Goal: Feedback & Contribution: Contribute content

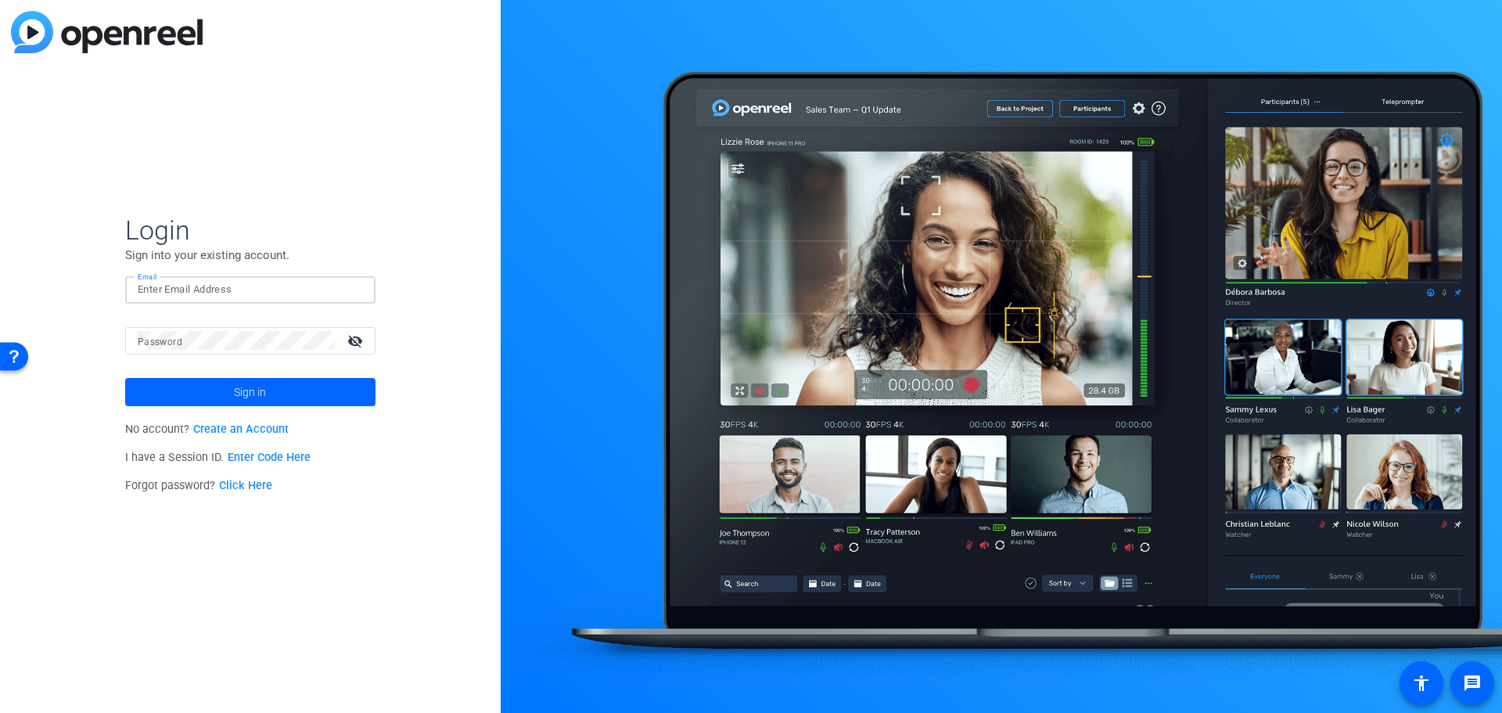
paste input "[EMAIL_ADDRESS][PERSON_NAME][DOMAIN_NAME]"
type input "[EMAIL_ADDRESS][PERSON_NAME][DOMAIN_NAME]"
click at [253, 390] on span "Sign in" at bounding box center [250, 391] width 32 height 39
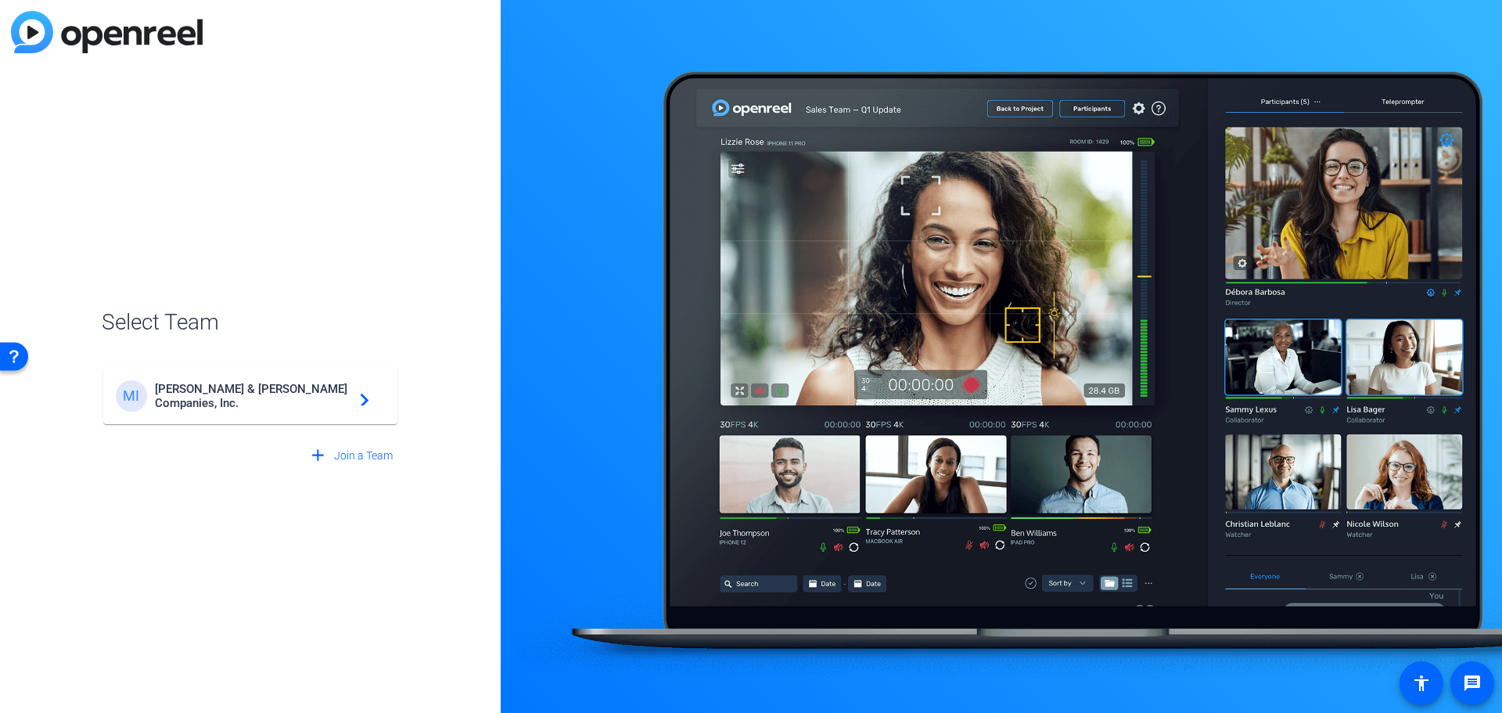
click at [268, 415] on mat-card-content "MI [PERSON_NAME] & [PERSON_NAME] Companies, Inc. navigate_next" at bounding box center [250, 396] width 294 height 56
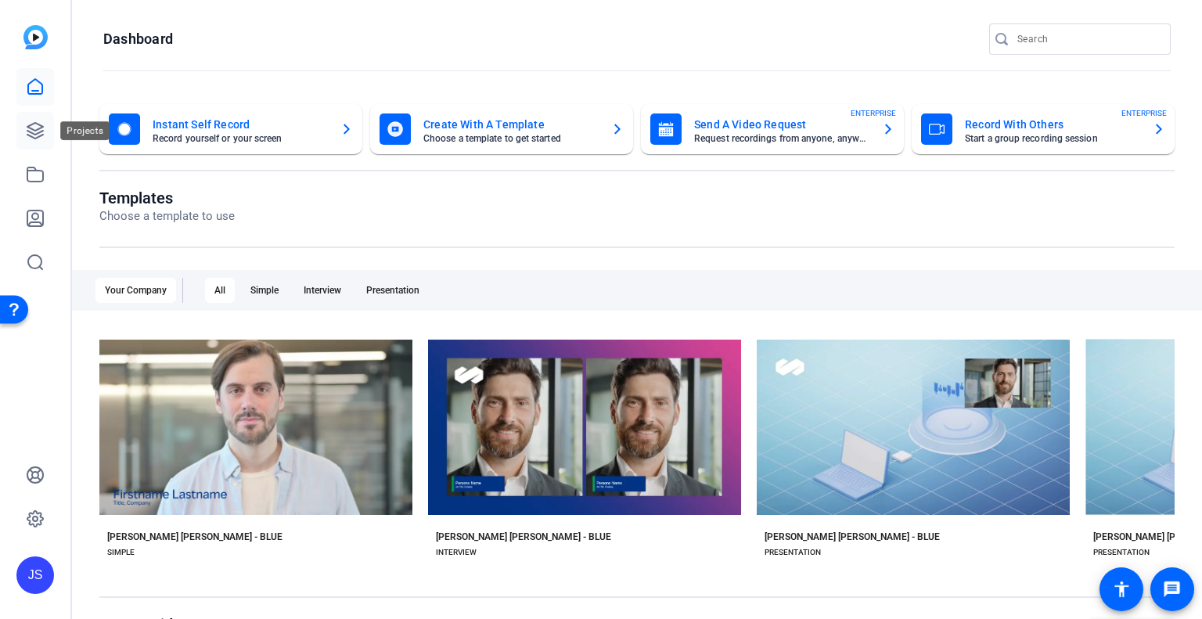
click at [38, 133] on icon at bounding box center [35, 131] width 16 height 16
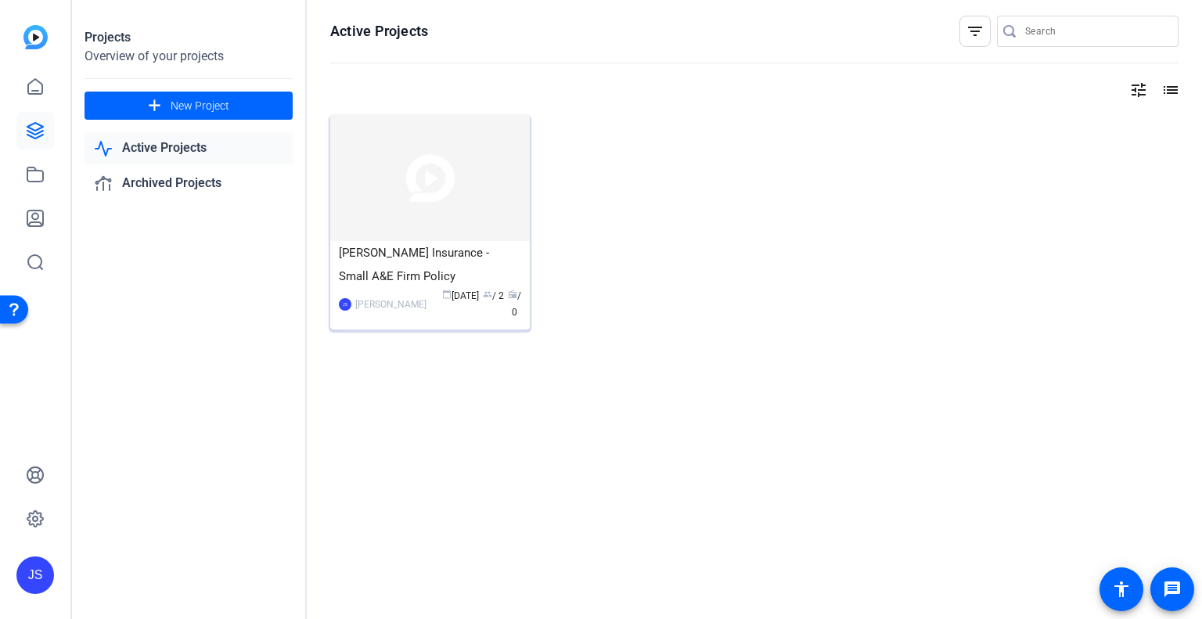
click at [385, 268] on div "[PERSON_NAME] Insurance - Small A&E Firm Policy" at bounding box center [430, 264] width 182 height 47
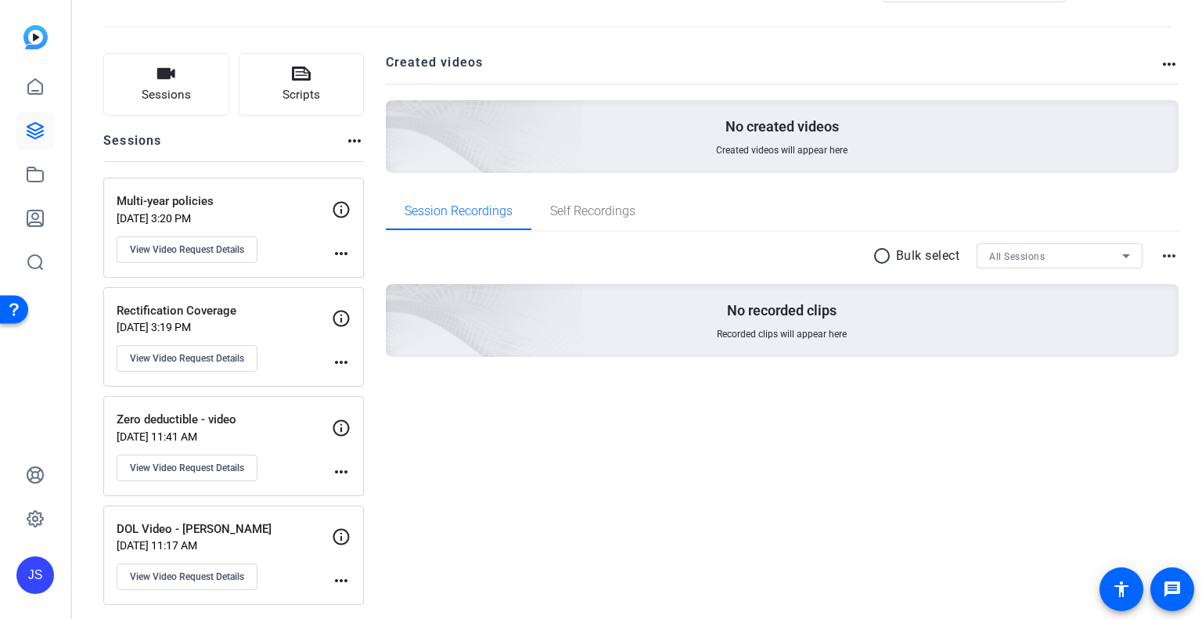
scroll to position [62, 0]
click at [250, 309] on p "Rectification Coverage" at bounding box center [224, 309] width 215 height 18
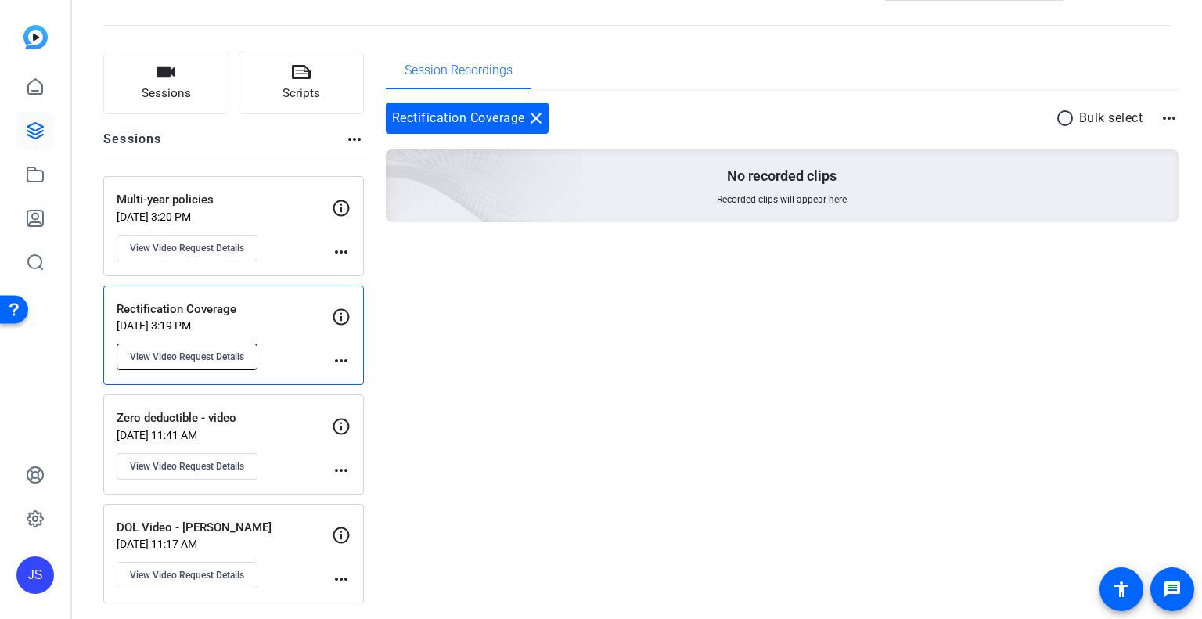
click at [205, 356] on span "View Video Request Details" at bounding box center [187, 357] width 114 height 13
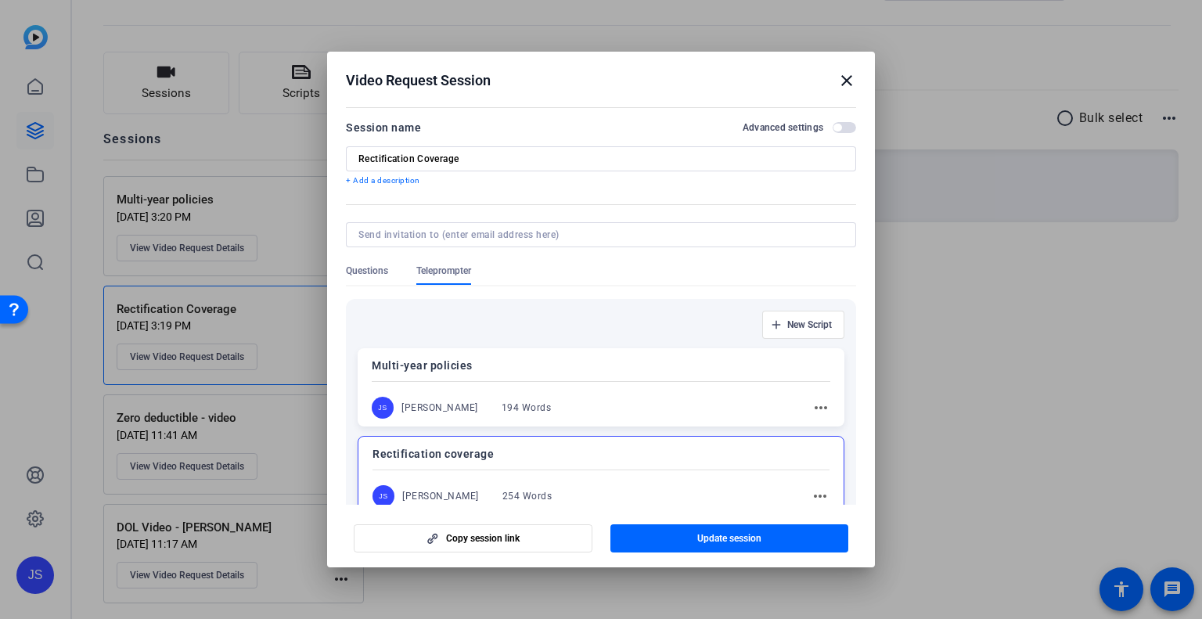
click at [652, 222] on div at bounding box center [600, 234] width 485 height 25
type input "[PERSON_NAME][EMAIL_ADDRESS][DOMAIN_NAME]"
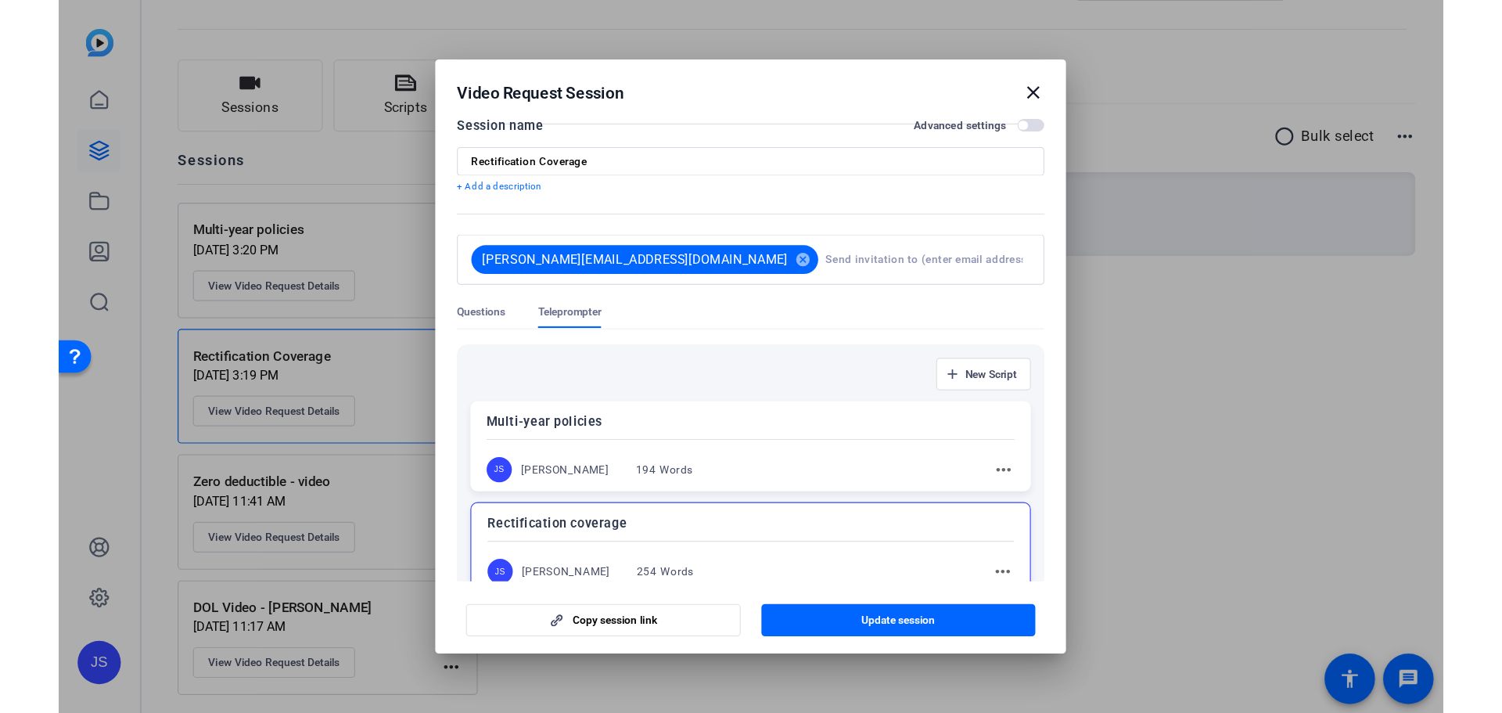
scroll to position [23, 0]
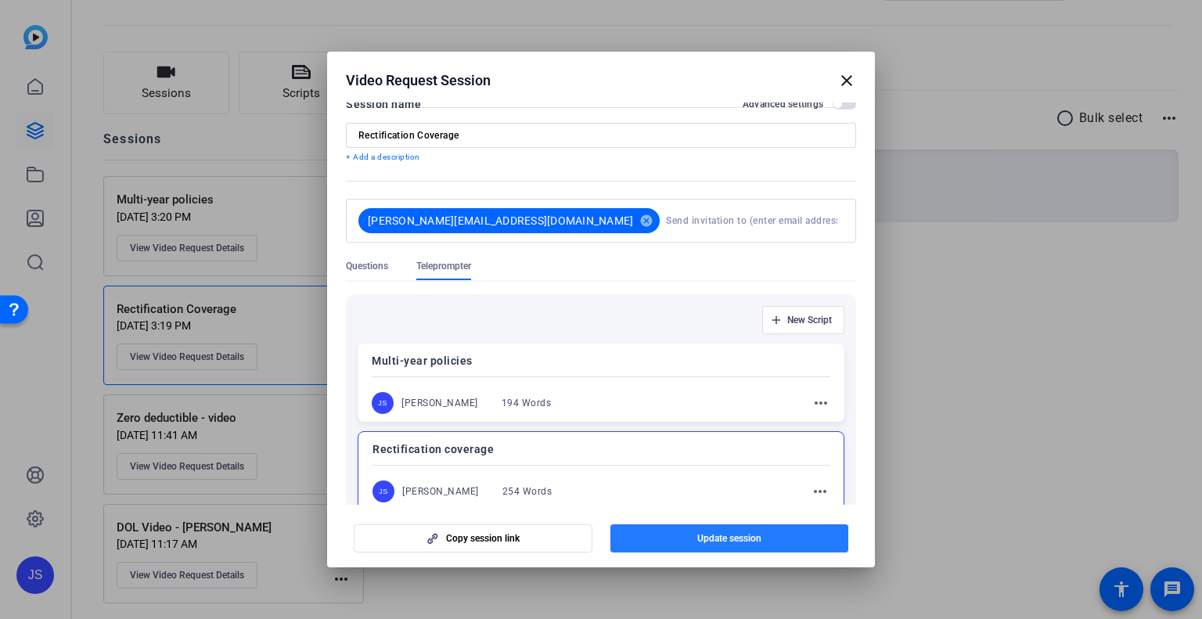
click at [664, 527] on span "button" at bounding box center [729, 538] width 239 height 38
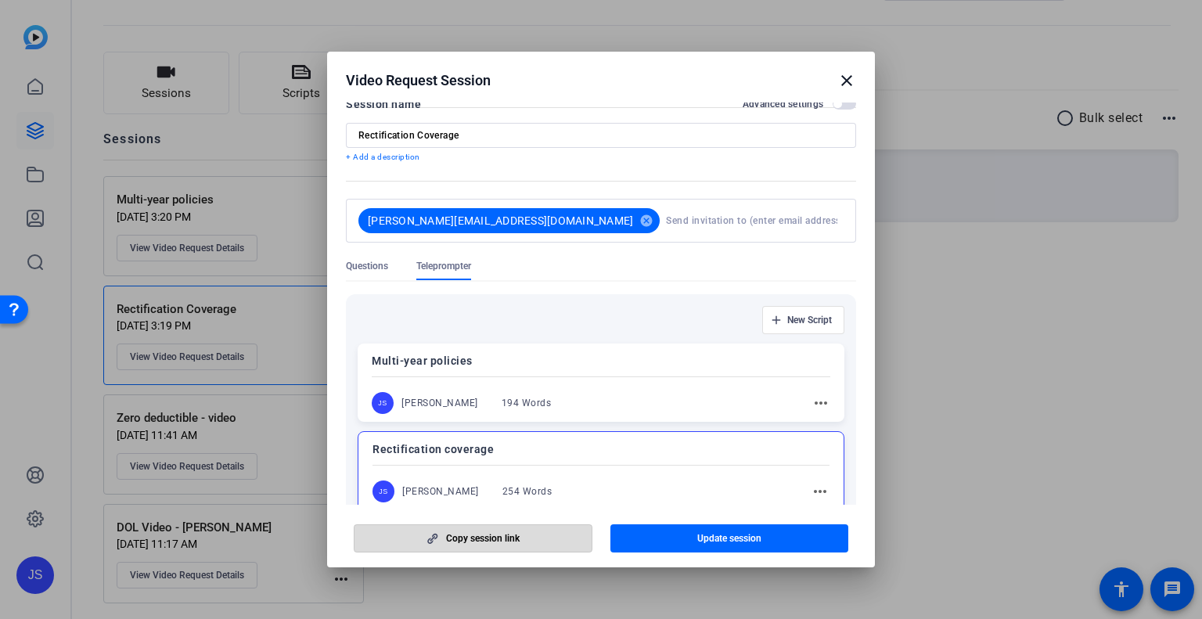
click at [497, 534] on span "Copy session link" at bounding box center [483, 538] width 74 height 13
click at [842, 77] on mat-icon "close" at bounding box center [846, 80] width 19 height 19
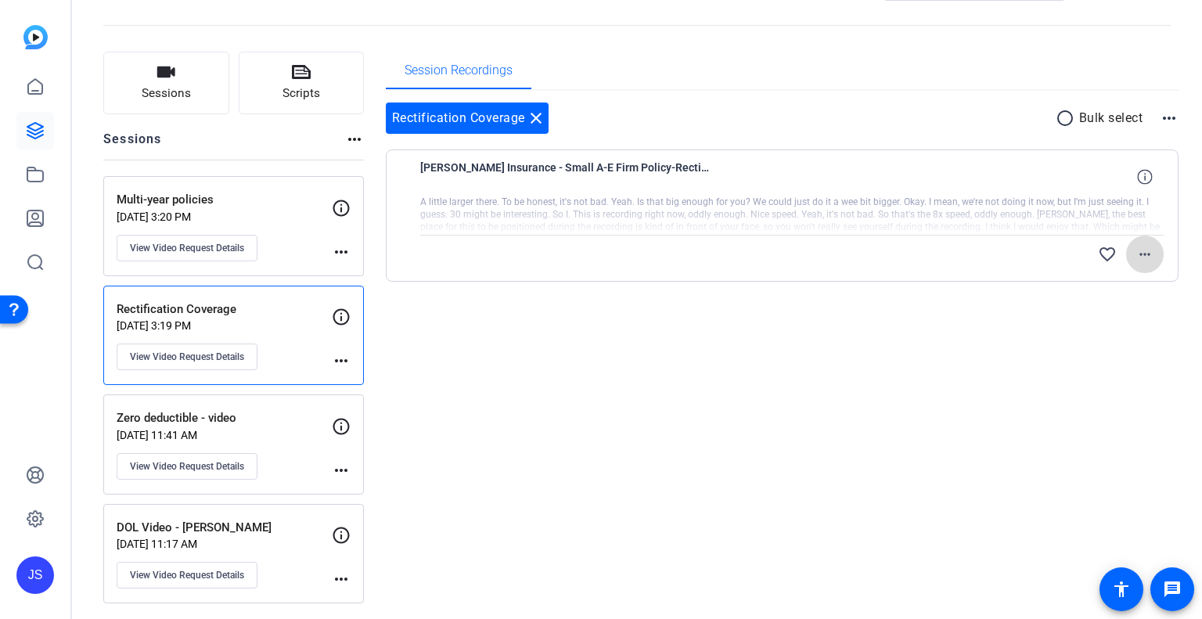
click at [1136, 249] on mat-icon "more_horiz" at bounding box center [1144, 254] width 19 height 19
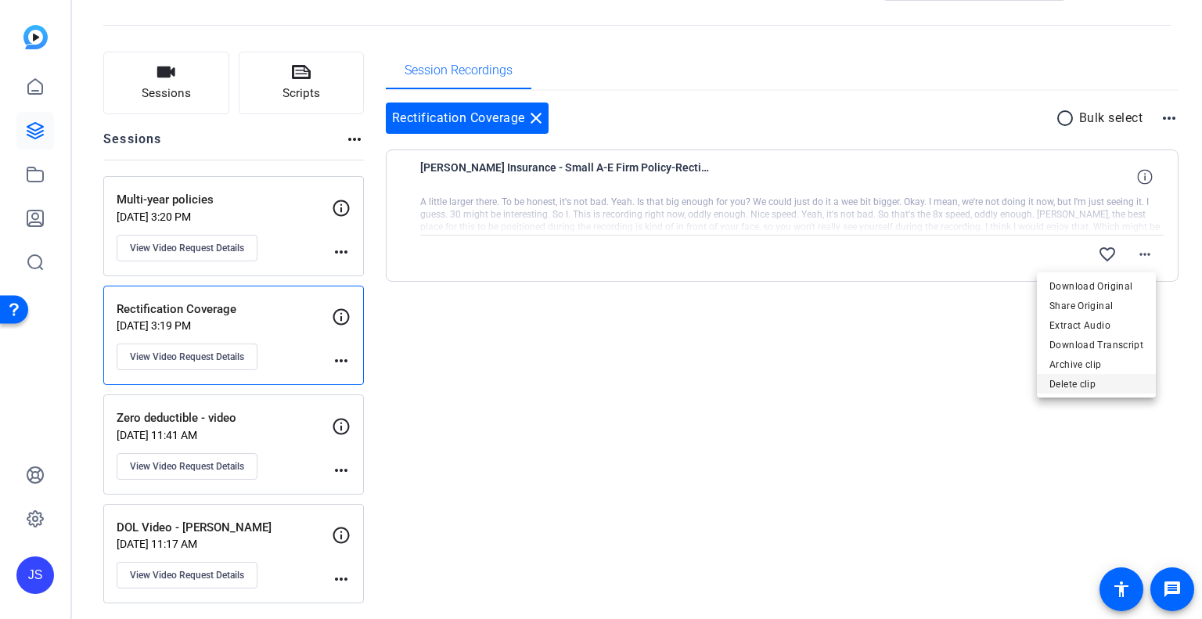
click at [1077, 381] on span "Delete clip" at bounding box center [1096, 384] width 94 height 19
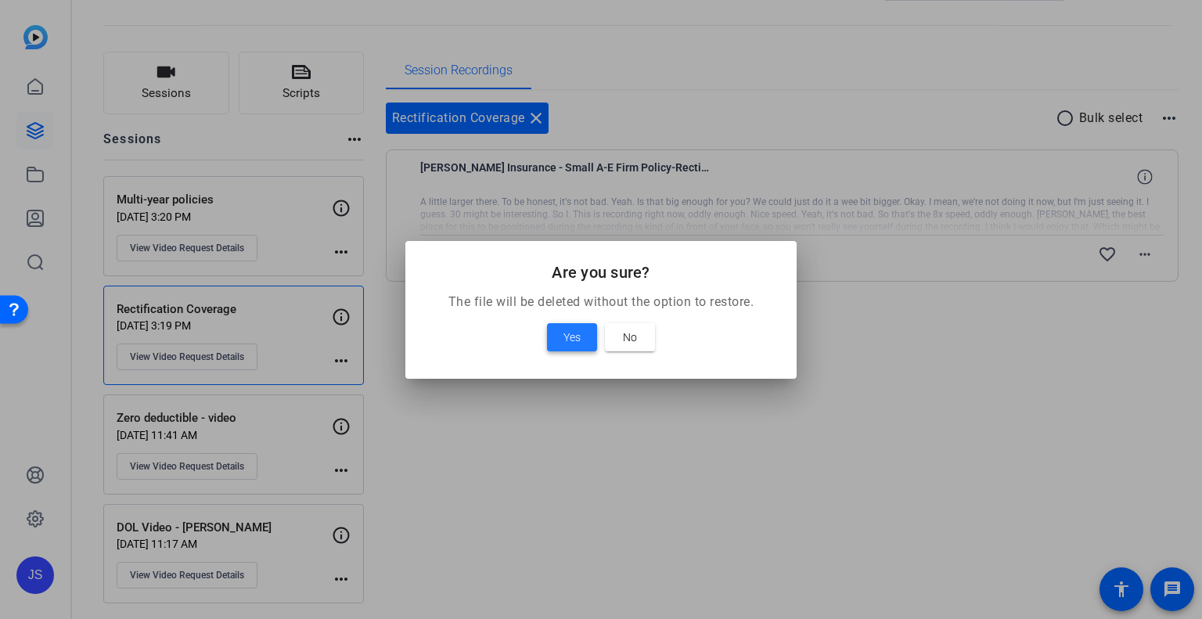
click at [567, 336] on span "Yes" at bounding box center [571, 337] width 17 height 19
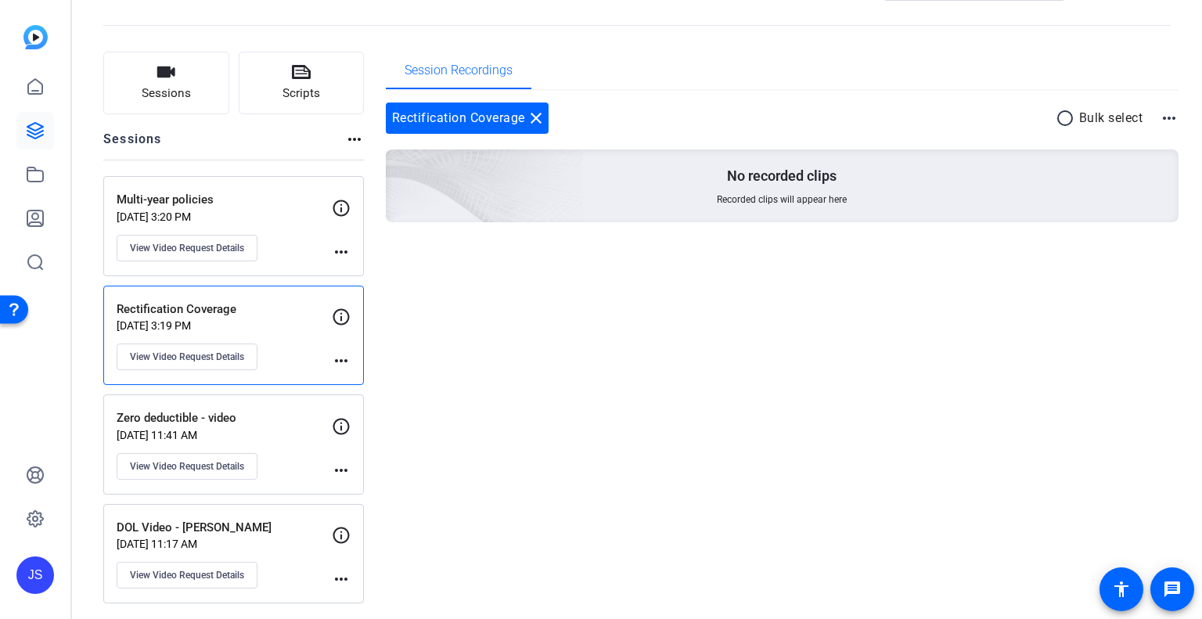
click at [265, 446] on div "Zero deductible - video [DATE] 11:41 AM View Video Request Details" at bounding box center [224, 444] width 215 height 70
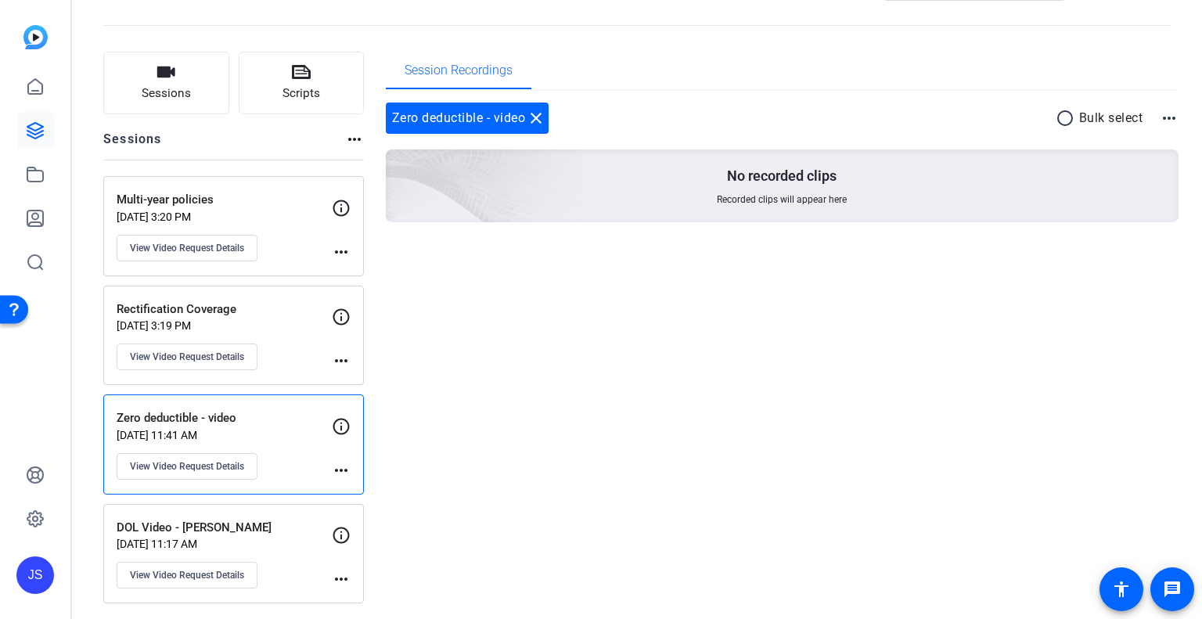
click at [282, 319] on p "[DATE] 3:19 PM" at bounding box center [224, 325] width 215 height 13
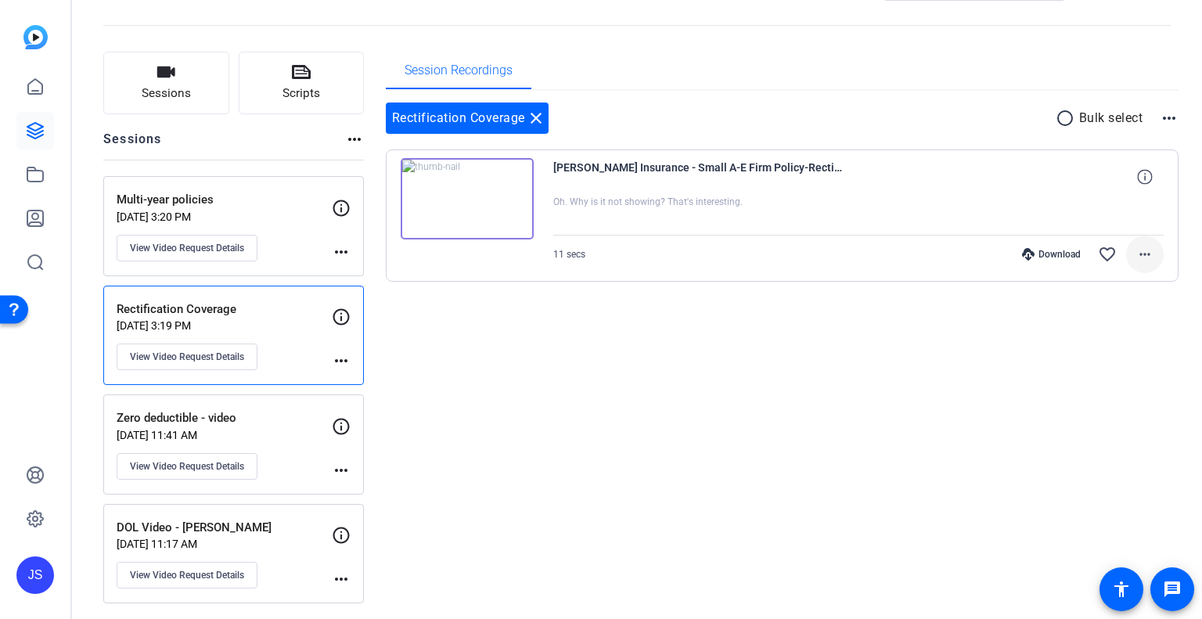
click at [1139, 253] on mat-icon "more_horiz" at bounding box center [1144, 254] width 19 height 19
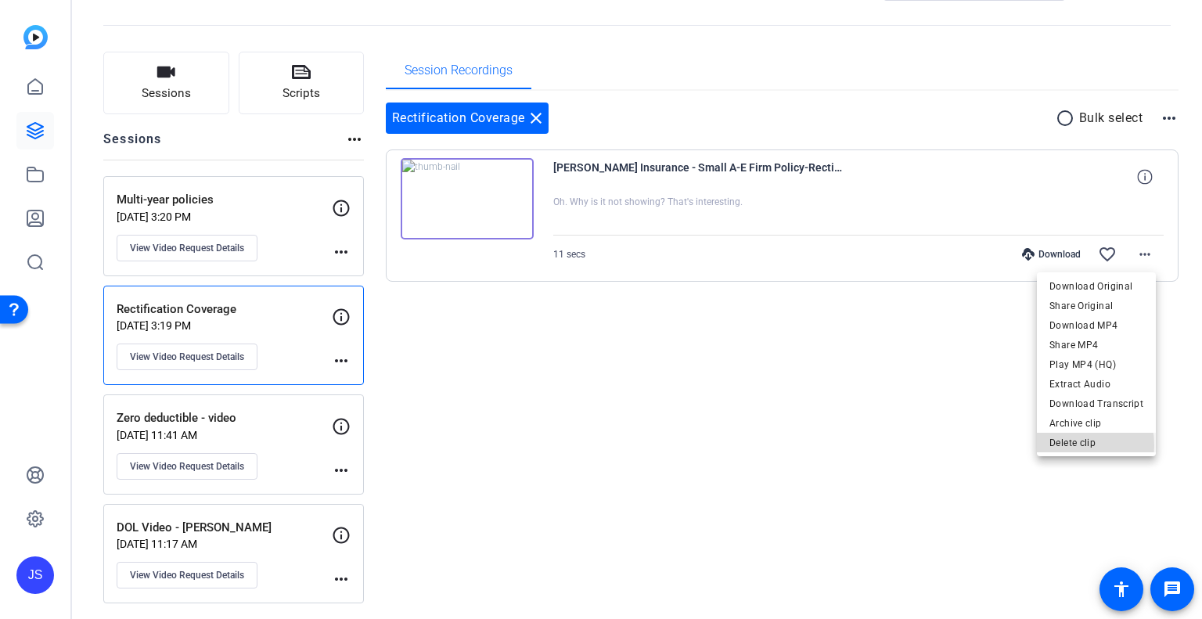
click at [1059, 445] on span "Delete clip" at bounding box center [1096, 442] width 94 height 19
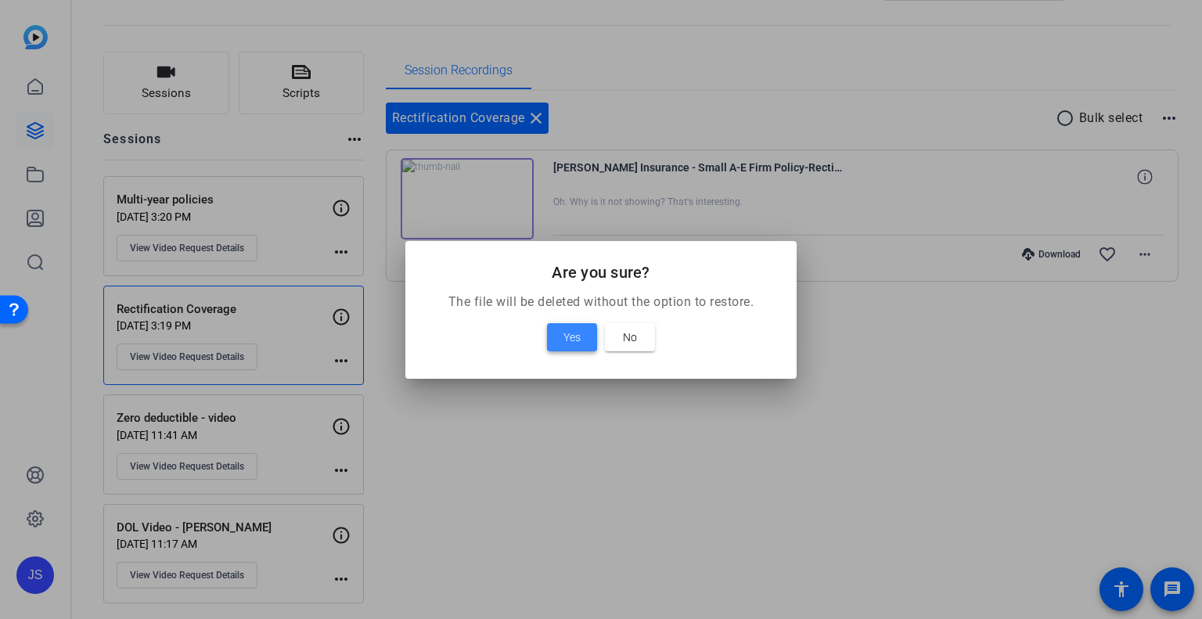
click at [569, 340] on span "Yes" at bounding box center [571, 337] width 17 height 19
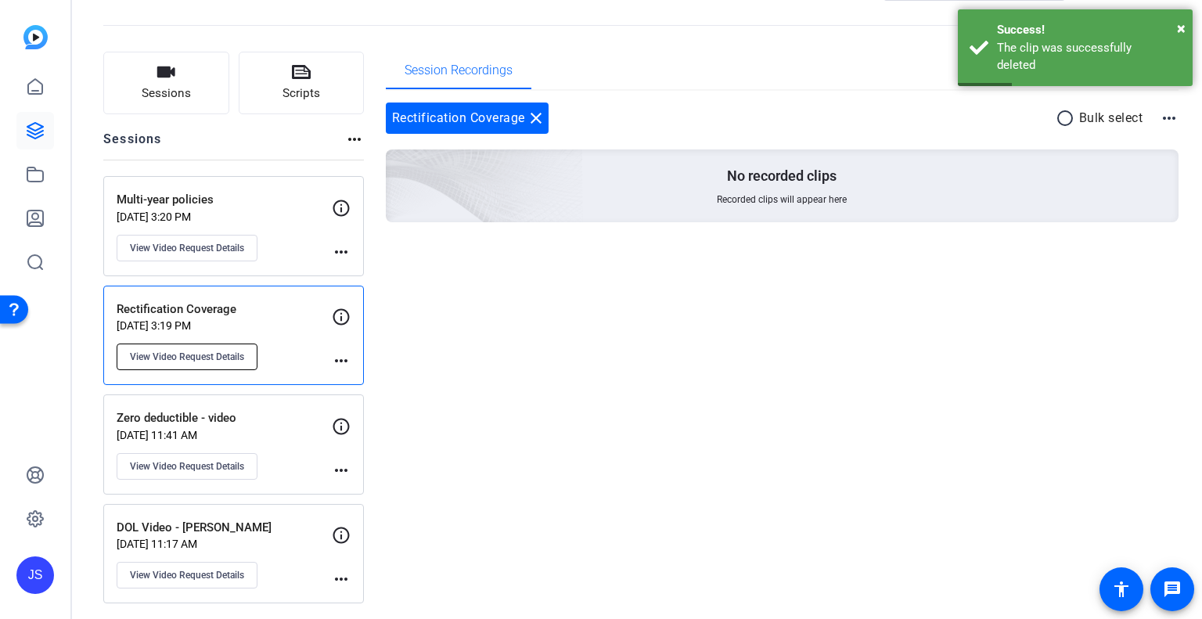
click at [243, 355] on span "View Video Request Details" at bounding box center [187, 357] width 114 height 13
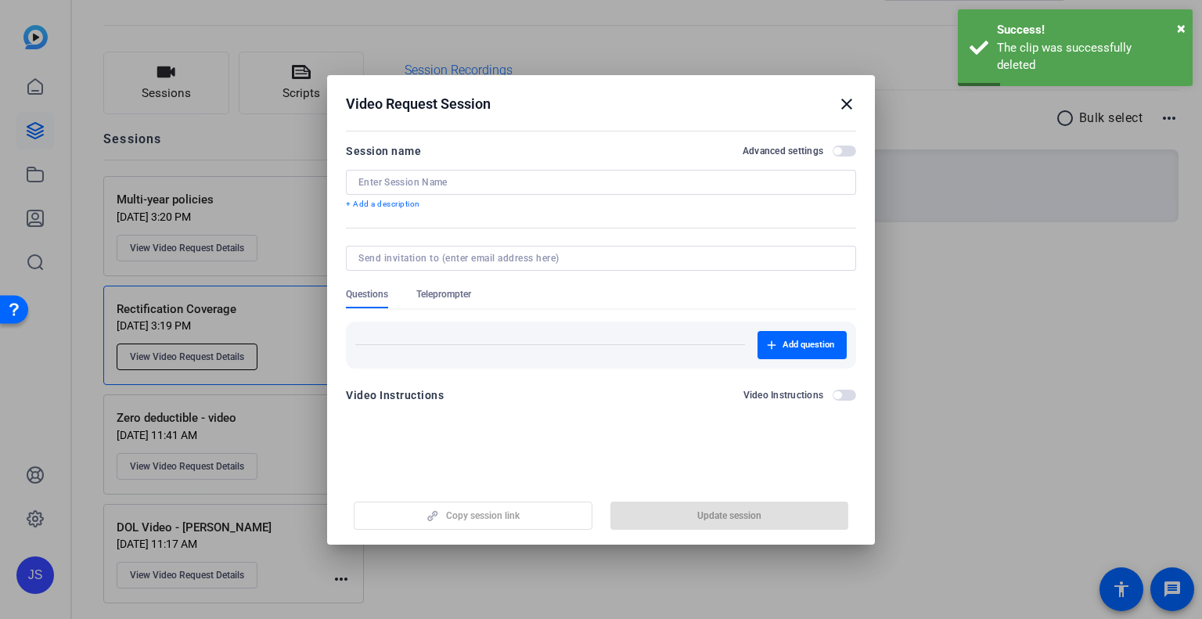
type input "Rectification Coverage"
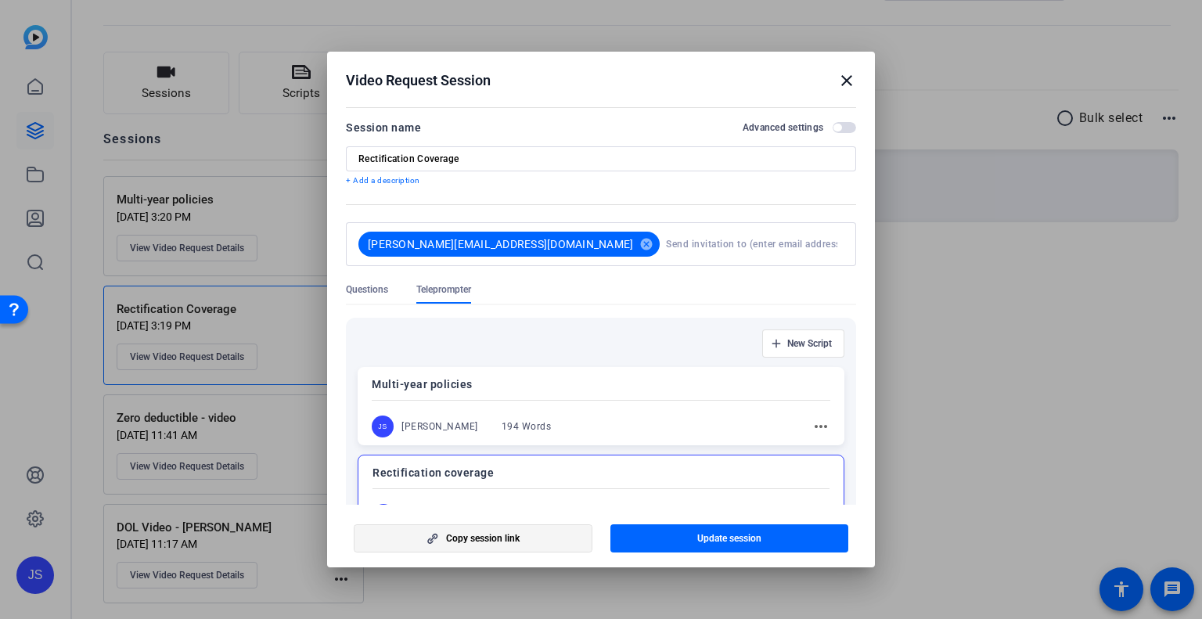
click at [500, 534] on span "Copy session link" at bounding box center [483, 538] width 74 height 13
click at [843, 74] on mat-icon "close" at bounding box center [846, 80] width 19 height 19
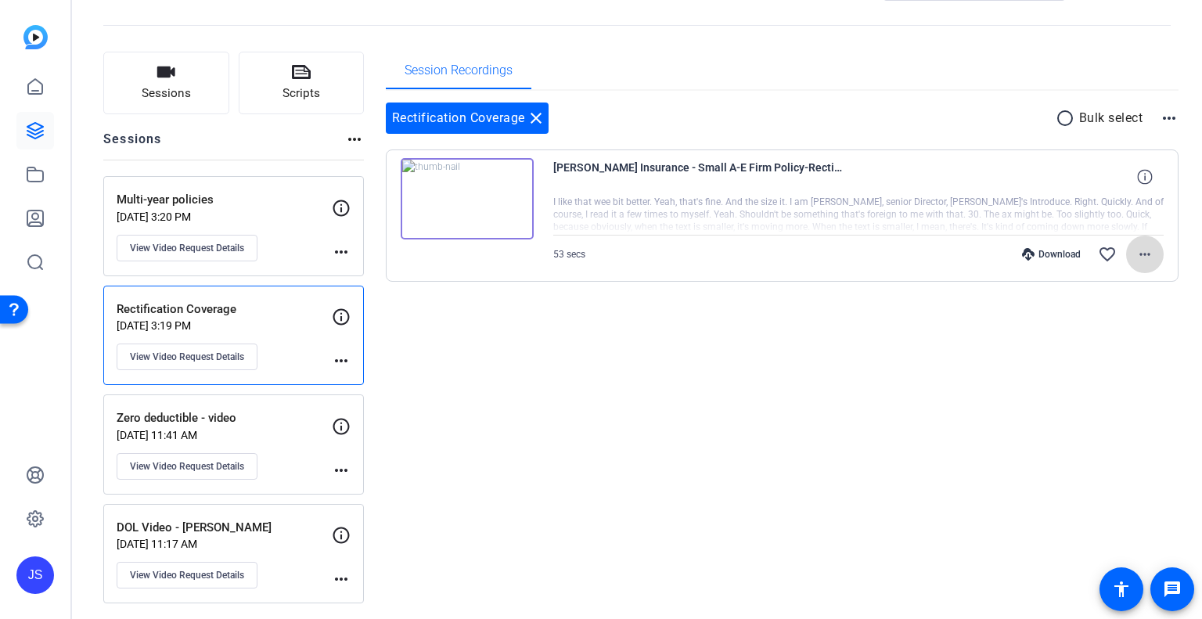
click at [1141, 248] on mat-icon "more_horiz" at bounding box center [1144, 254] width 19 height 19
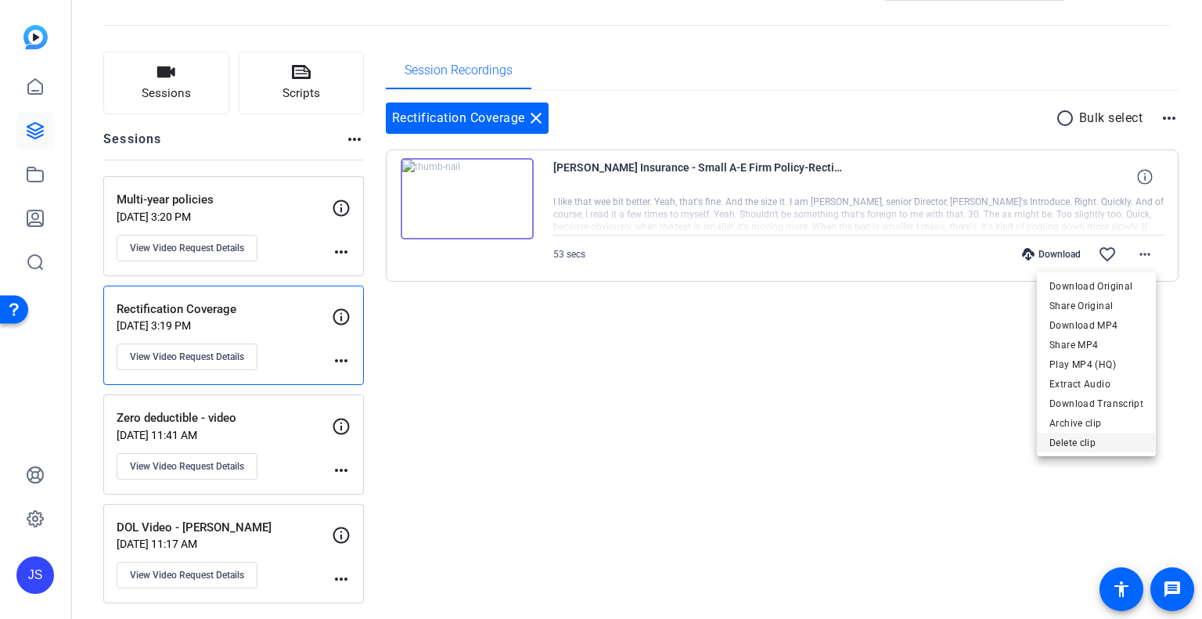
click at [1080, 442] on span "Delete clip" at bounding box center [1096, 442] width 94 height 19
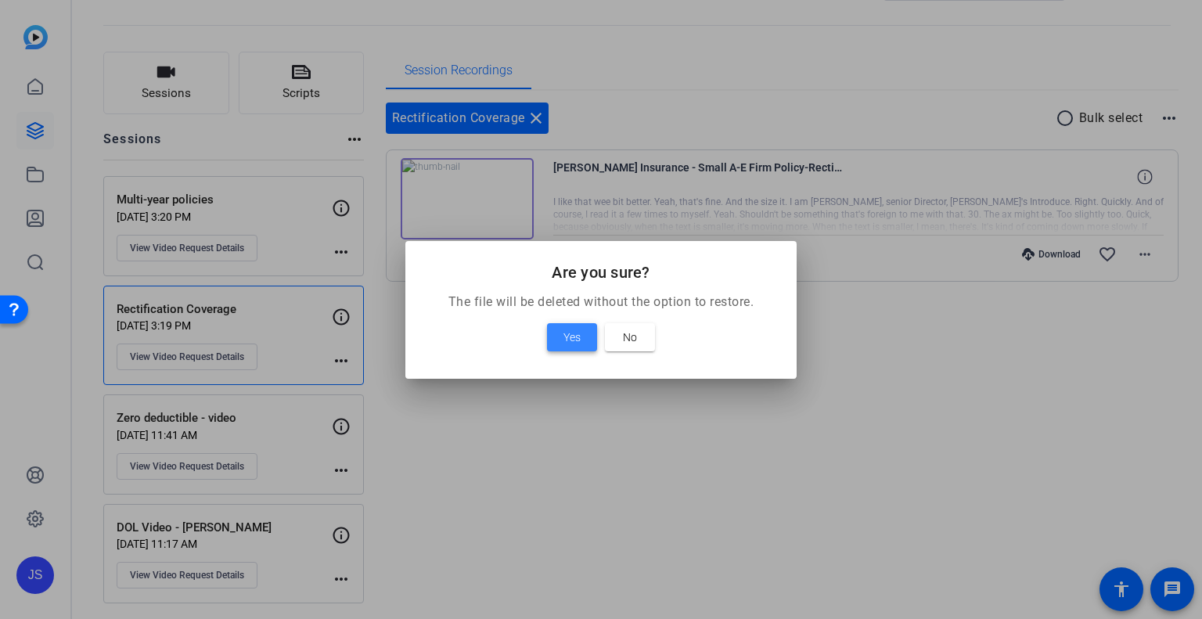
click at [560, 340] on span at bounding box center [572, 337] width 50 height 38
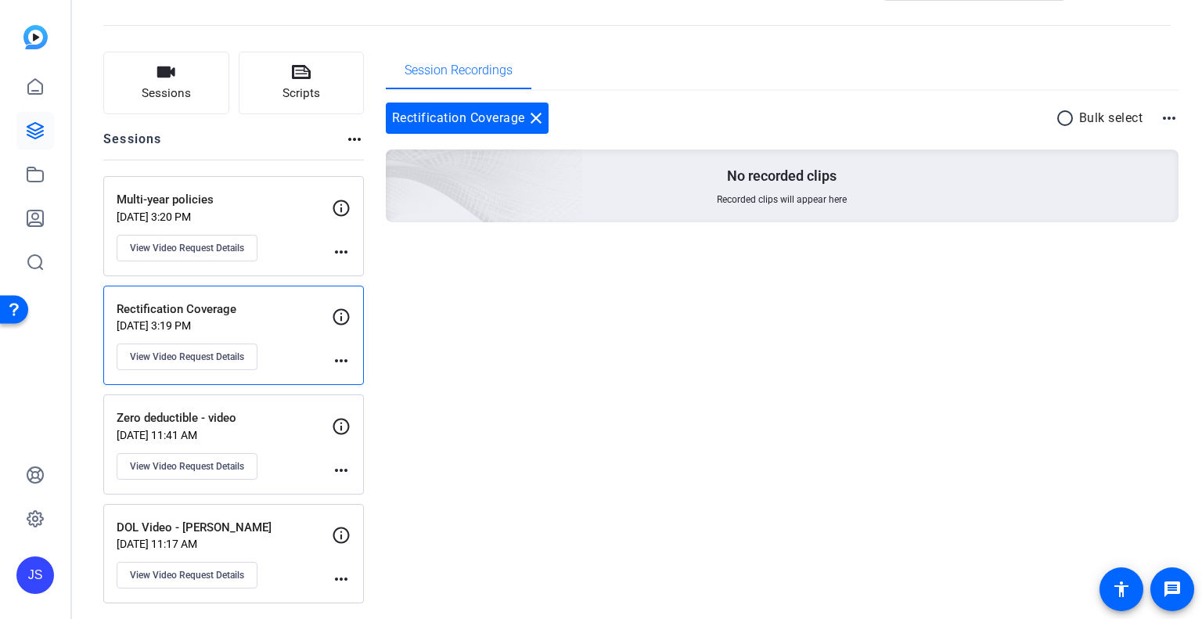
click at [825, 434] on div "Session Recordings Rectification Coverage close radio_button_unchecked Bulk sel…" at bounding box center [782, 328] width 793 height 552
click at [24, 560] on div "JS" at bounding box center [35, 575] width 38 height 38
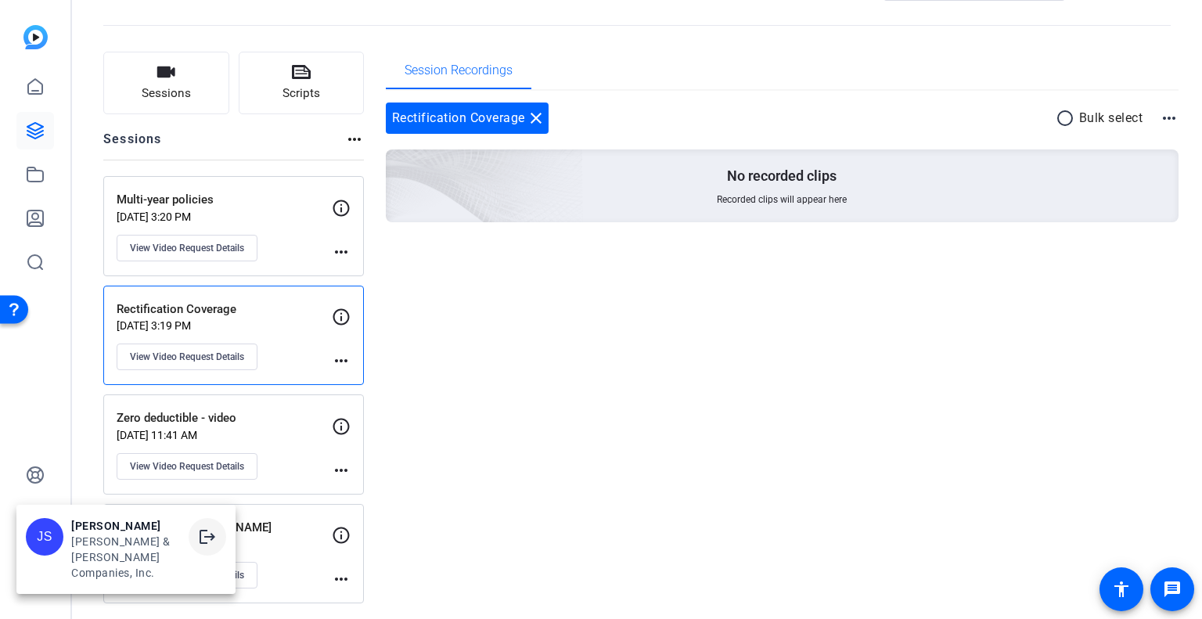
click at [203, 546] on mat-icon "logout" at bounding box center [207, 536] width 19 height 19
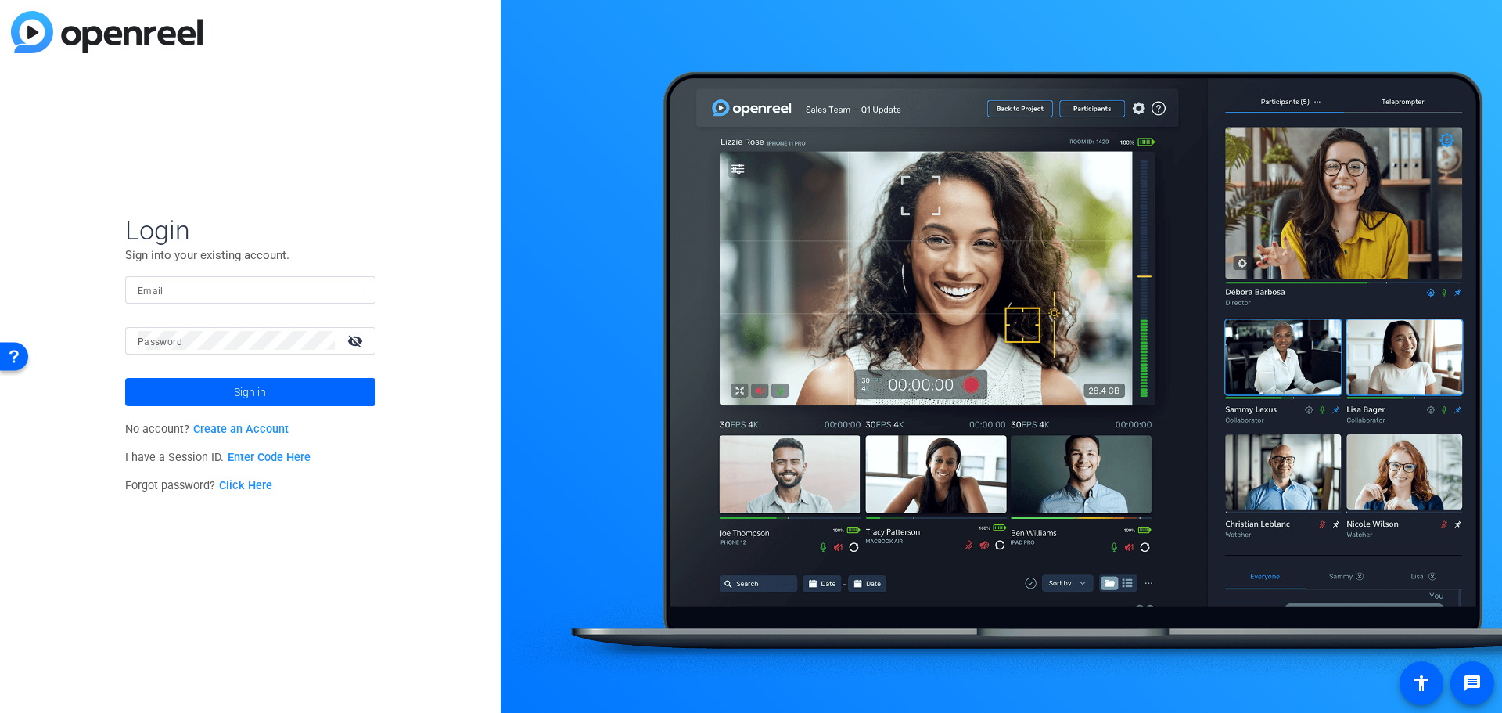
click at [201, 272] on form "Login Sign into your existing account. Email Password visibility_off Sign in" at bounding box center [250, 310] width 250 height 192
click at [205, 273] on form "Login Sign into your existing account. Email Password visibility_off Sign in" at bounding box center [250, 310] width 250 height 192
click at [207, 280] on input "Email" at bounding box center [250, 289] width 225 height 19
paste input "[EMAIL_ADDRESS][PERSON_NAME][DOMAIN_NAME]"
type input "[EMAIL_ADDRESS][PERSON_NAME][DOMAIN_NAME]"
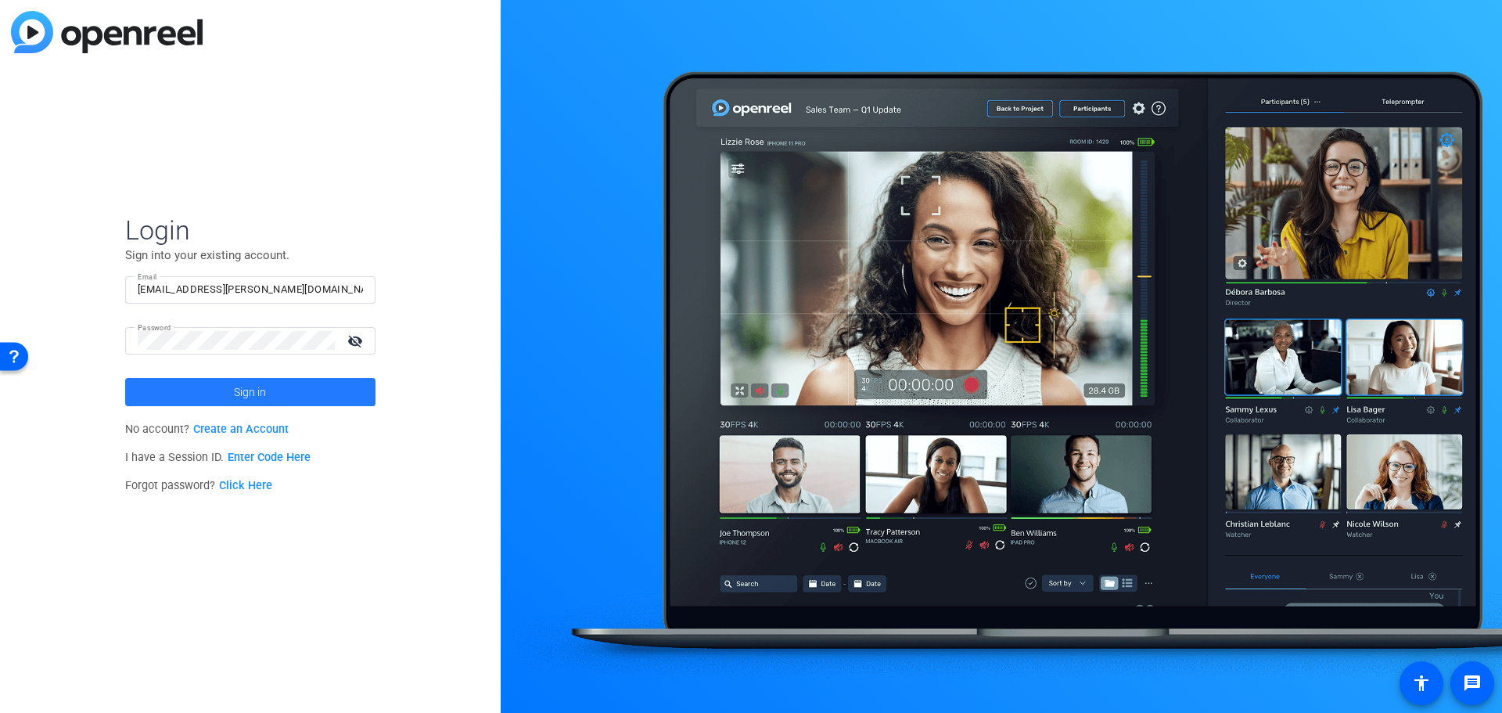
click at [283, 383] on span at bounding box center [250, 392] width 250 height 38
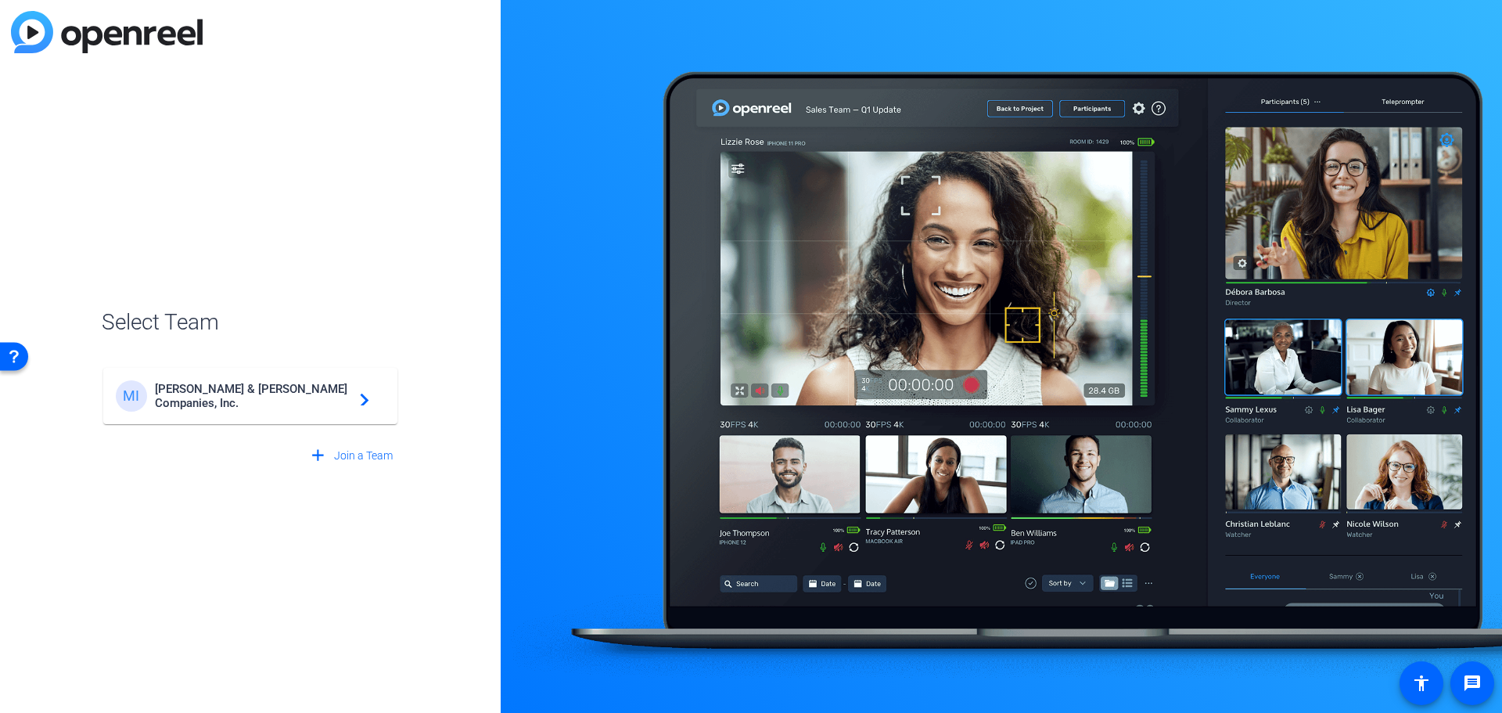
click at [351, 397] on mat-icon "navigate_next" at bounding box center [360, 395] width 19 height 19
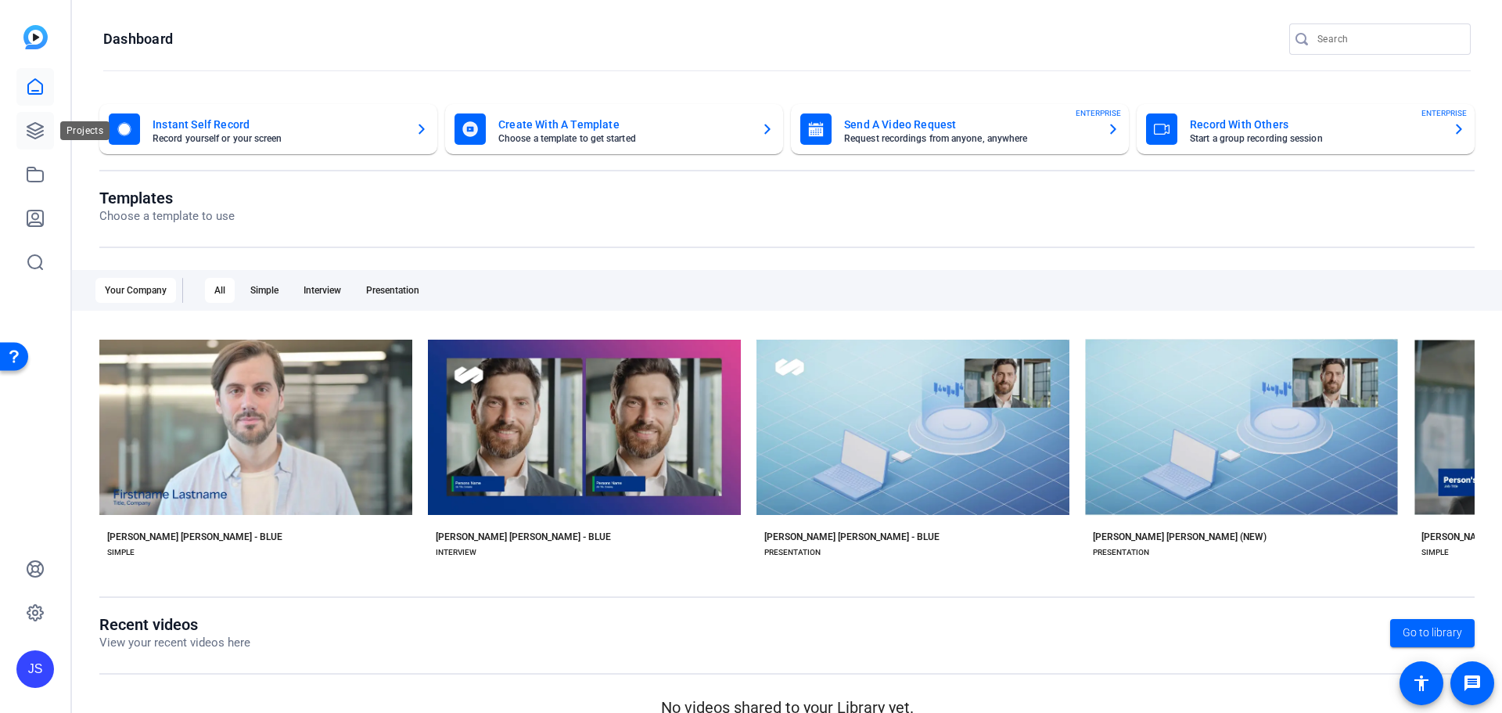
click at [43, 132] on icon at bounding box center [35, 130] width 19 height 19
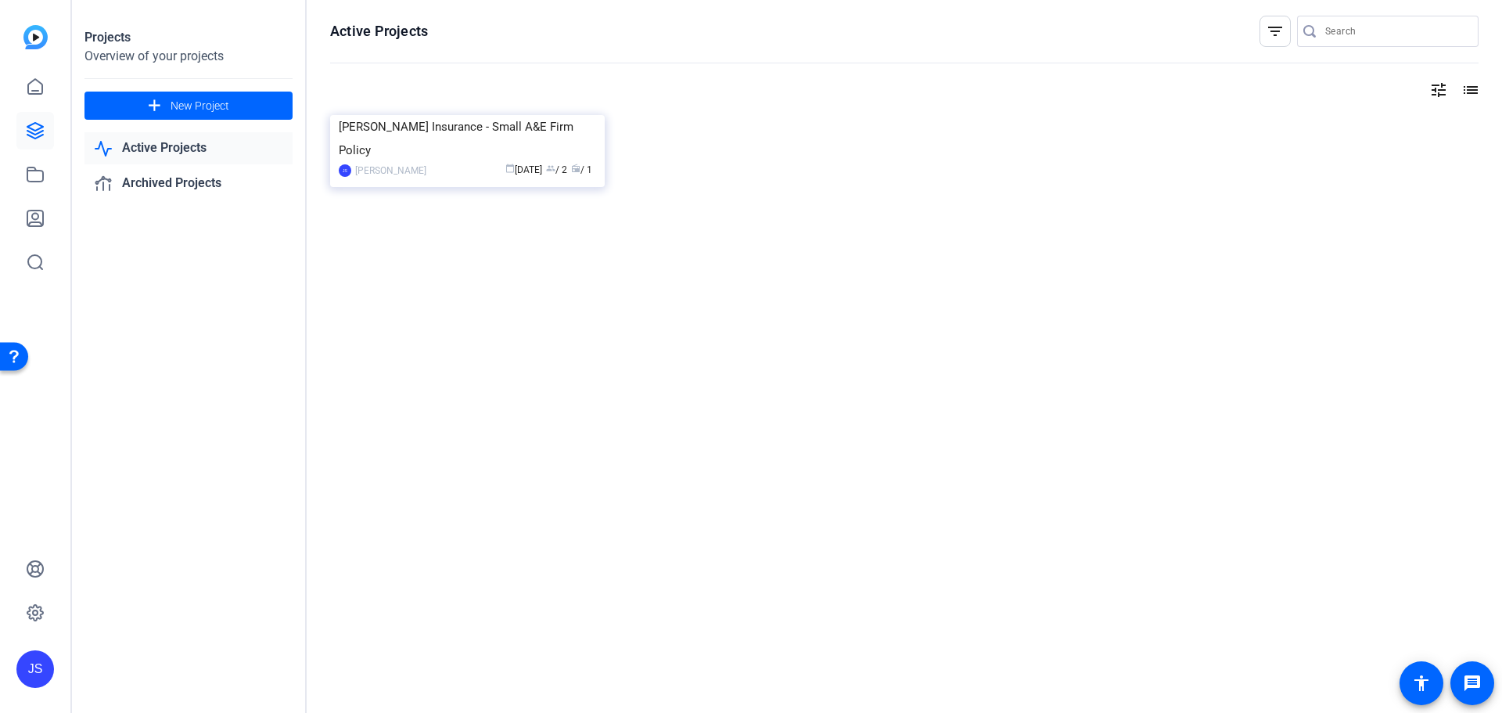
click at [145, 156] on link "Active Projects" at bounding box center [188, 148] width 208 height 32
click at [157, 178] on link "Archived Projects" at bounding box center [188, 183] width 208 height 32
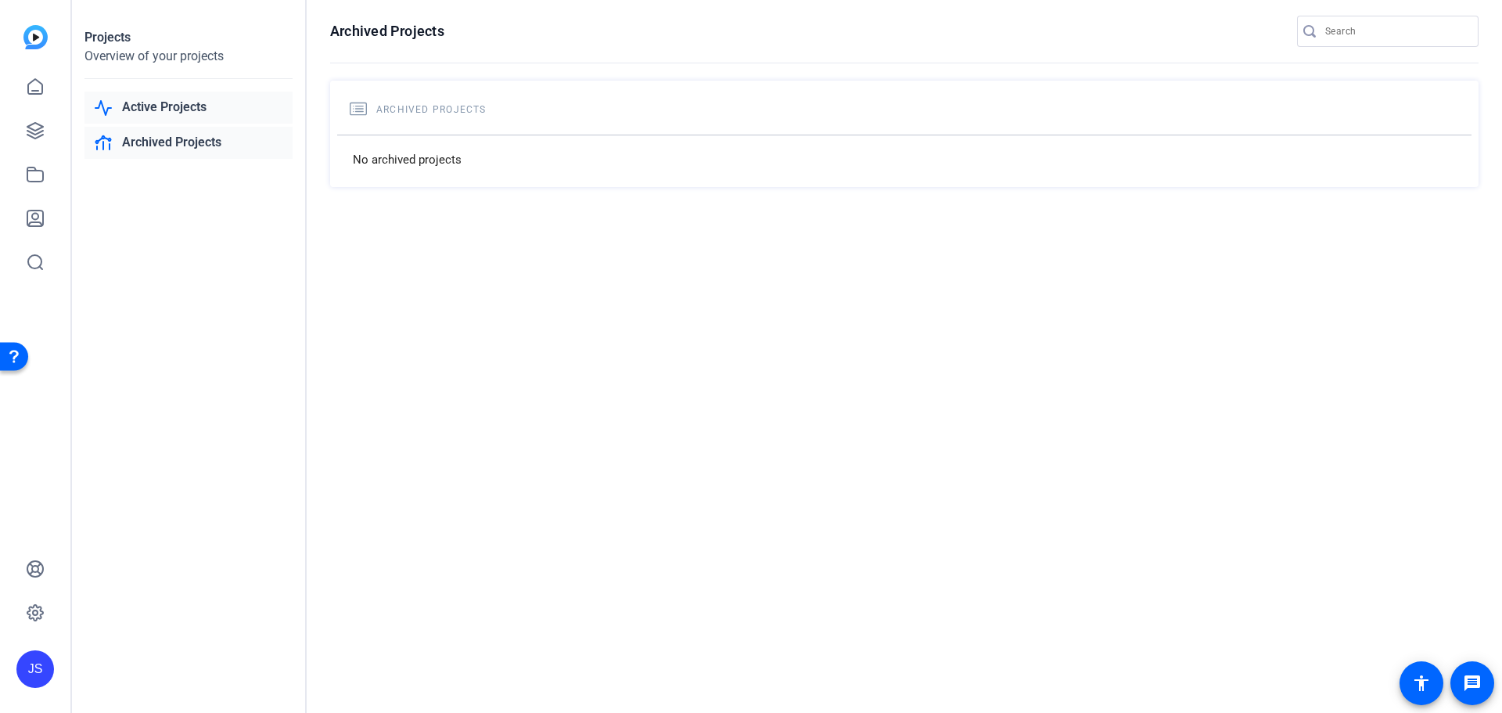
click at [150, 117] on link "Active Projects" at bounding box center [188, 108] width 208 height 32
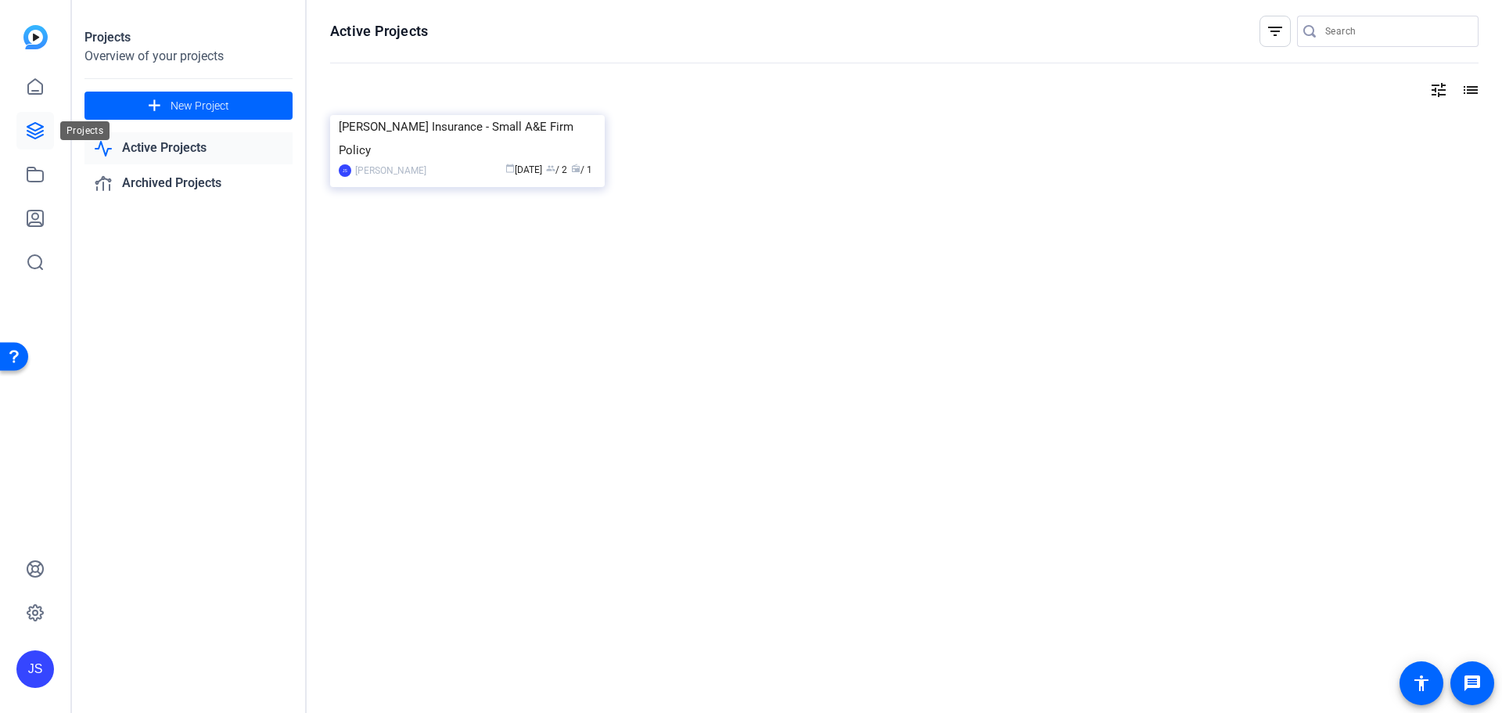
click at [29, 135] on icon at bounding box center [35, 131] width 16 height 16
click at [489, 162] on div "[PERSON_NAME] Insurance - Small A&E Firm Policy" at bounding box center [467, 138] width 257 height 47
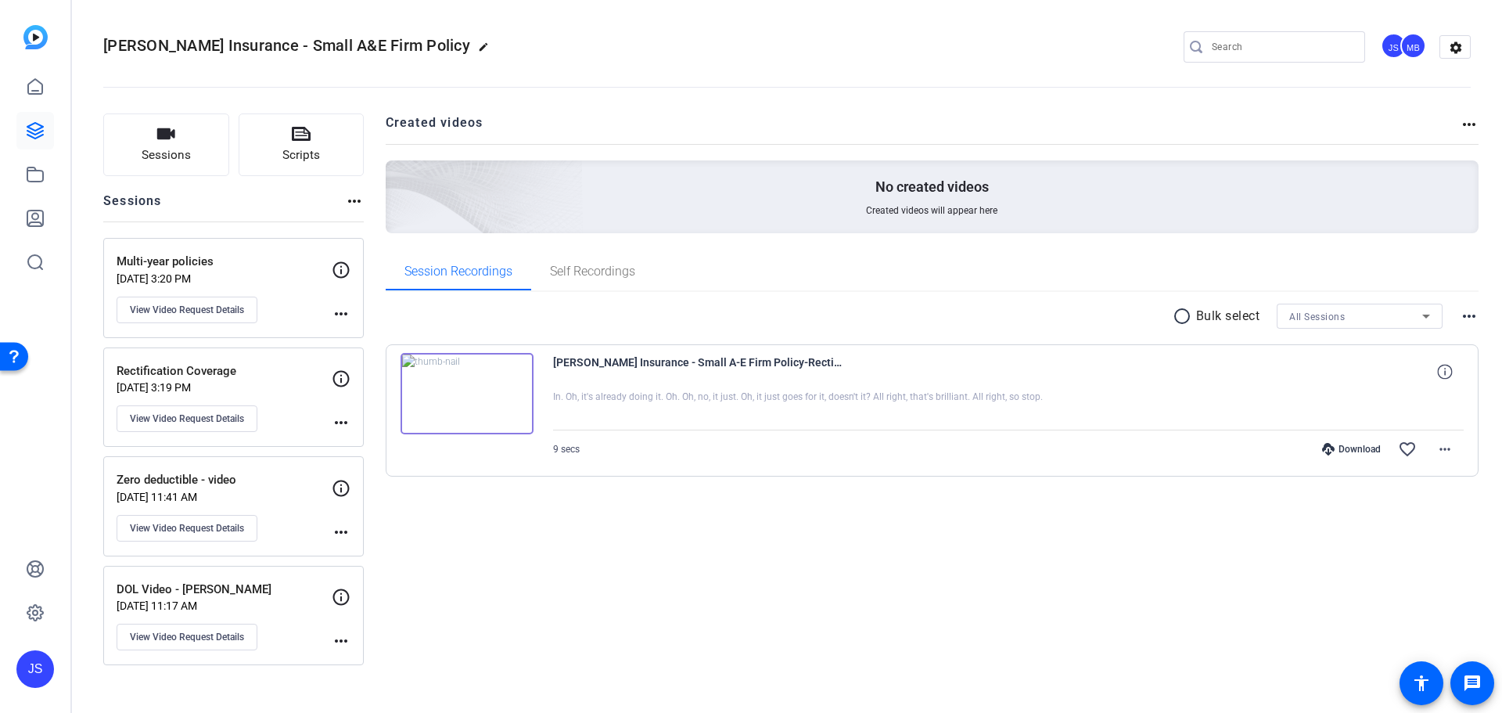
click at [283, 286] on div "Multi-year policies [DATE] 3:20 PM View Video Request Details" at bounding box center [224, 288] width 215 height 70
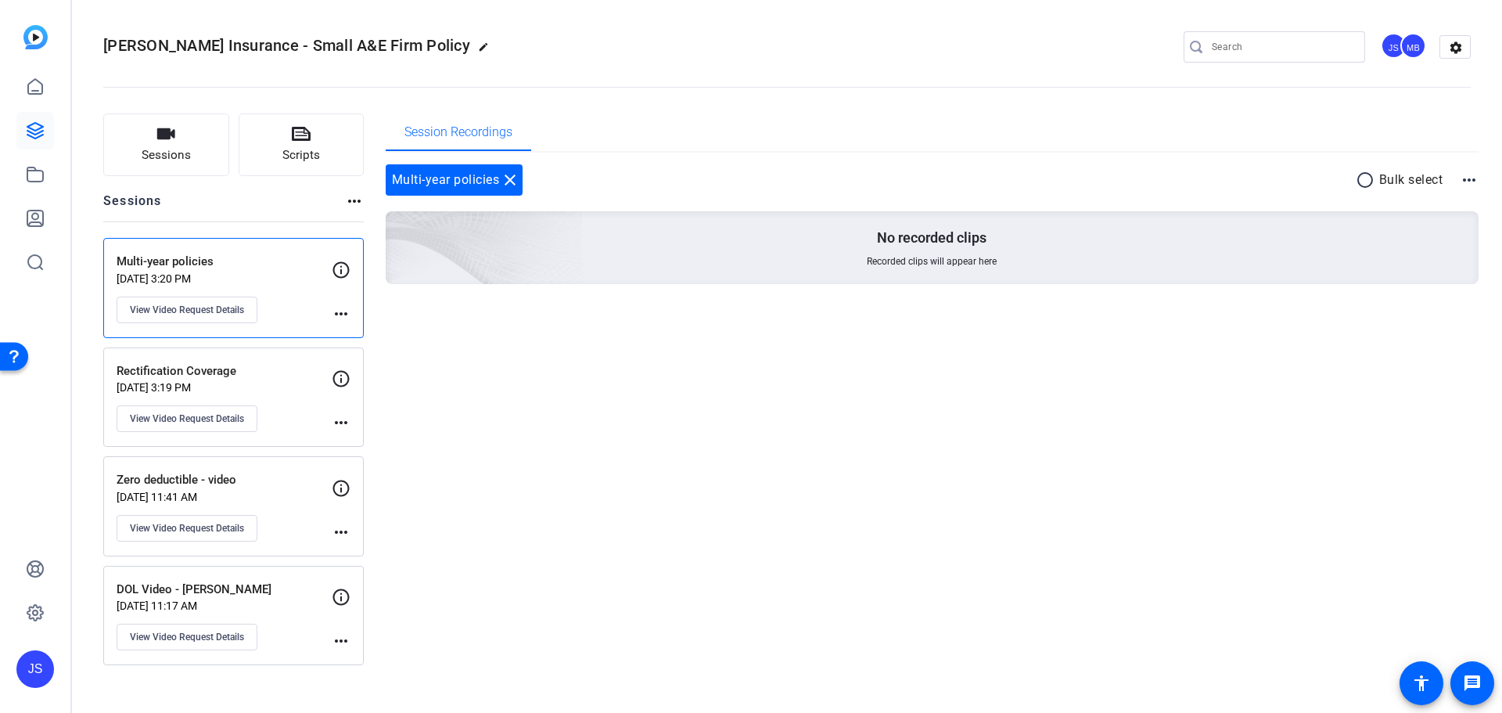
click at [292, 368] on p "Rectification Coverage" at bounding box center [224, 371] width 215 height 18
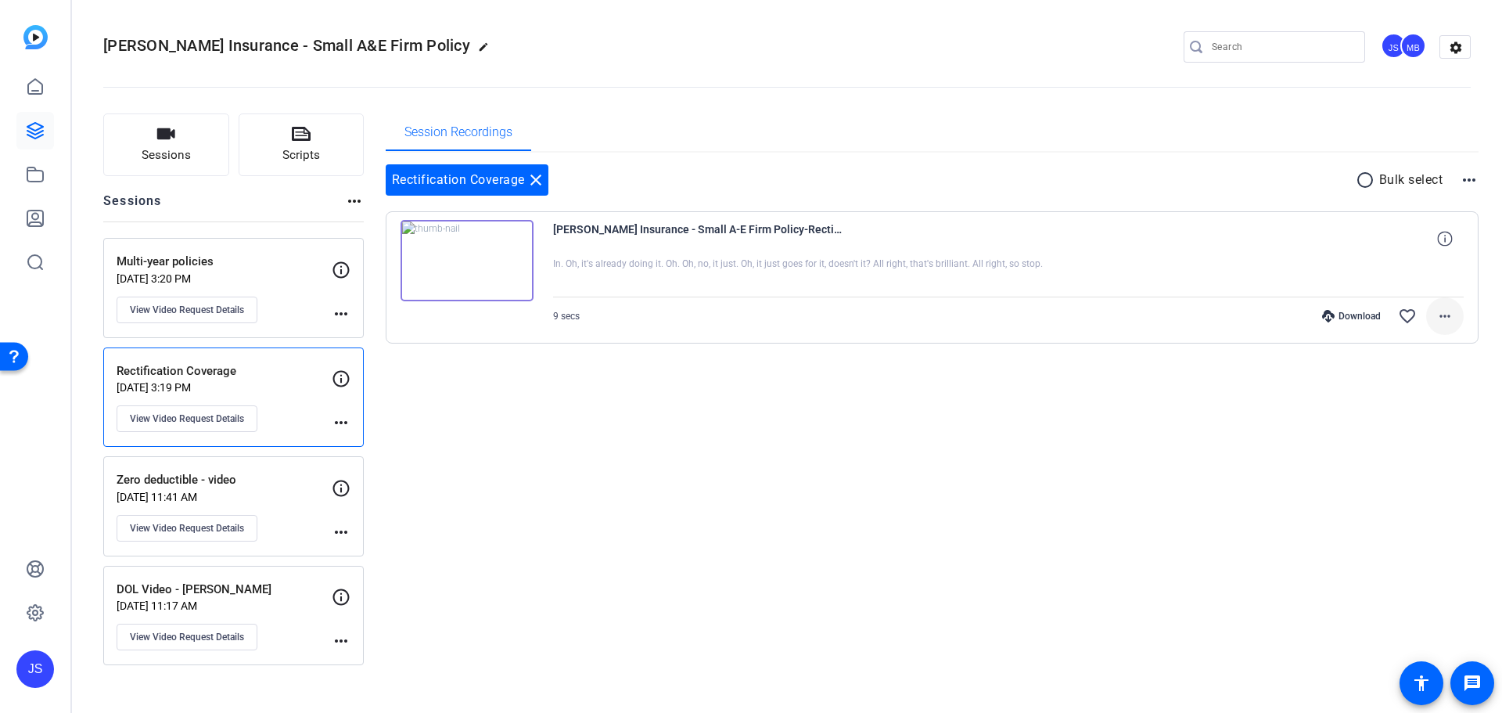
click at [1434, 318] on span at bounding box center [1445, 316] width 38 height 38
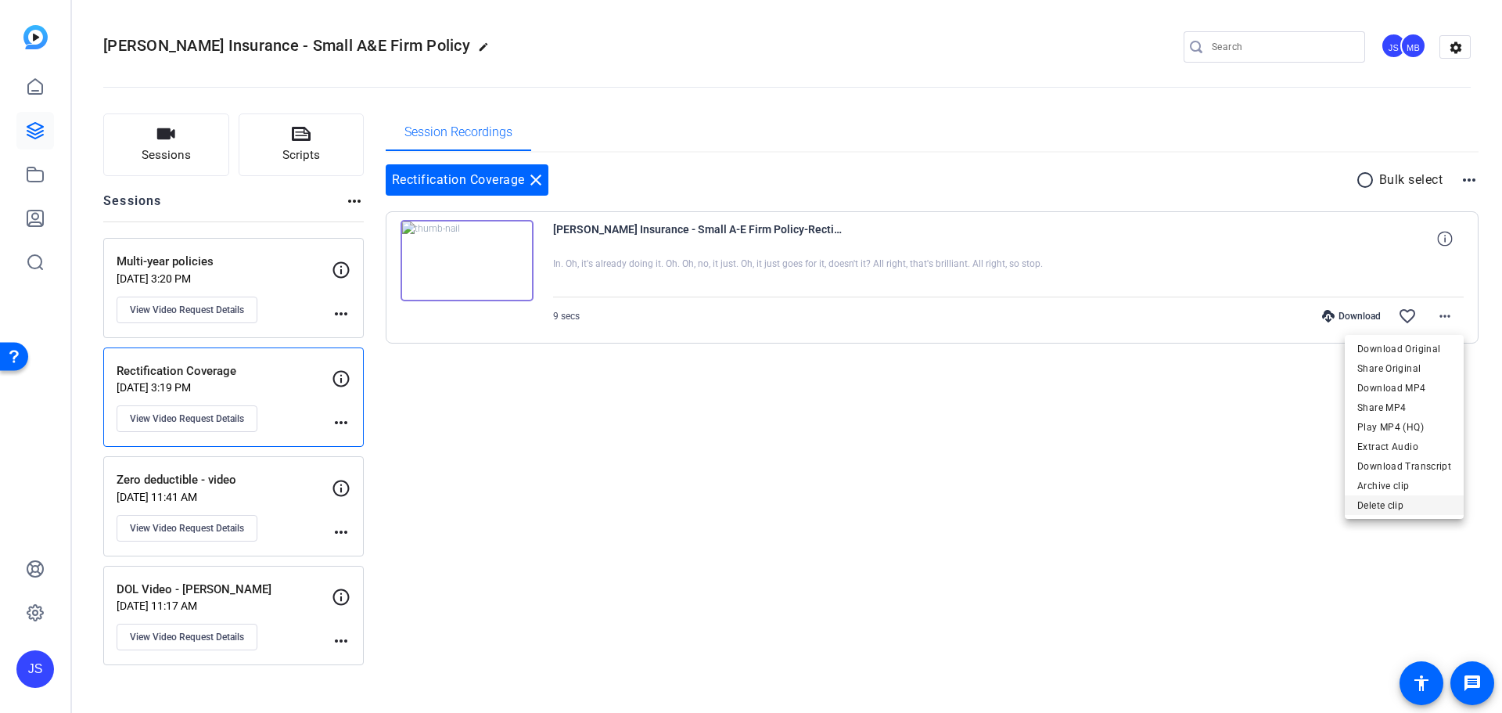
click at [1389, 505] on span "Delete clip" at bounding box center [1404, 505] width 94 height 19
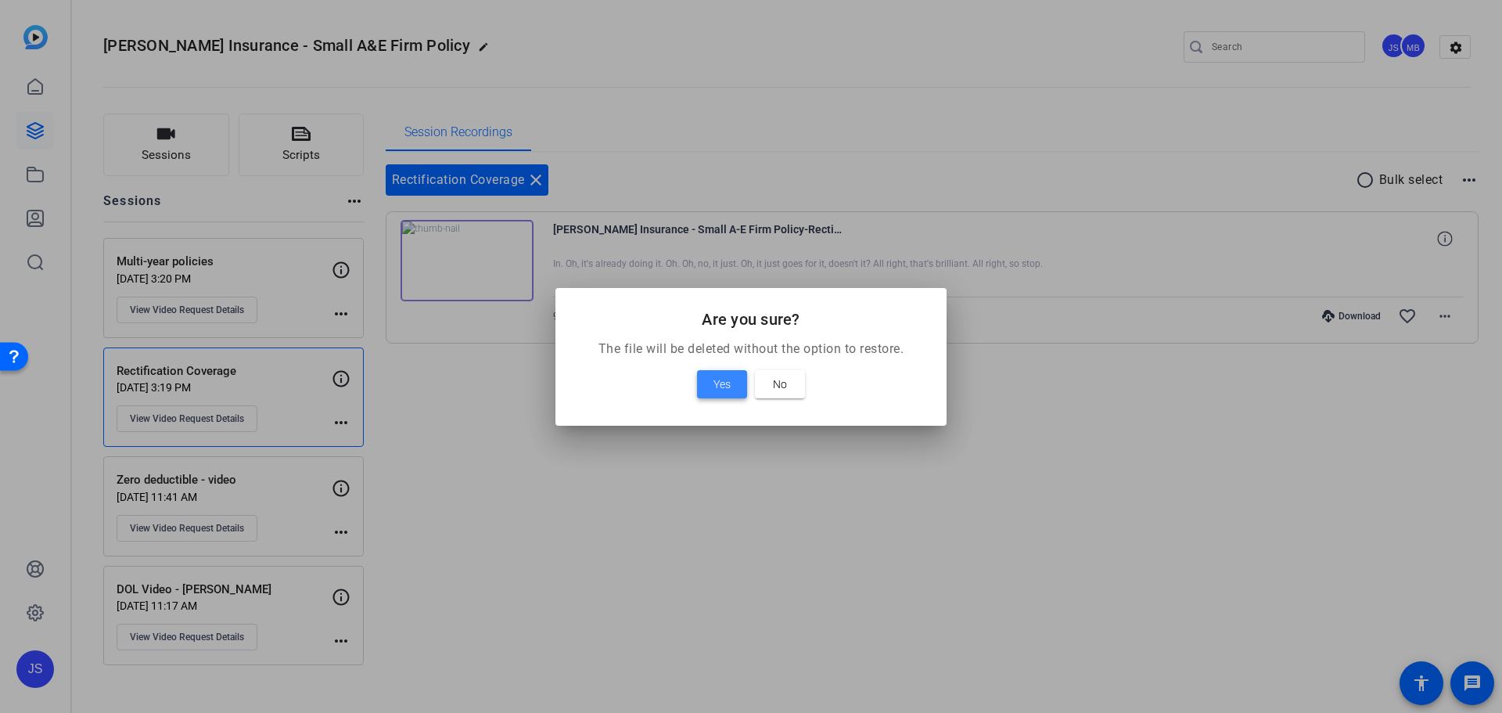
click at [722, 386] on span "Yes" at bounding box center [722, 384] width 17 height 19
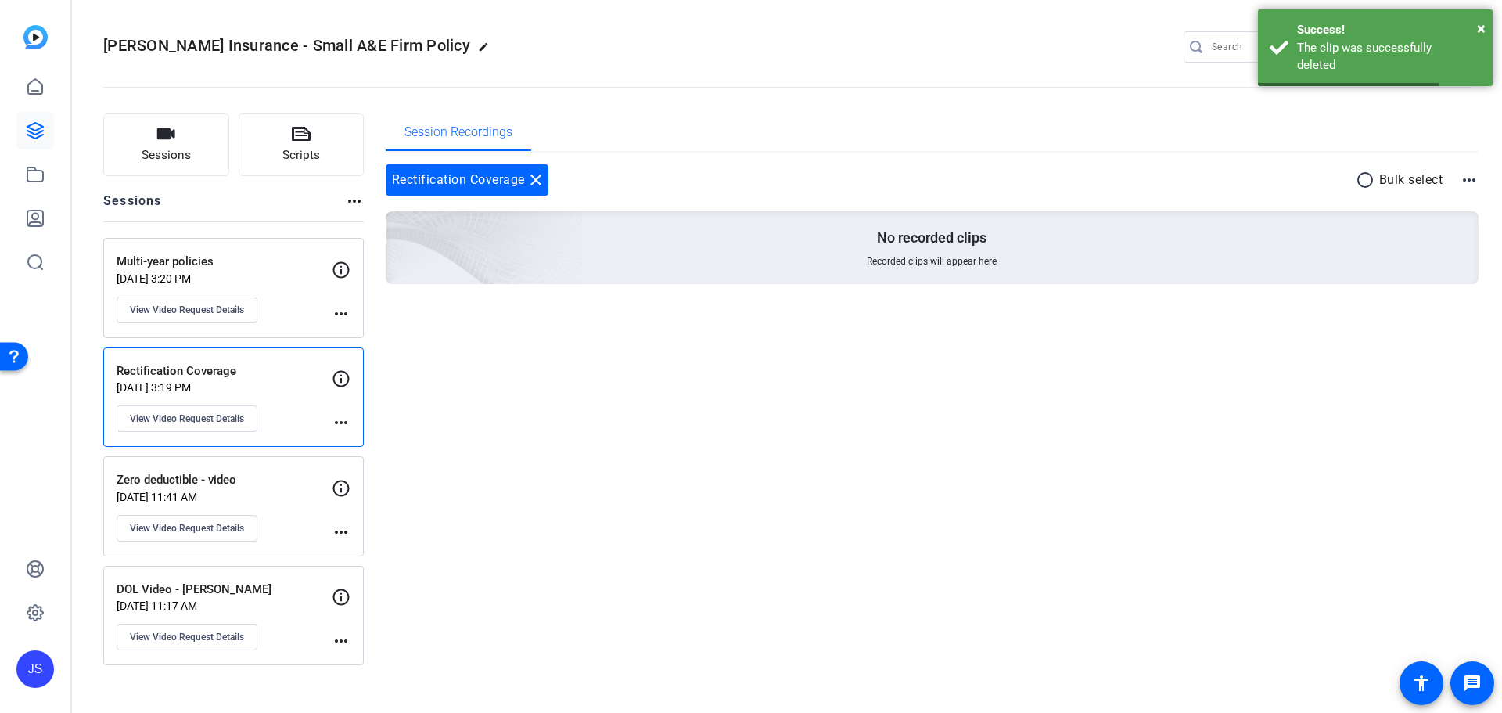
click at [249, 466] on div "Zero deductible - video [DATE] 11:41 AM View Video Request Details more_horiz" at bounding box center [233, 506] width 261 height 100
click at [286, 577] on div "DOL Video - [PERSON_NAME] [DATE] 11:17 AM View Video Request Details more_horiz" at bounding box center [233, 616] width 261 height 100
click at [282, 387] on p "[DATE] 3:19 PM" at bounding box center [224, 387] width 215 height 13
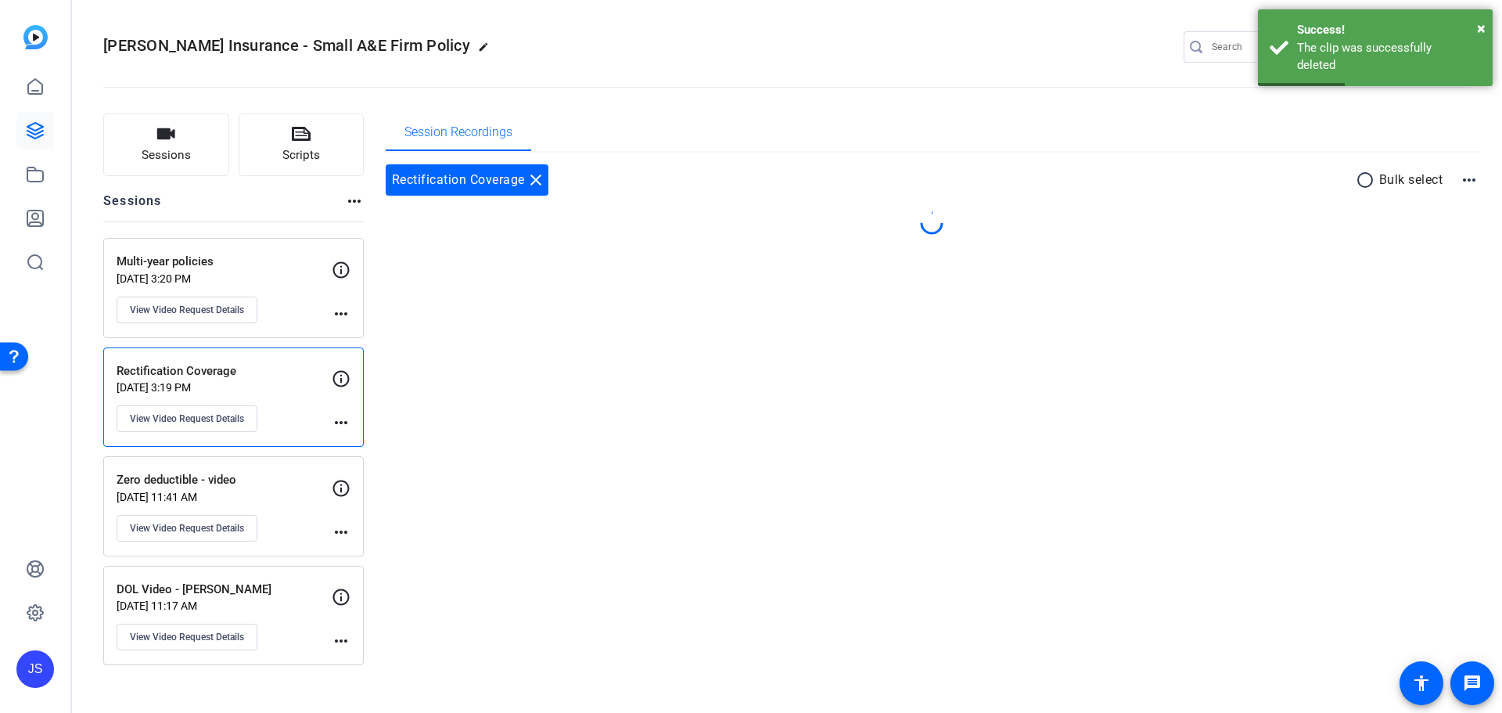
click at [296, 272] on p "[DATE] 3:20 PM" at bounding box center [224, 278] width 215 height 13
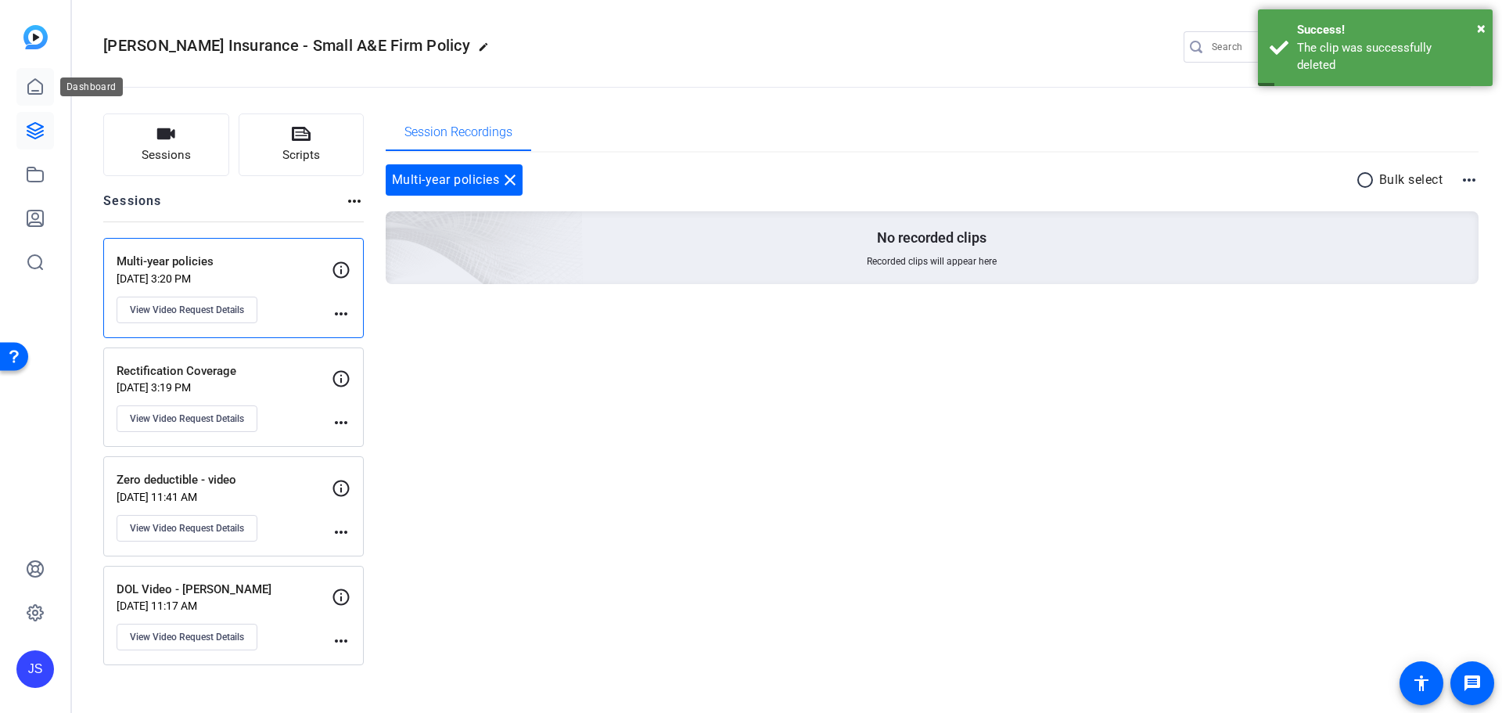
click at [41, 83] on icon at bounding box center [35, 86] width 14 height 15
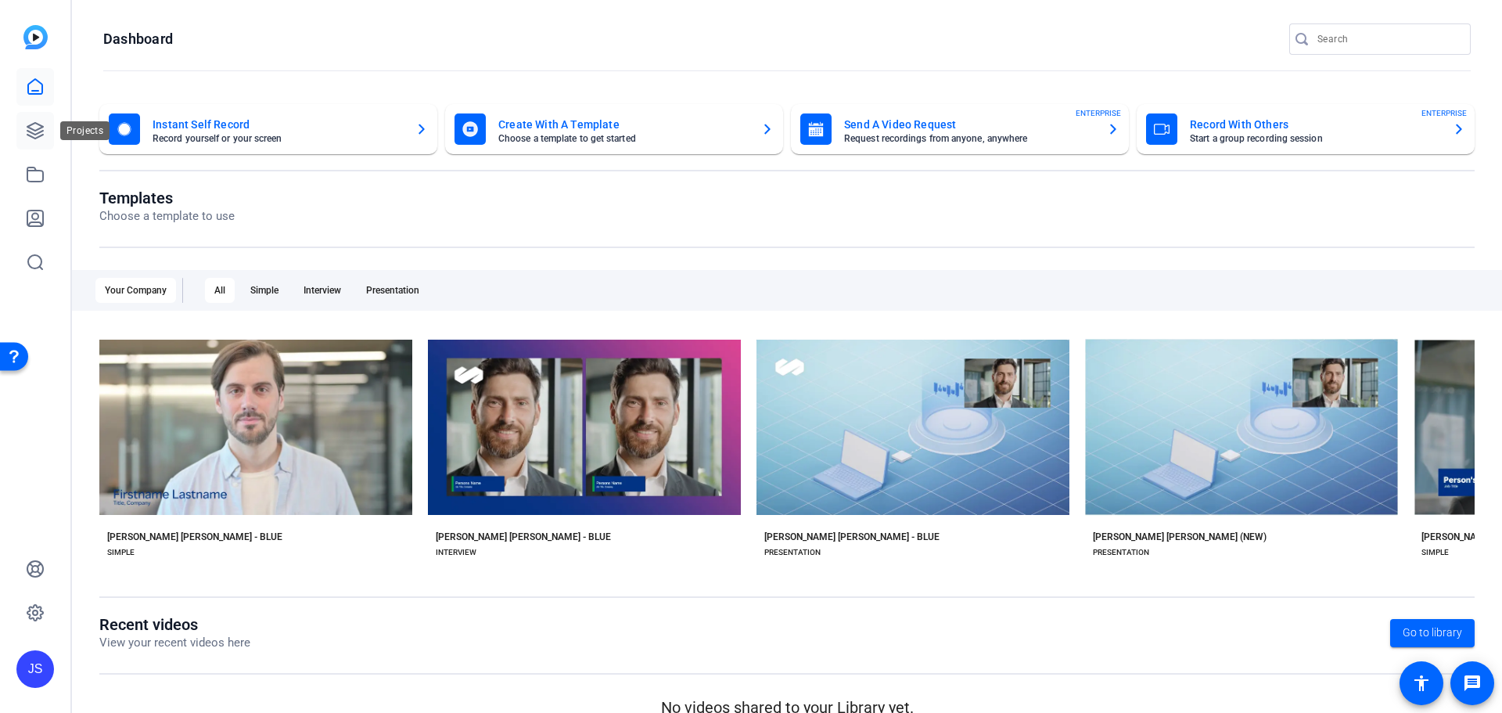
click at [44, 132] on icon at bounding box center [35, 130] width 19 height 19
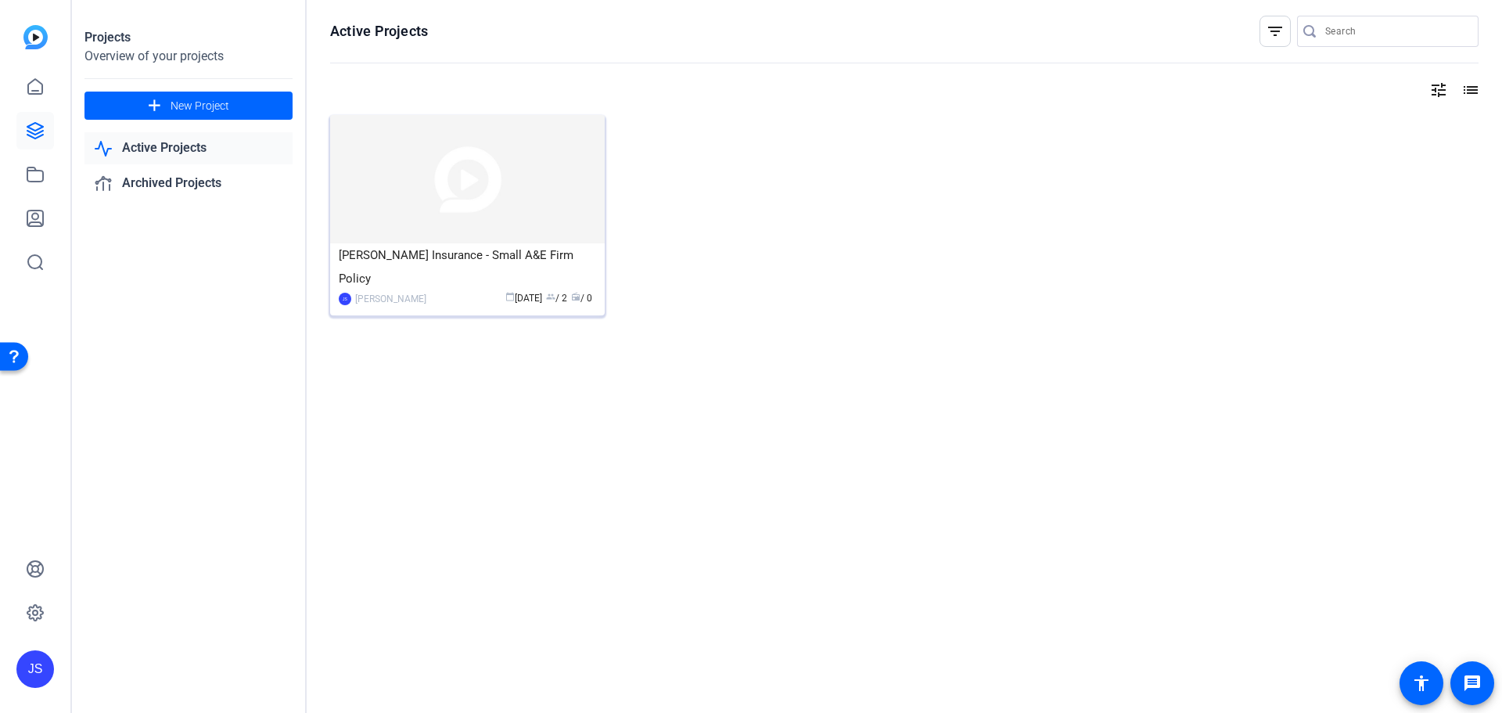
click at [422, 239] on img at bounding box center [467, 179] width 275 height 128
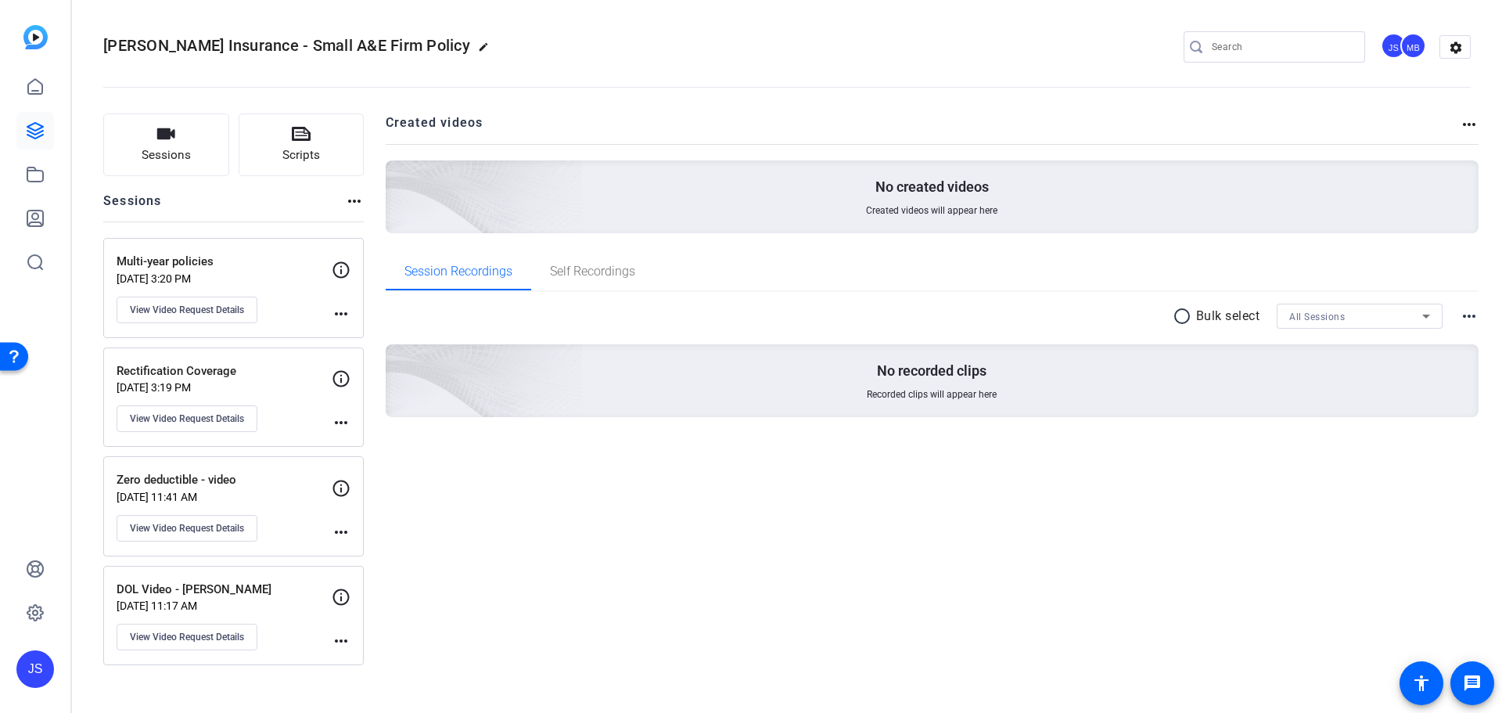
click at [290, 368] on p "Rectification Coverage" at bounding box center [224, 371] width 215 height 18
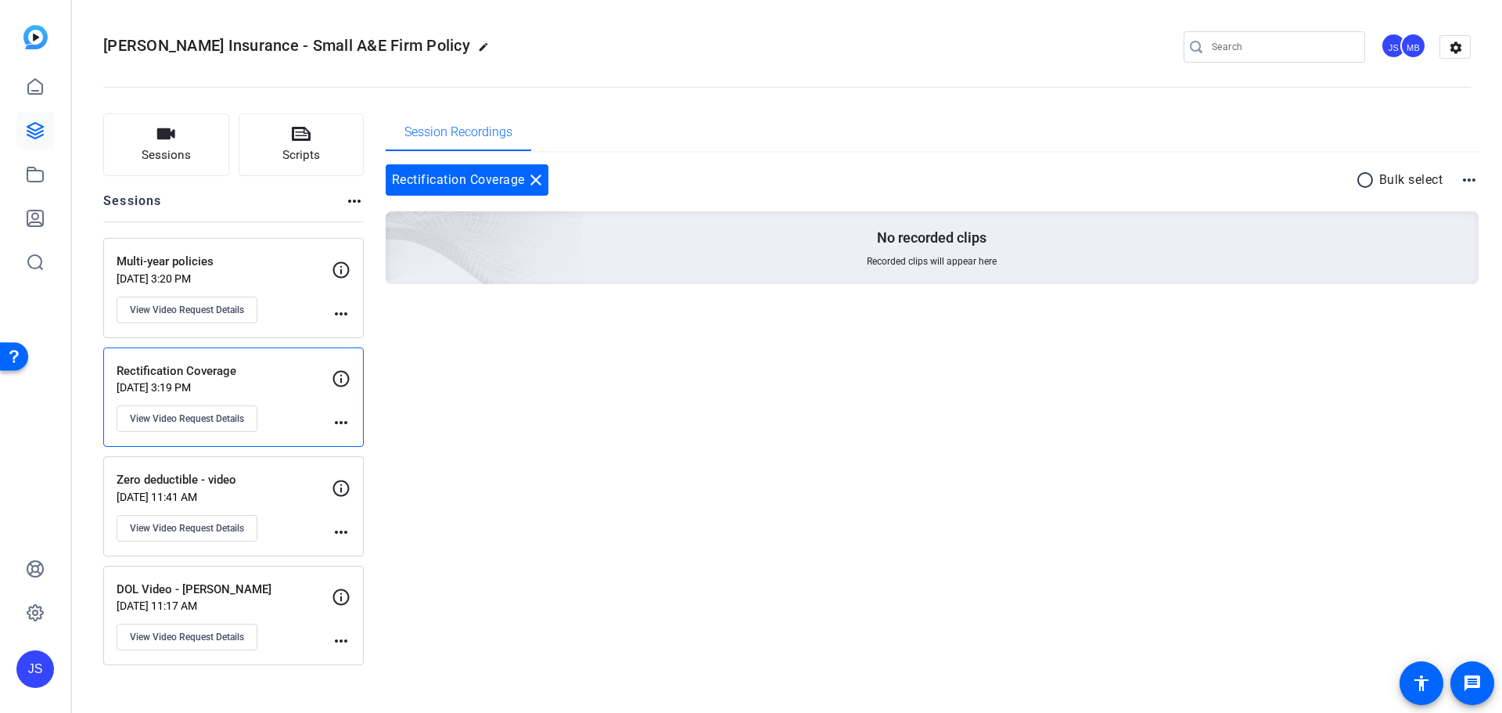
click at [282, 267] on p "Multi-year policies" at bounding box center [224, 262] width 215 height 18
click at [297, 487] on p "Zero deductible - video" at bounding box center [224, 480] width 215 height 18
click at [291, 588] on p "DOL Video - [PERSON_NAME]" at bounding box center [224, 590] width 215 height 18
click at [38, 663] on div "JS" at bounding box center [35, 669] width 38 height 38
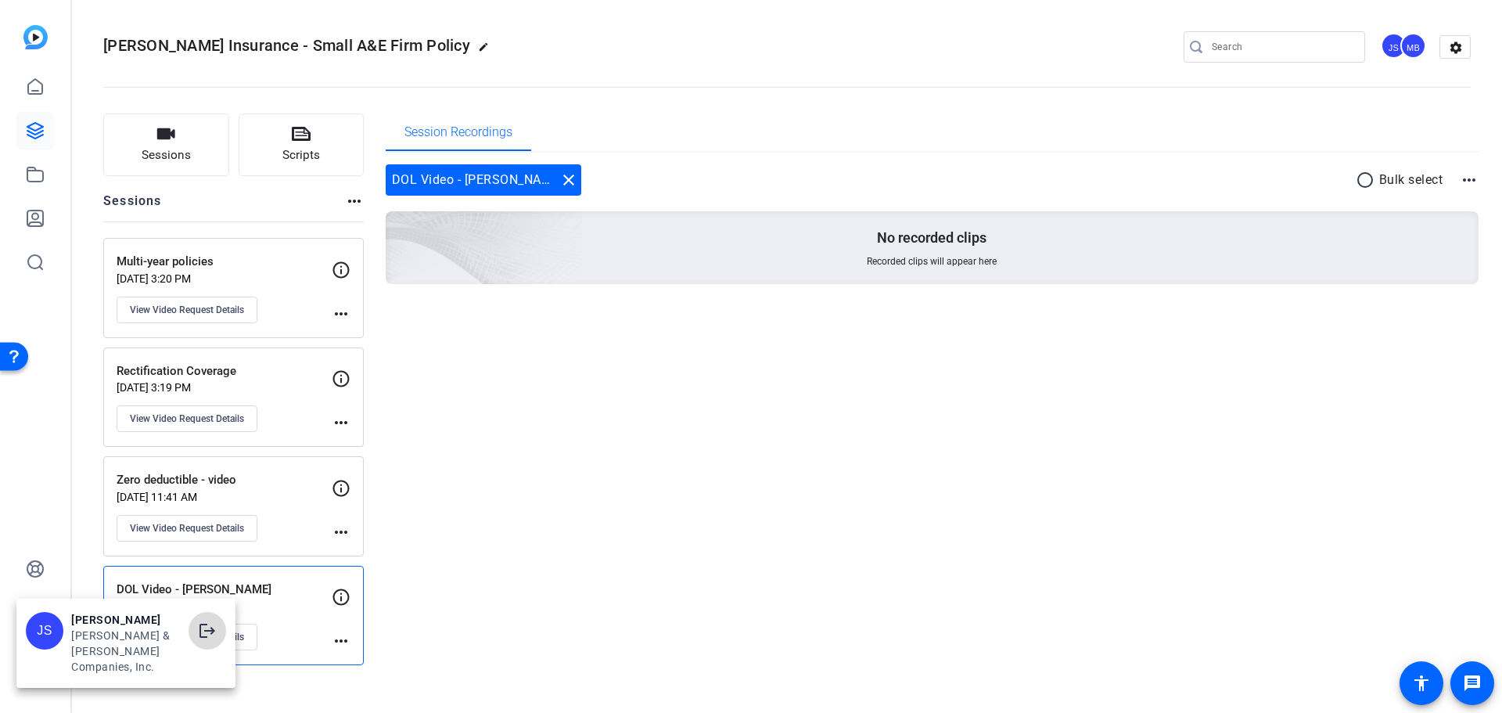
click at [201, 640] on mat-icon "logout" at bounding box center [207, 630] width 19 height 19
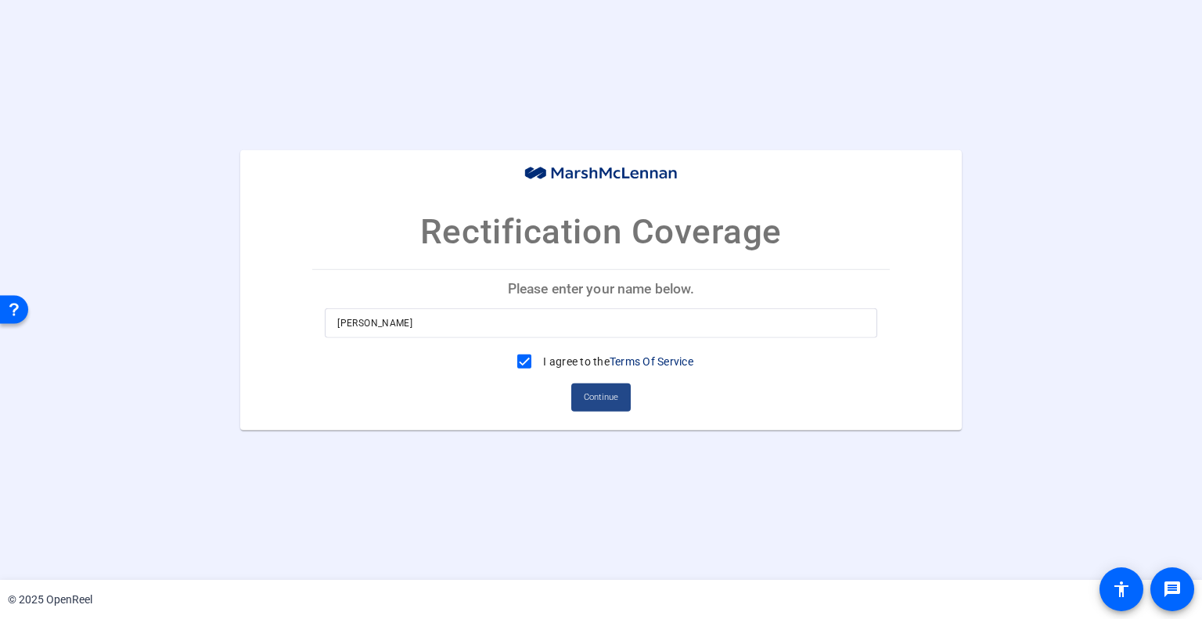
click at [612, 390] on span "Continue" at bounding box center [601, 397] width 34 height 23
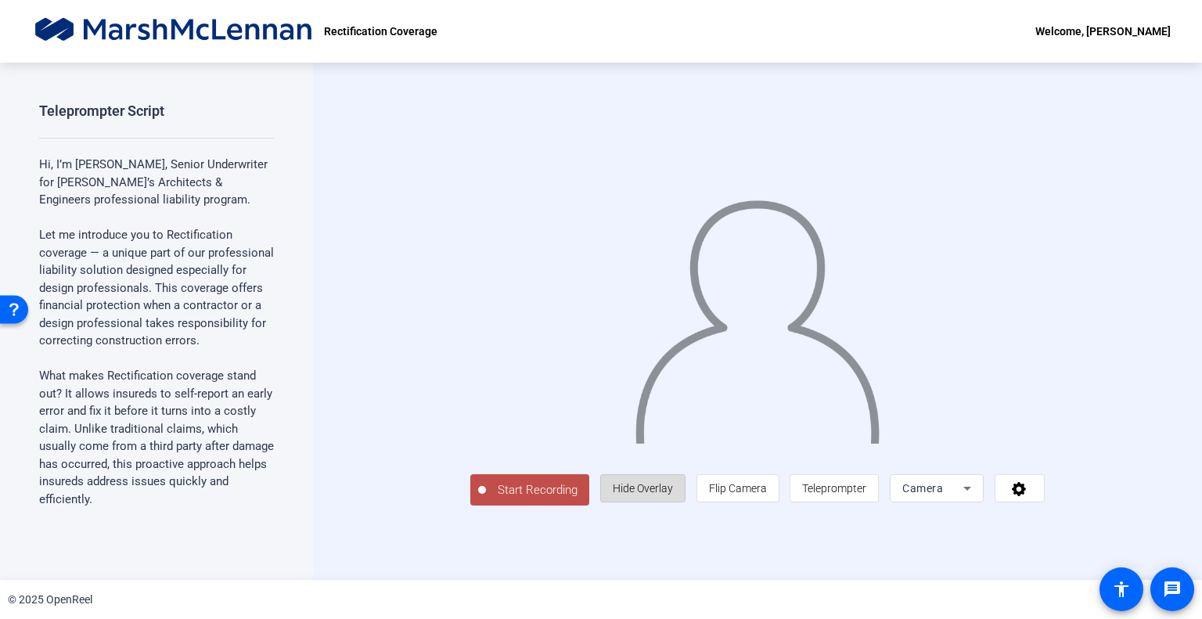
click at [673, 503] on span "Hide Overlay" at bounding box center [643, 488] width 60 height 30
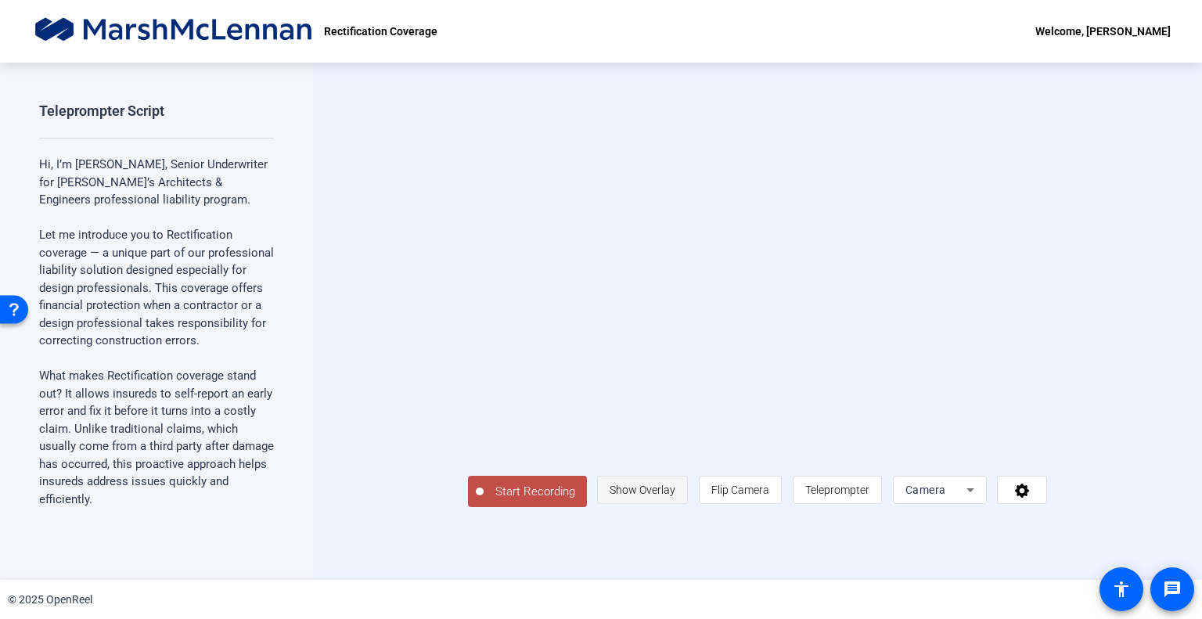
click at [675, 505] on span "Show Overlay" at bounding box center [642, 490] width 66 height 30
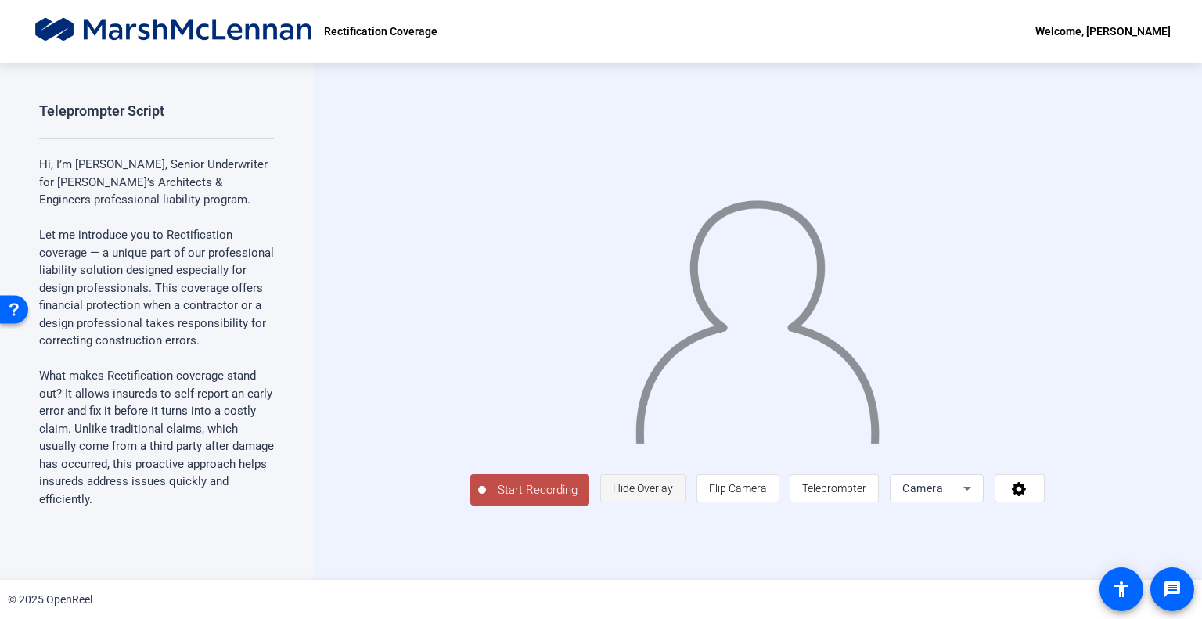
click at [673, 503] on span "Hide Overlay" at bounding box center [643, 488] width 60 height 30
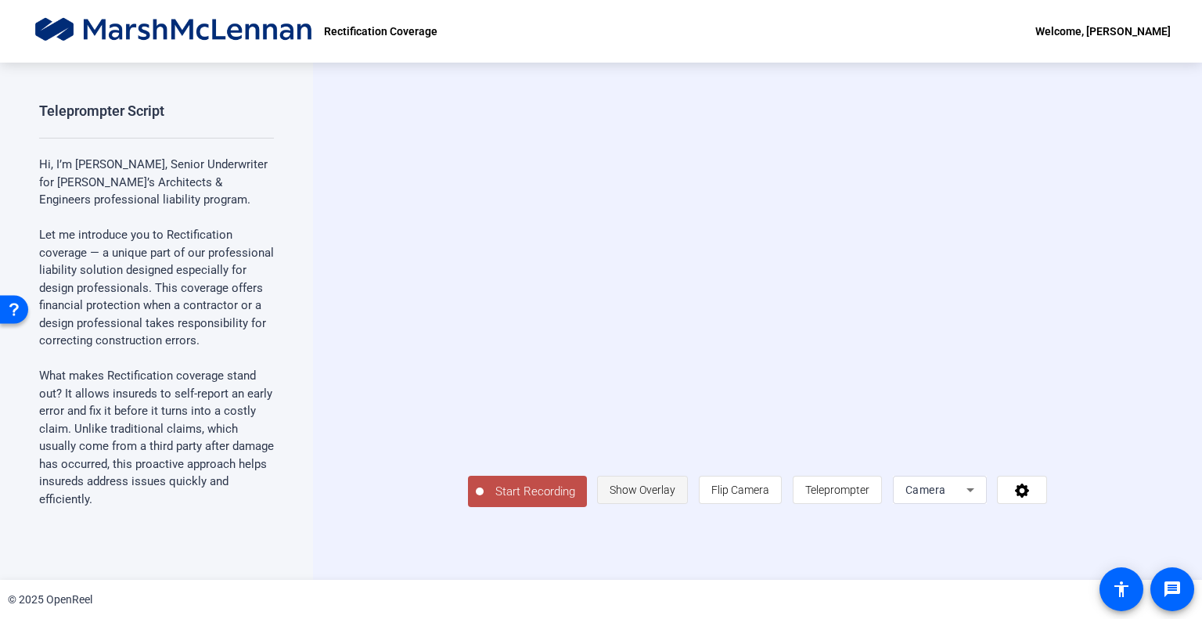
click at [675, 505] on span "Show Overlay" at bounding box center [642, 490] width 66 height 30
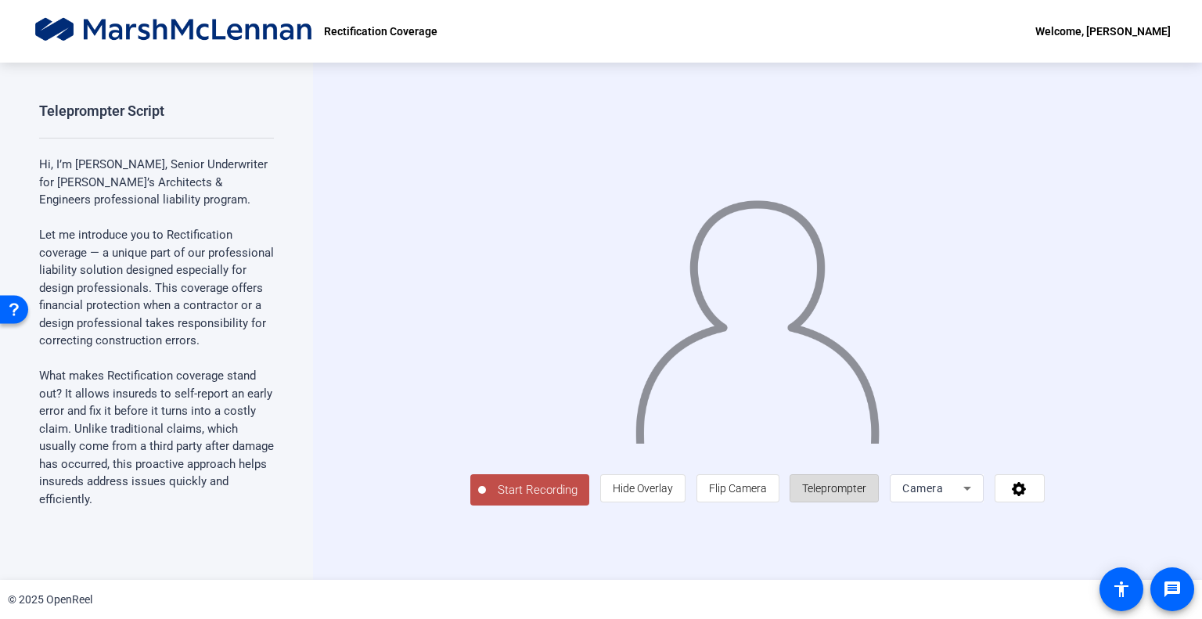
click at [866, 503] on span "Teleprompter" at bounding box center [834, 488] width 64 height 30
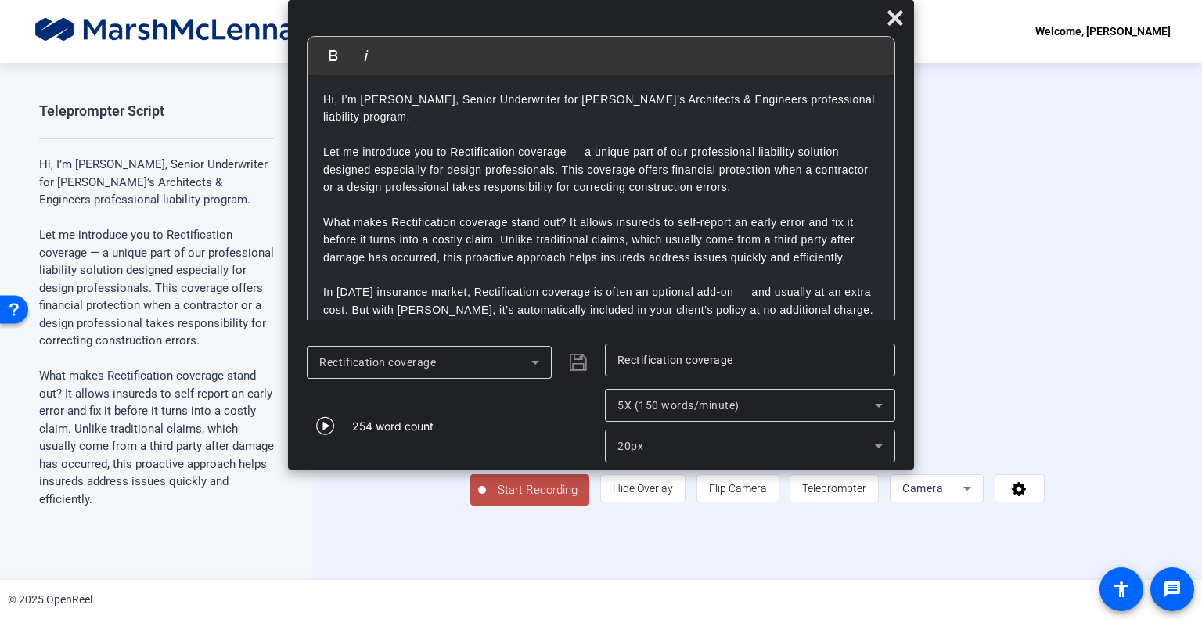
click at [635, 392] on div "5X (150 words/minute)" at bounding box center [749, 405] width 265 height 33
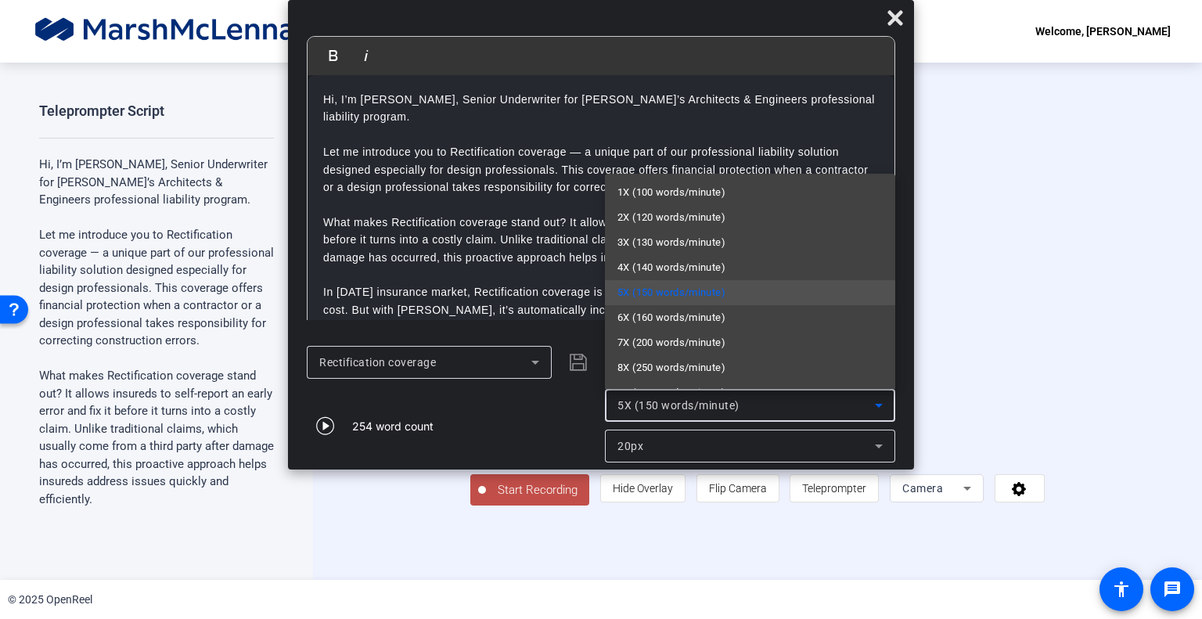
click at [635, 392] on div at bounding box center [601, 309] width 1202 height 619
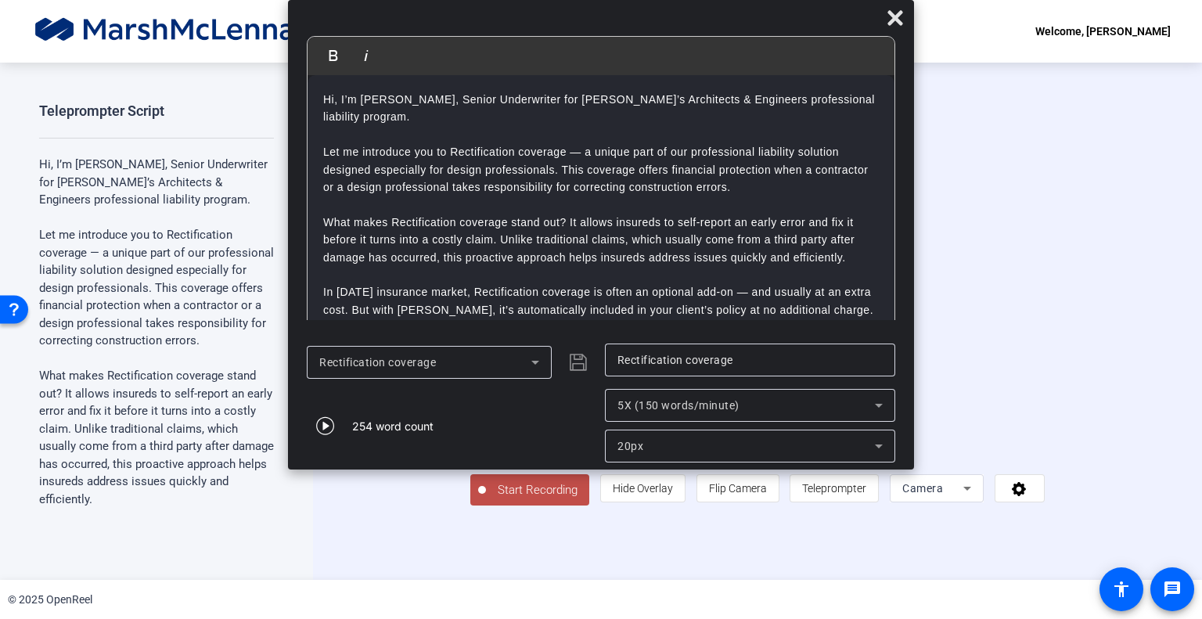
click at [635, 435] on div "20px" at bounding box center [749, 446] width 265 height 33
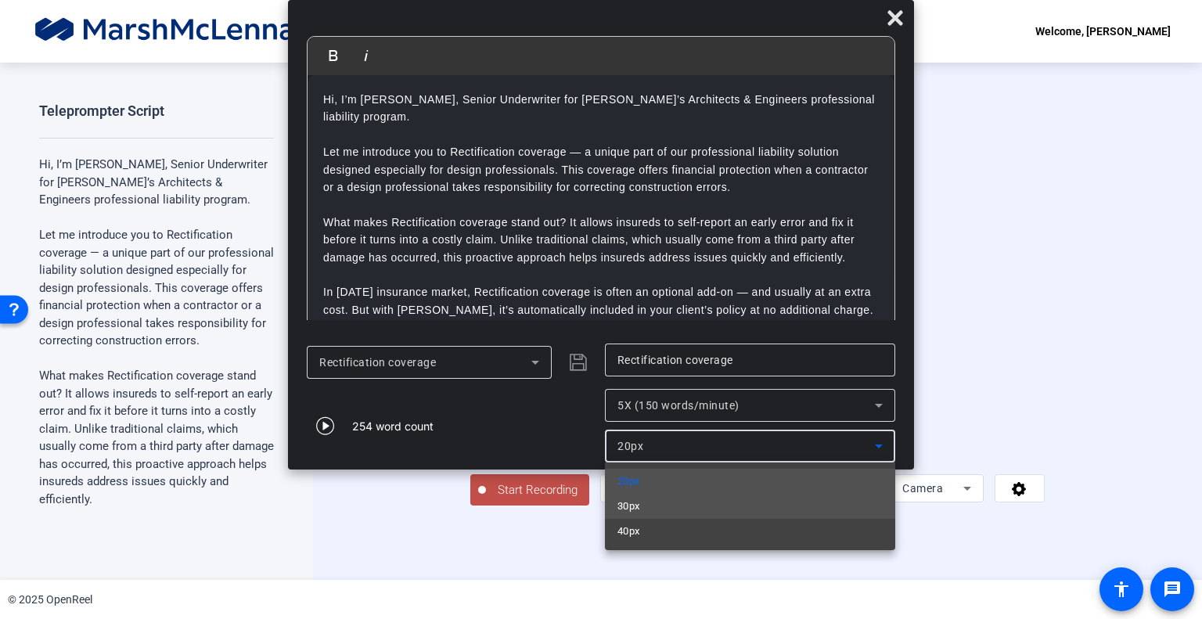
click at [626, 507] on span "30px" at bounding box center [628, 506] width 23 height 19
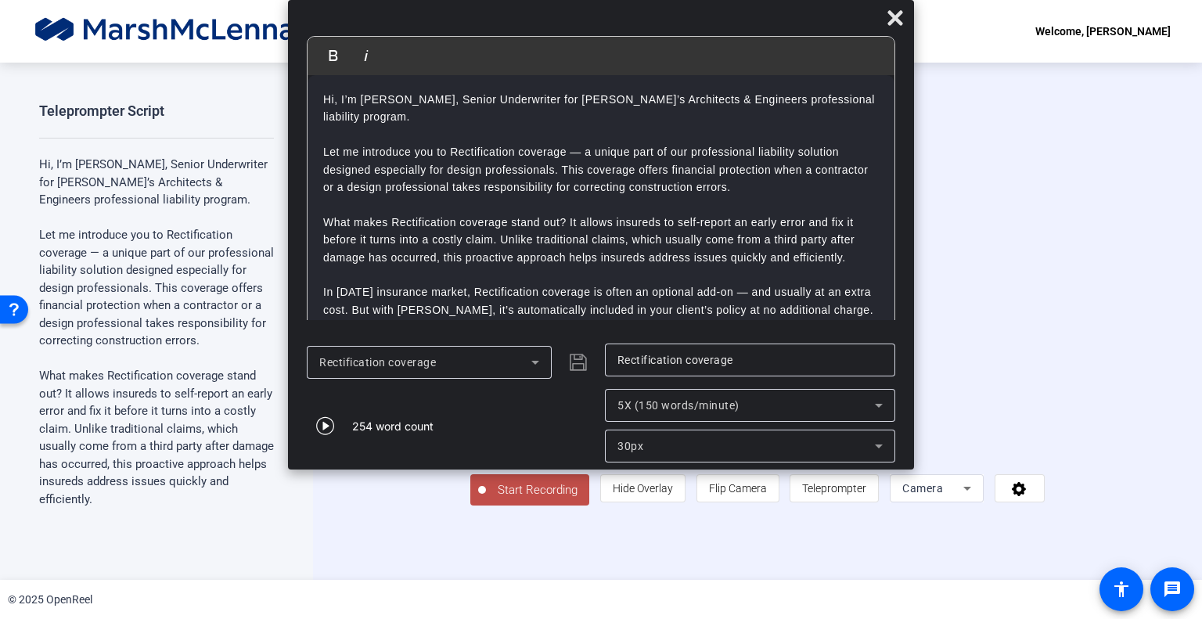
click at [637, 456] on div "30px" at bounding box center [749, 446] width 265 height 33
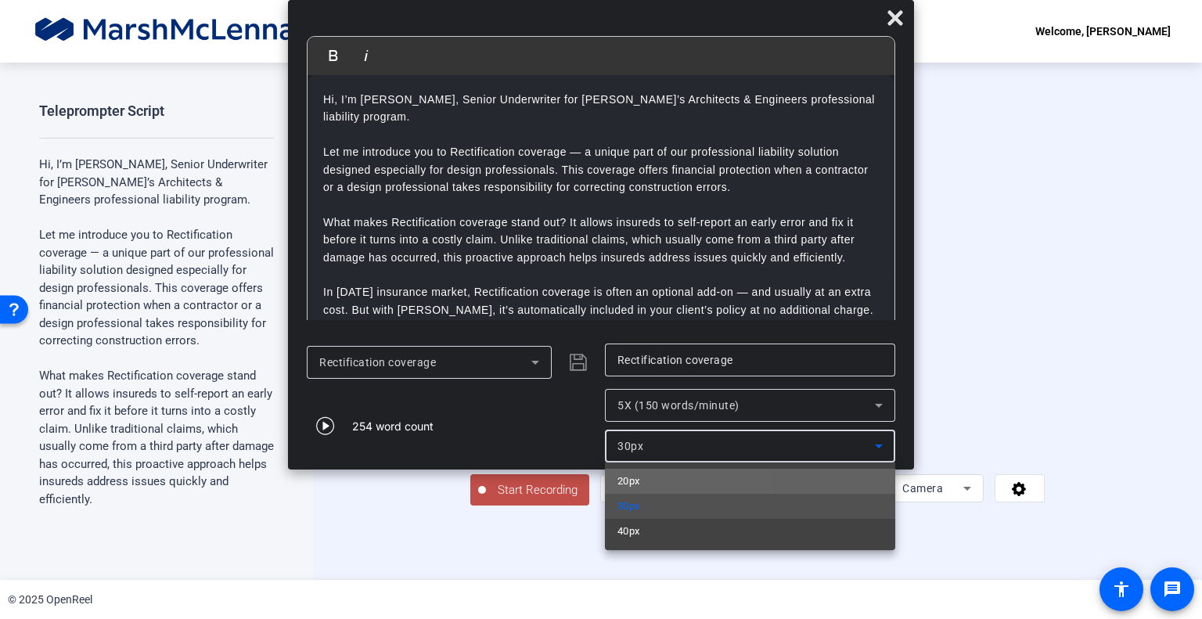
click at [635, 482] on span "20px" at bounding box center [628, 481] width 23 height 19
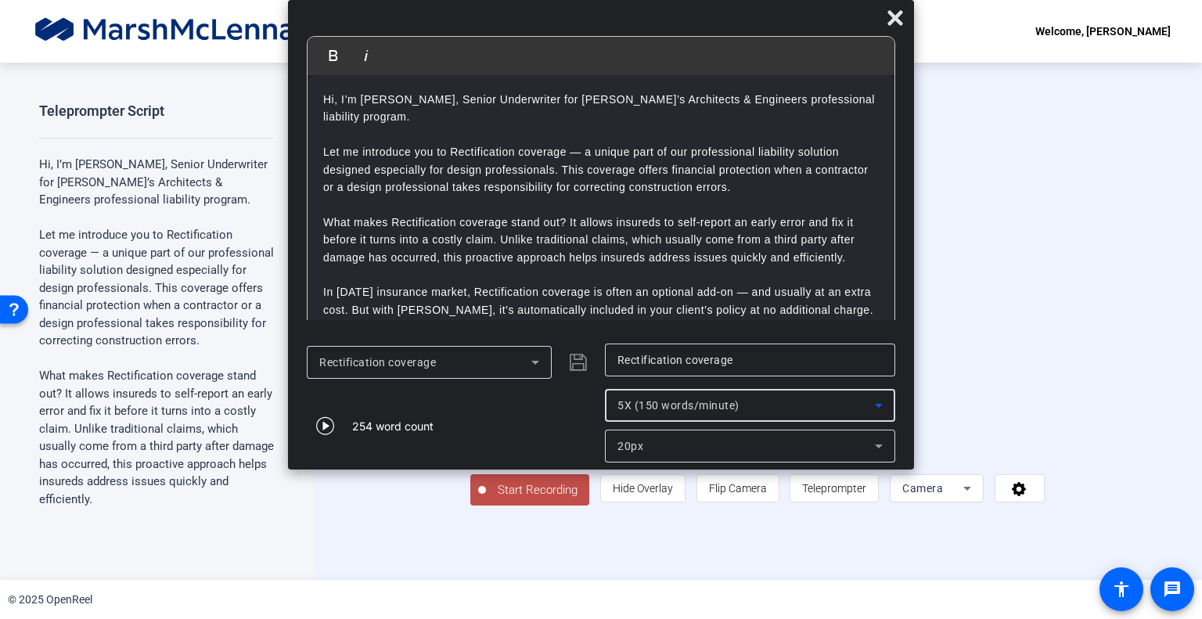
click at [663, 413] on div "5X (150 words/minute)" at bounding box center [745, 405] width 257 height 19
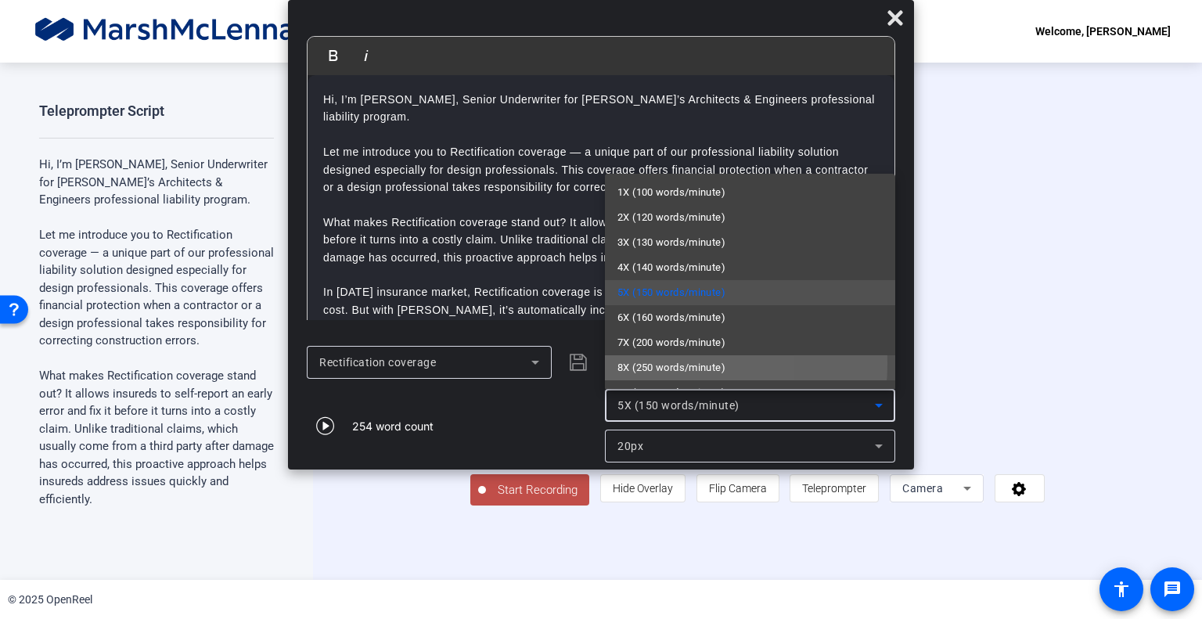
click at [642, 364] on span "8X (250 words/minute)" at bounding box center [671, 367] width 108 height 19
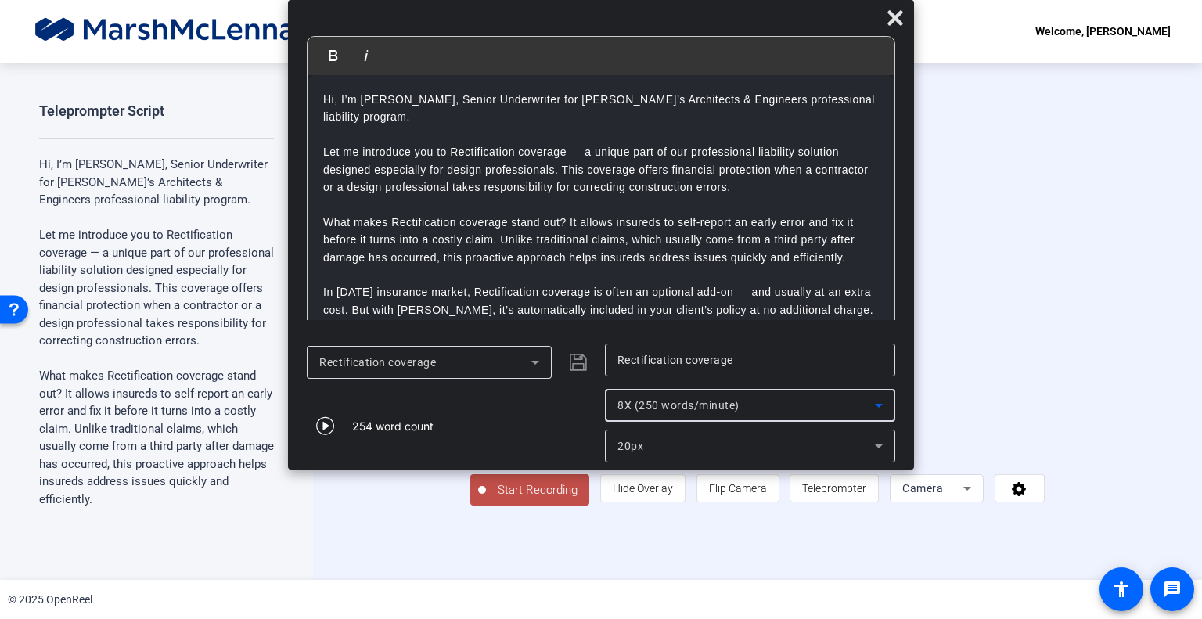
click at [644, 401] on span "8X (250 words/minute)" at bounding box center [678, 405] width 122 height 13
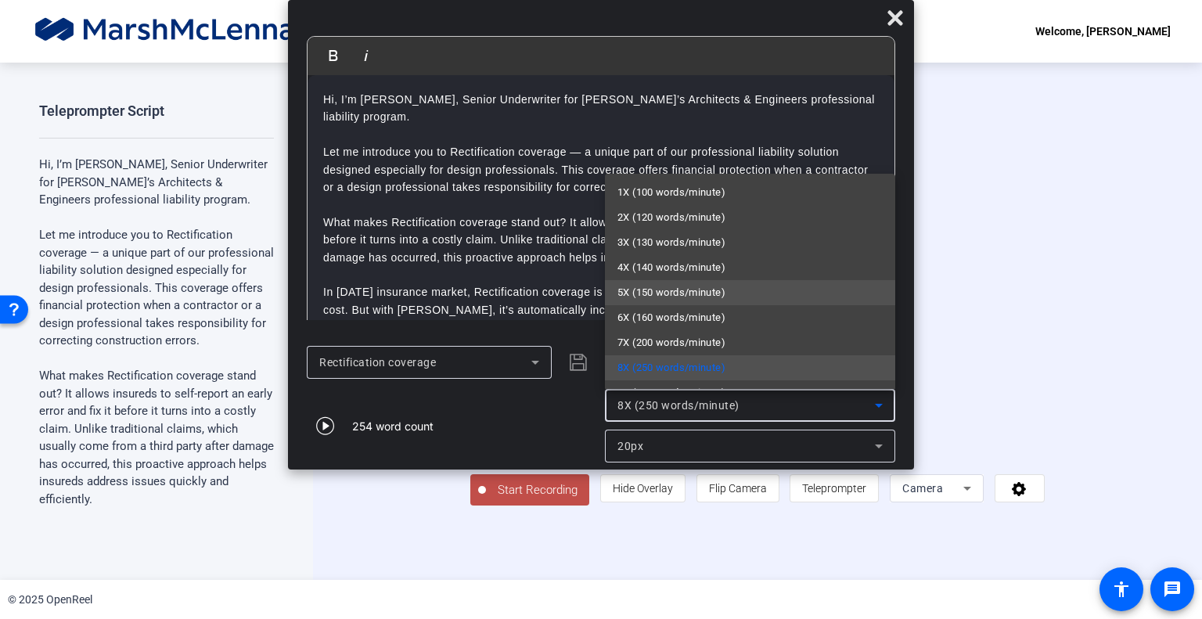
click at [656, 292] on span "5X (150 words/minute)" at bounding box center [671, 292] width 108 height 19
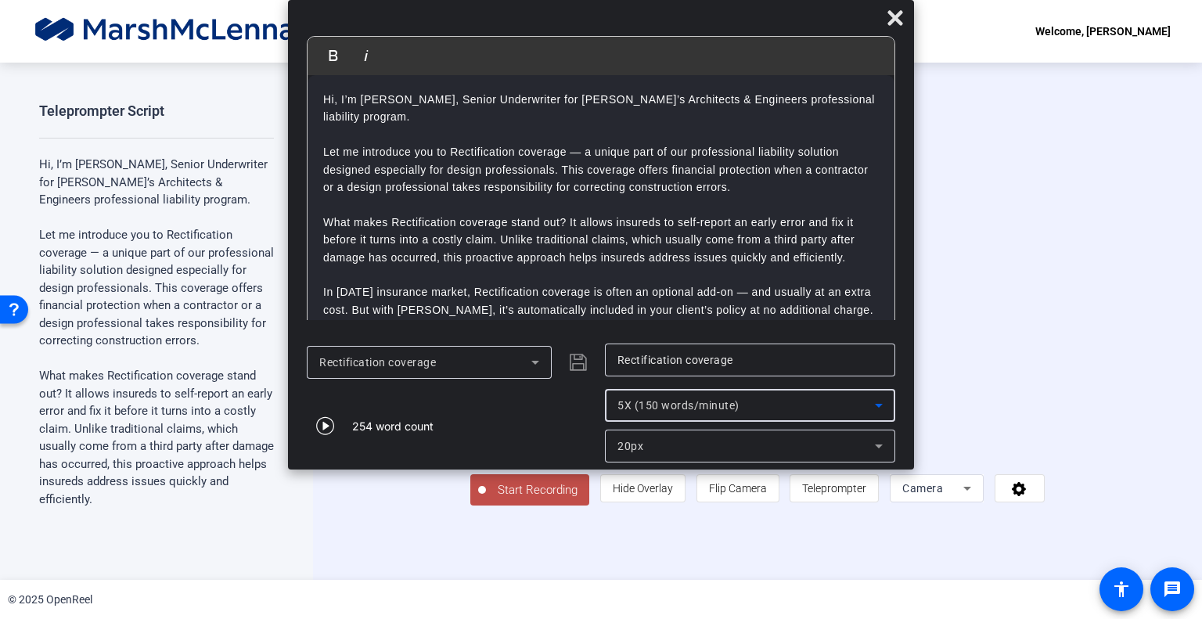
click at [656, 406] on span "5X (150 words/minute)" at bounding box center [678, 405] width 122 height 13
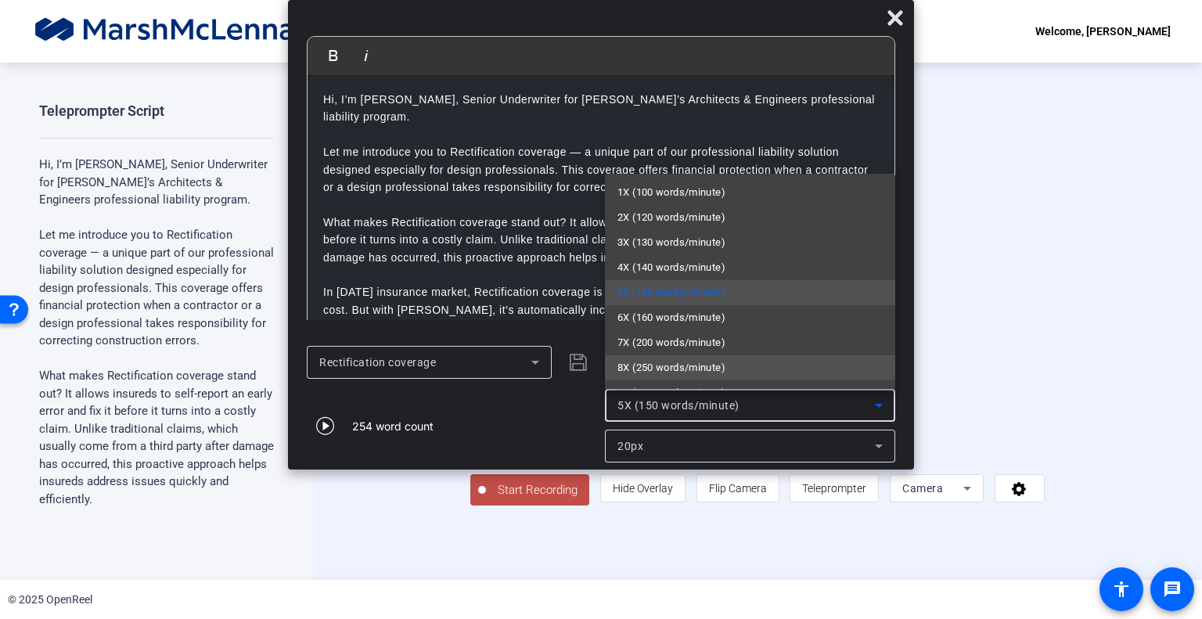
click at [649, 362] on span "8X (250 words/minute)" at bounding box center [671, 367] width 108 height 19
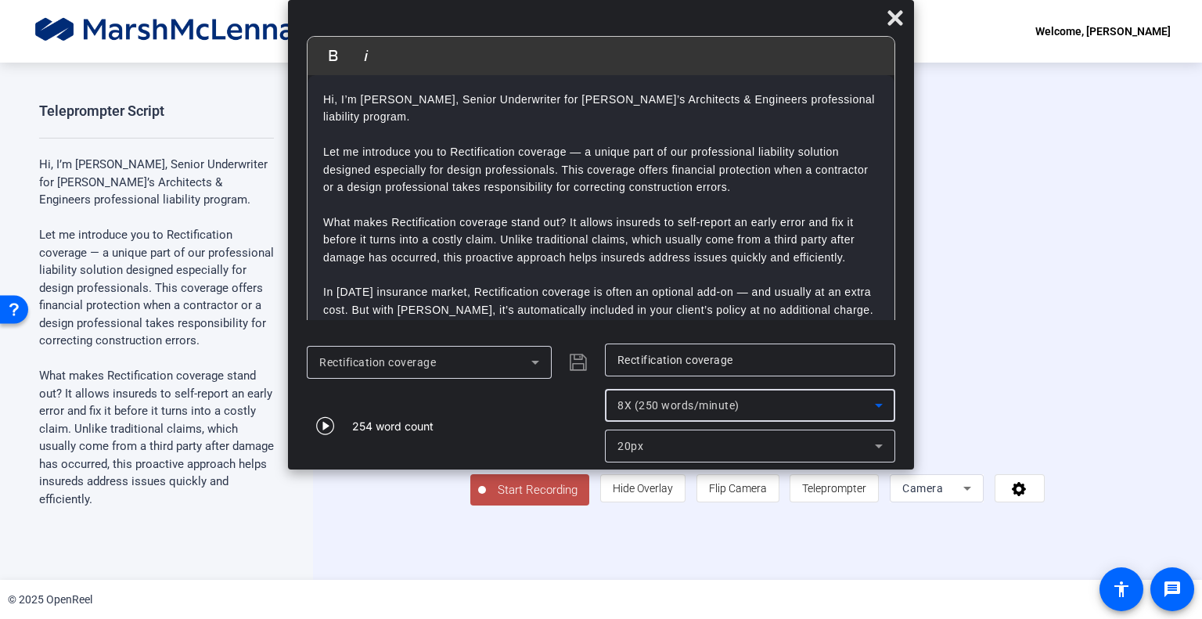
click at [648, 403] on span "8X (250 words/minute)" at bounding box center [678, 405] width 122 height 13
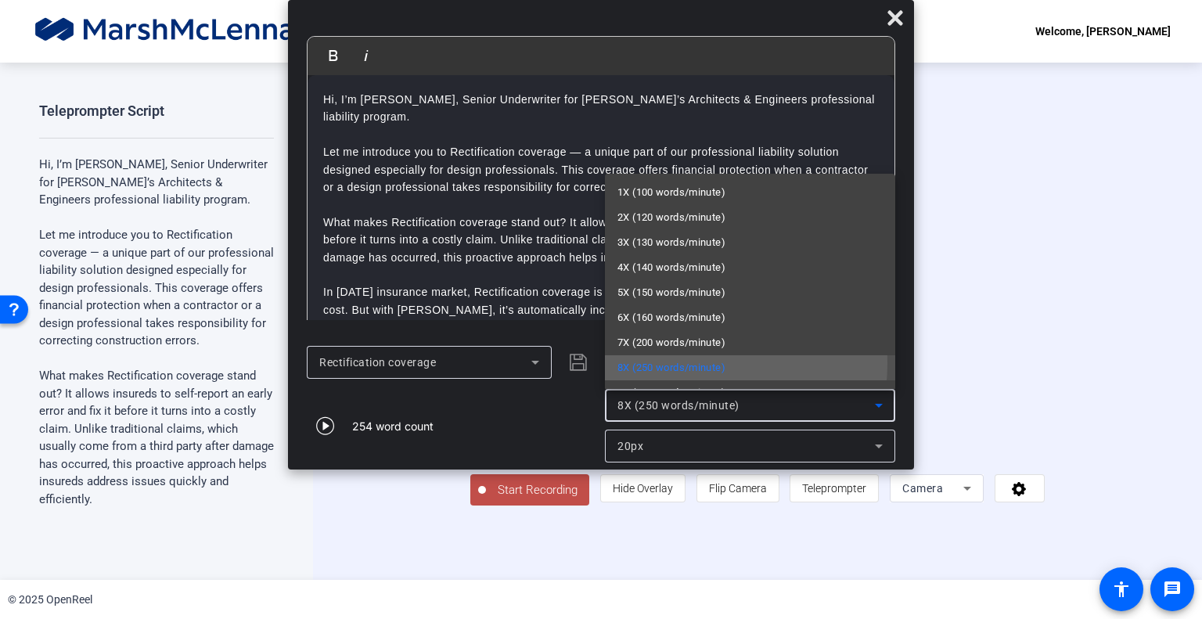
click at [660, 363] on span "8X (250 words/minute)" at bounding box center [671, 367] width 108 height 19
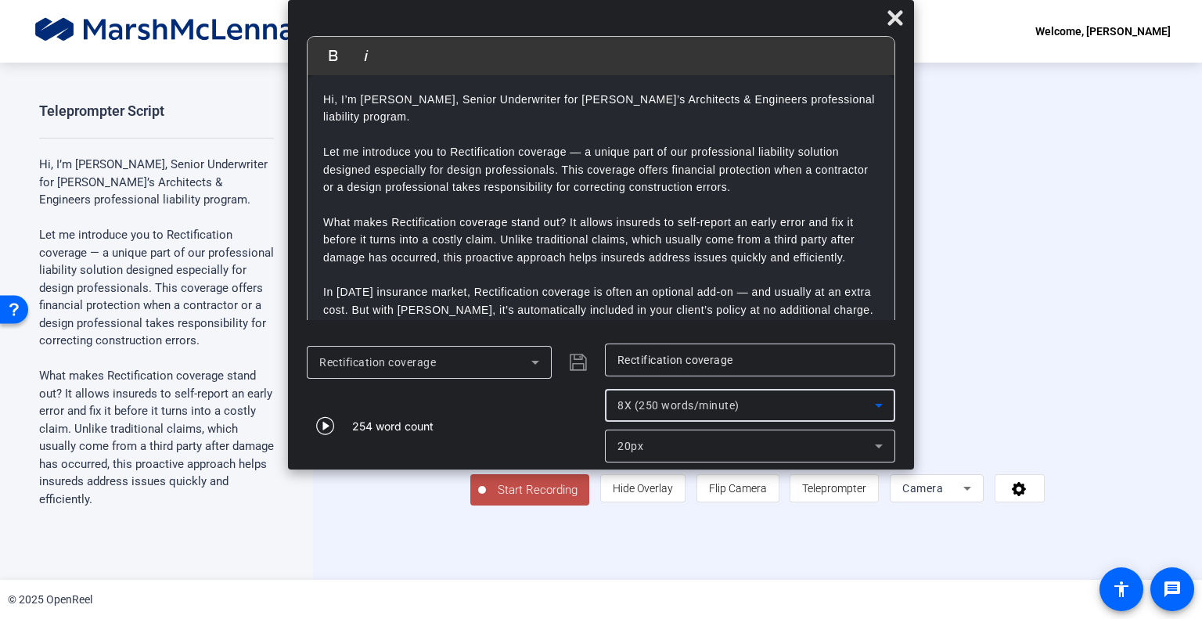
click at [638, 403] on span "8X (250 words/minute)" at bounding box center [678, 405] width 122 height 13
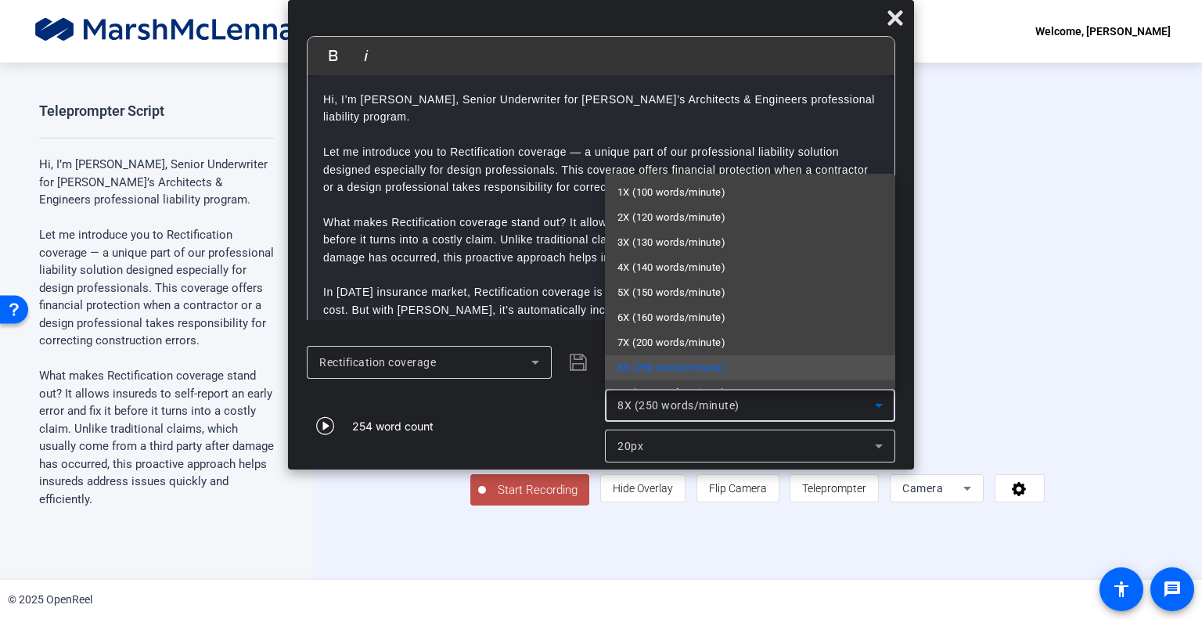
click at [660, 358] on span "8X (250 words/minute)" at bounding box center [671, 367] width 108 height 19
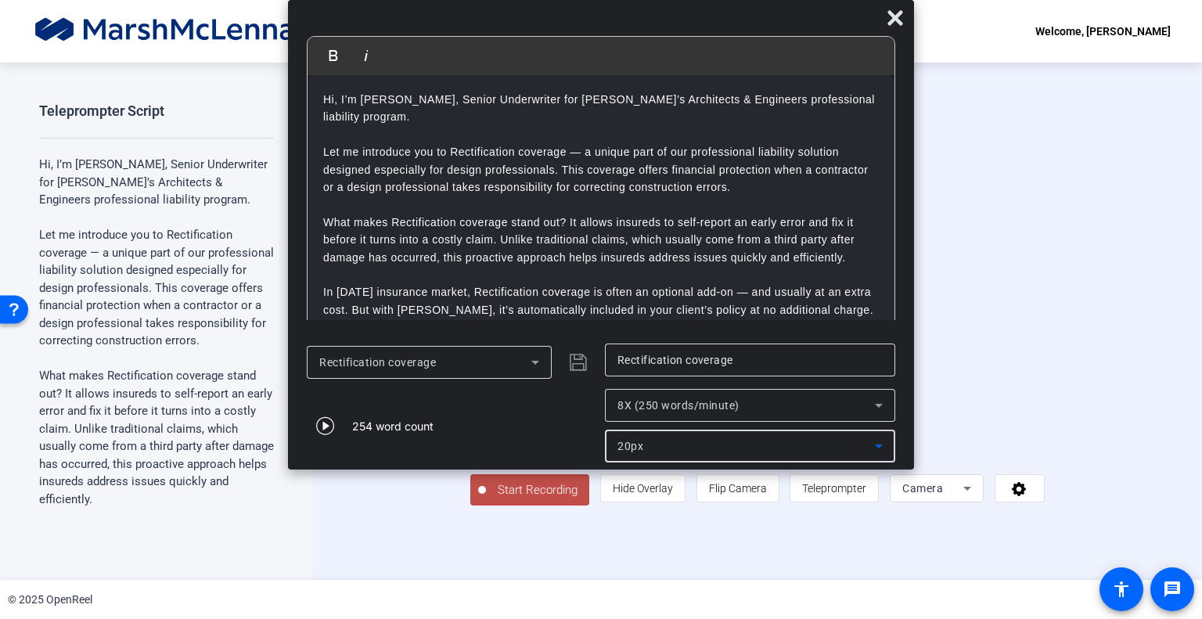
click at [638, 440] on span "20px" at bounding box center [630, 446] width 26 height 13
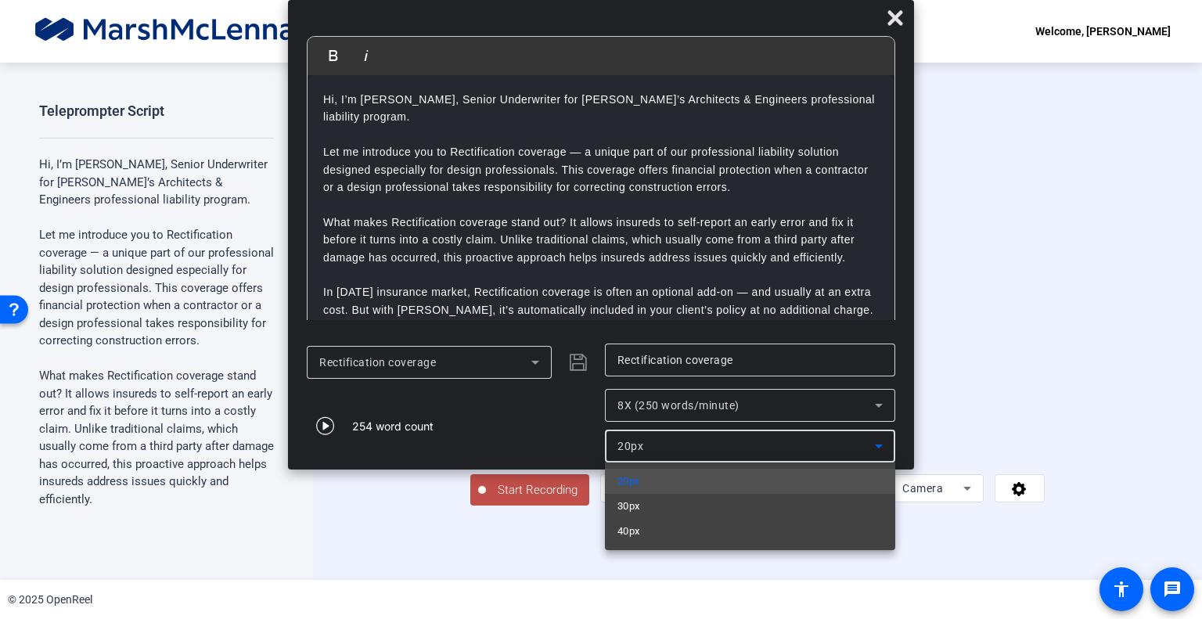
click at [638, 440] on div at bounding box center [601, 309] width 1202 height 619
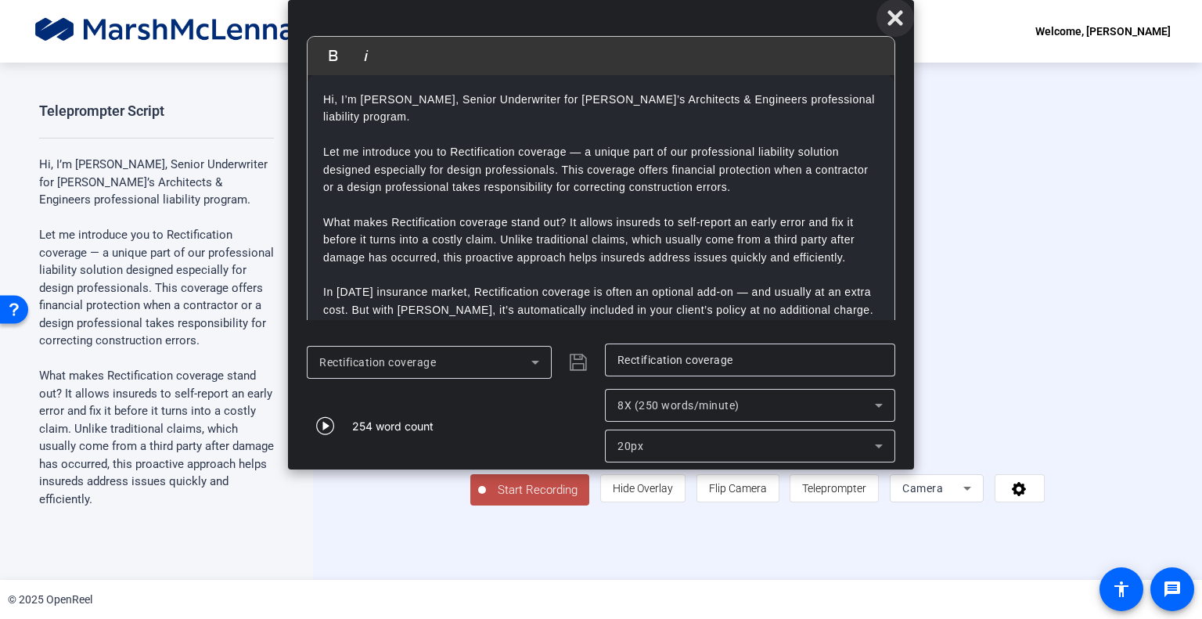
click at [886, 18] on icon at bounding box center [895, 18] width 19 height 19
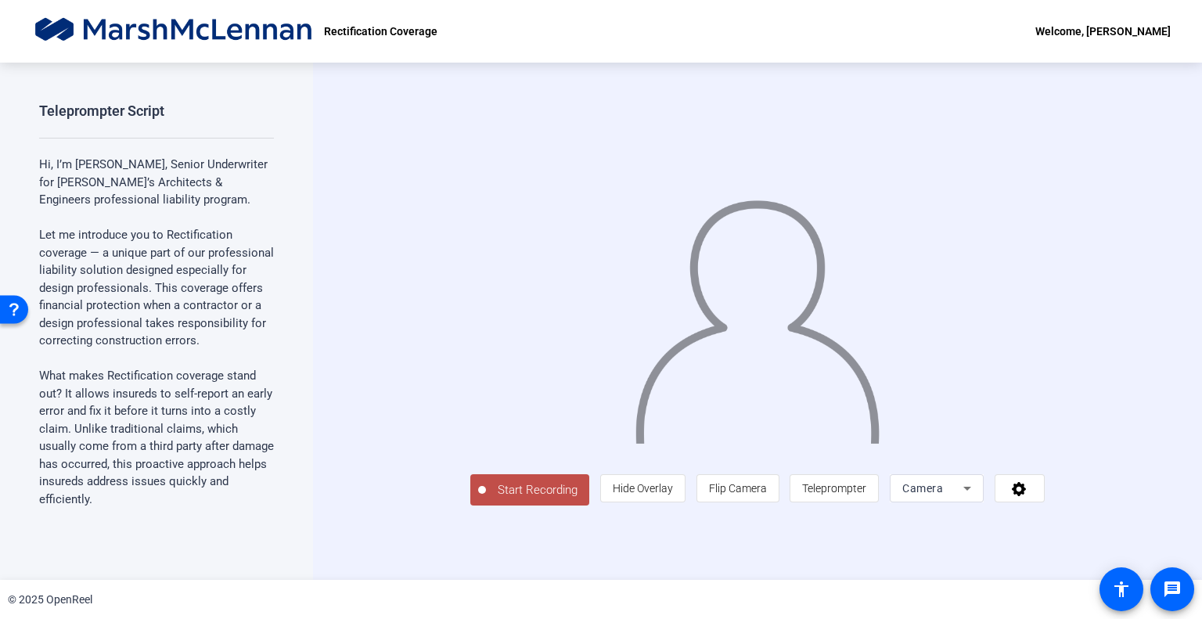
click at [486, 499] on span "Start Recording" at bounding box center [537, 490] width 103 height 18
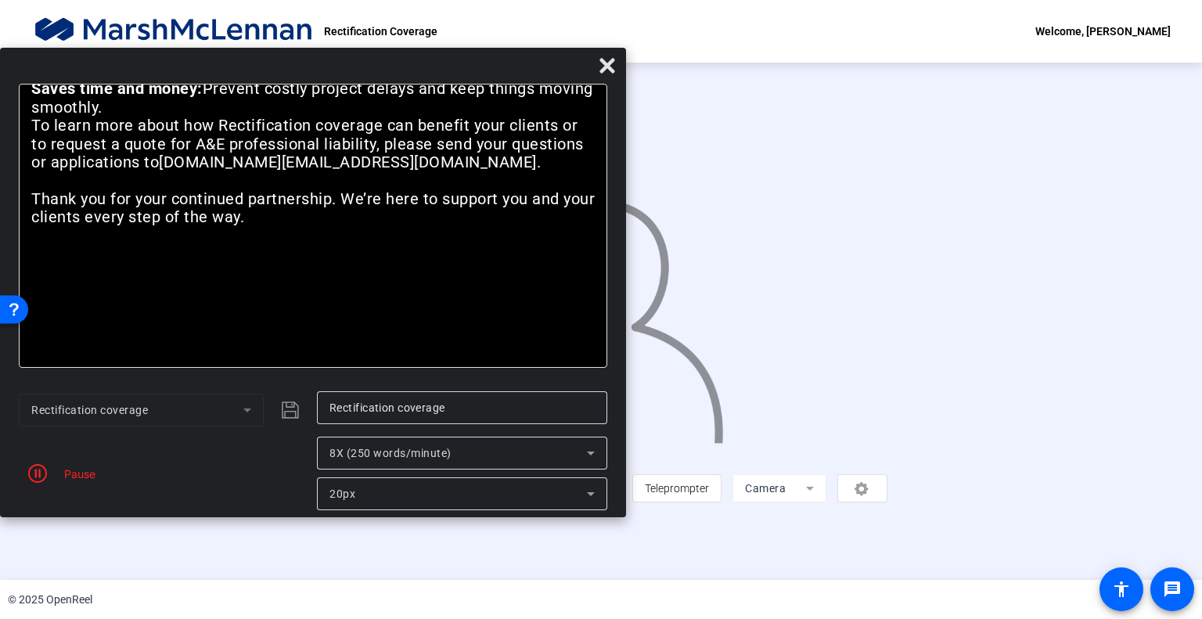
drag, startPoint x: 851, startPoint y: 33, endPoint x: 563, endPoint y: 81, distance: 291.8
click at [563, 81] on div at bounding box center [313, 69] width 626 height 27
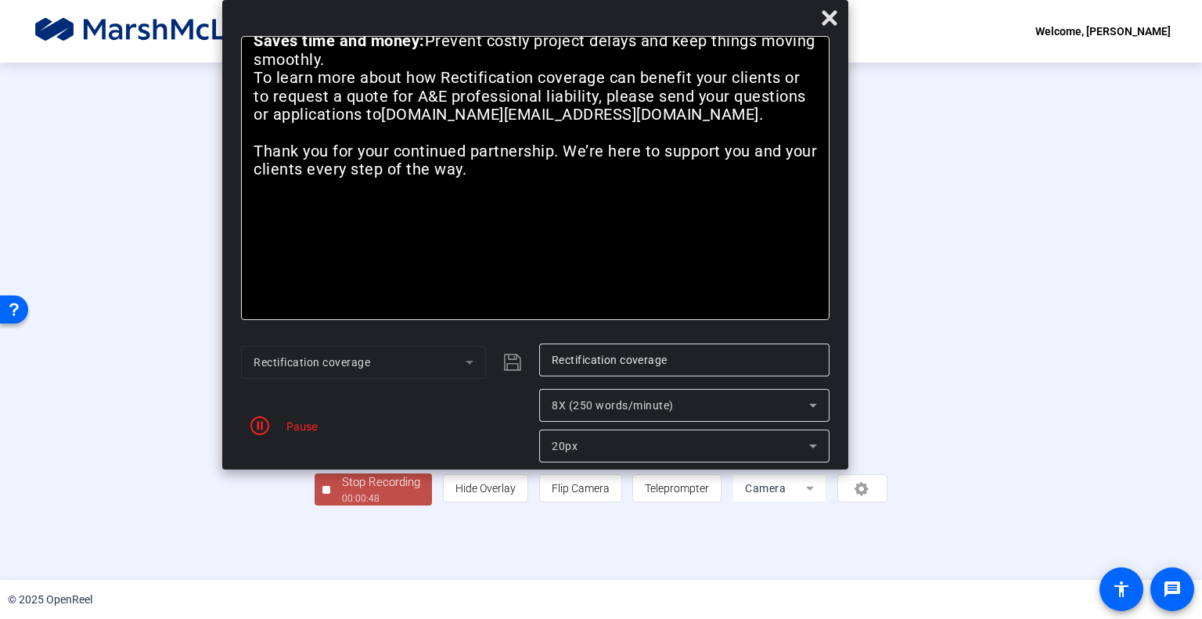
drag, startPoint x: 482, startPoint y: 68, endPoint x: 706, endPoint y: 25, distance: 228.6
click at [706, 25] on div at bounding box center [535, 21] width 626 height 27
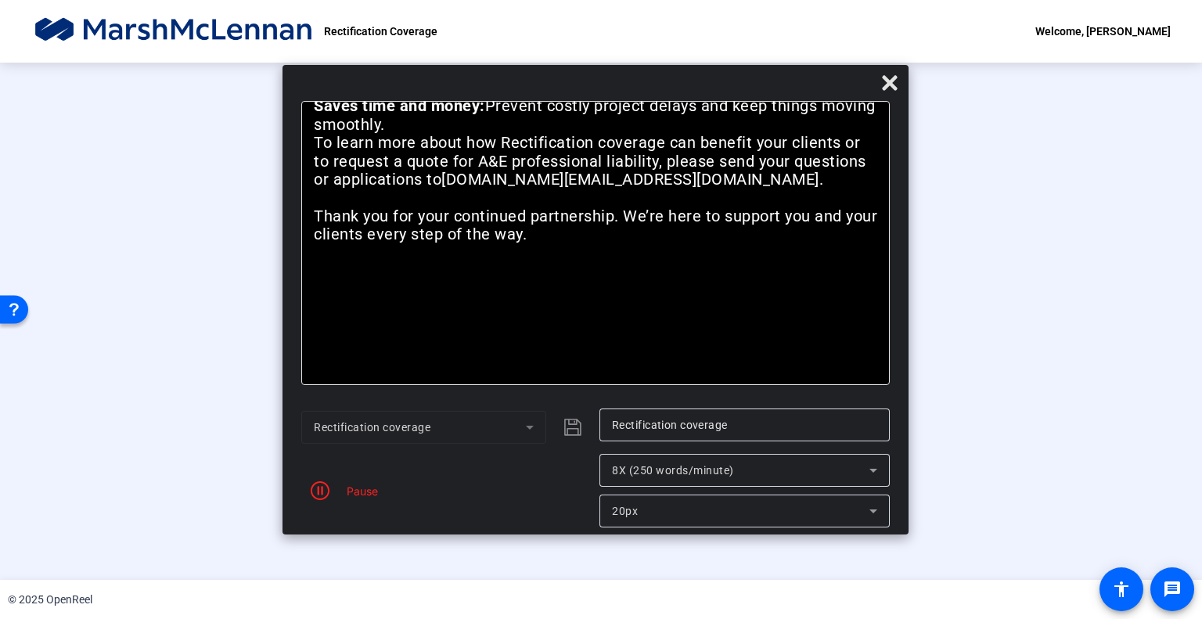
drag, startPoint x: 706, startPoint y: 25, endPoint x: 764, endPoint y: 85, distance: 83.6
click at [764, 85] on div at bounding box center [595, 86] width 626 height 27
click at [342, 491] on div "Stop Recording" at bounding box center [381, 482] width 78 height 18
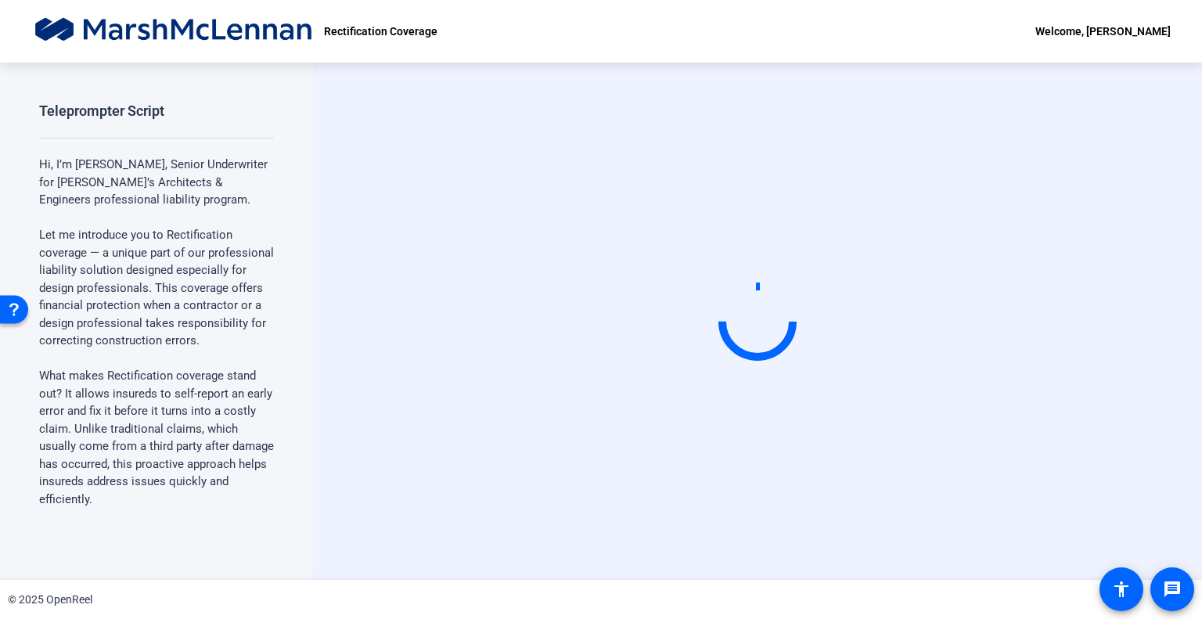
click at [840, 255] on video at bounding box center [757, 321] width 235 height 132
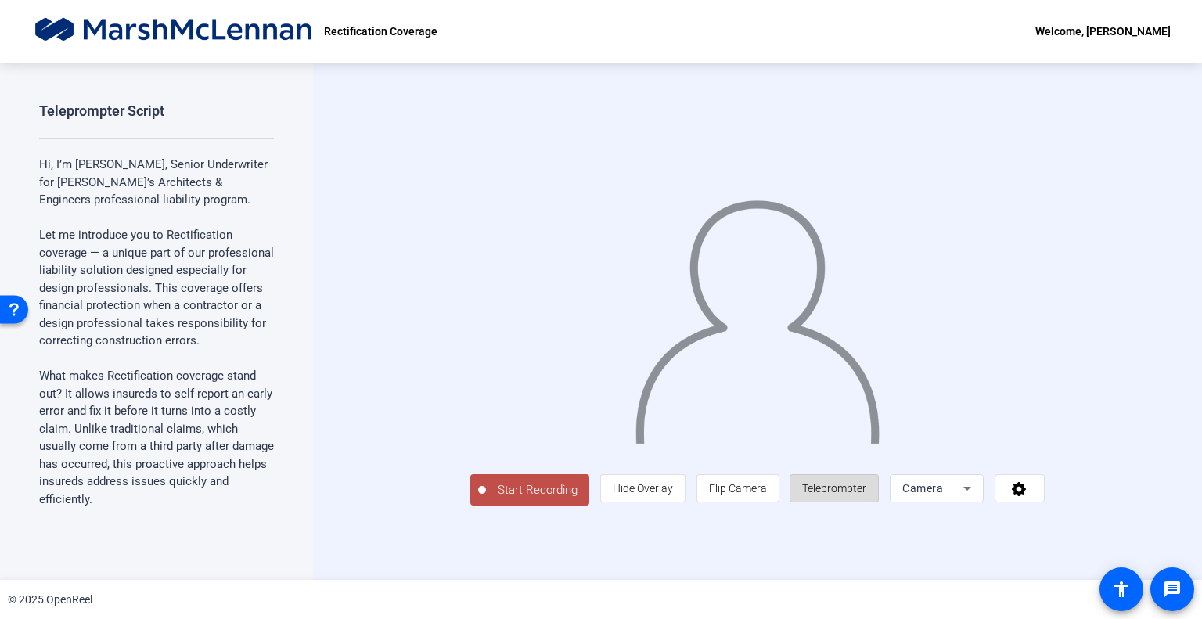
click at [866, 494] on span "Teleprompter" at bounding box center [834, 488] width 64 height 13
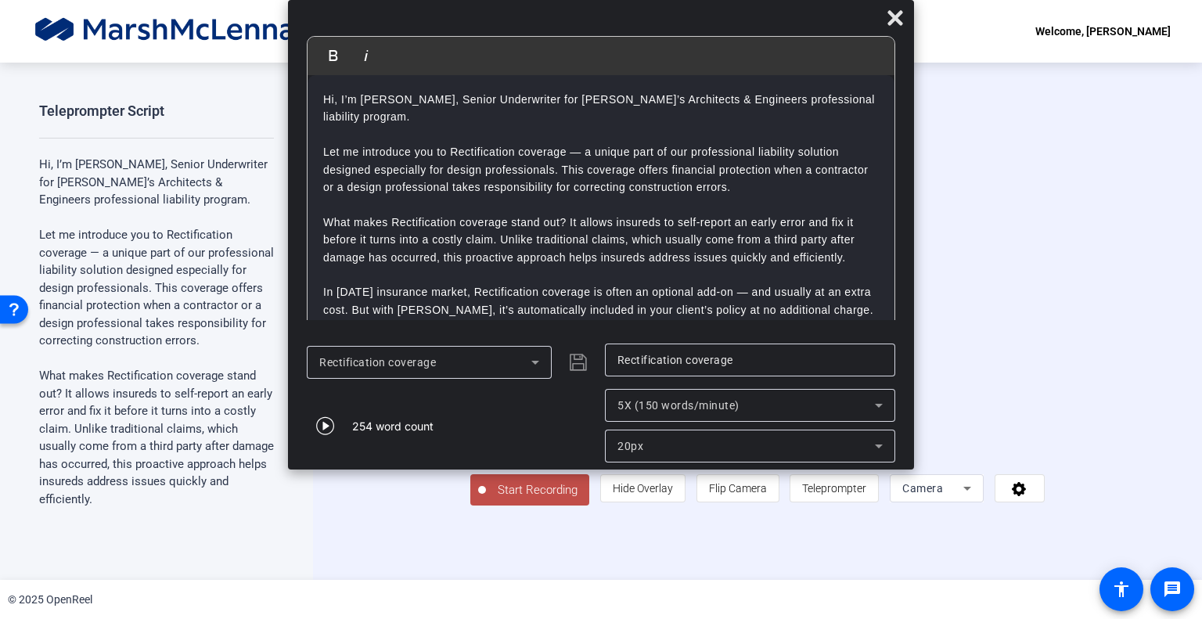
click at [660, 448] on div "20px" at bounding box center [745, 446] width 257 height 19
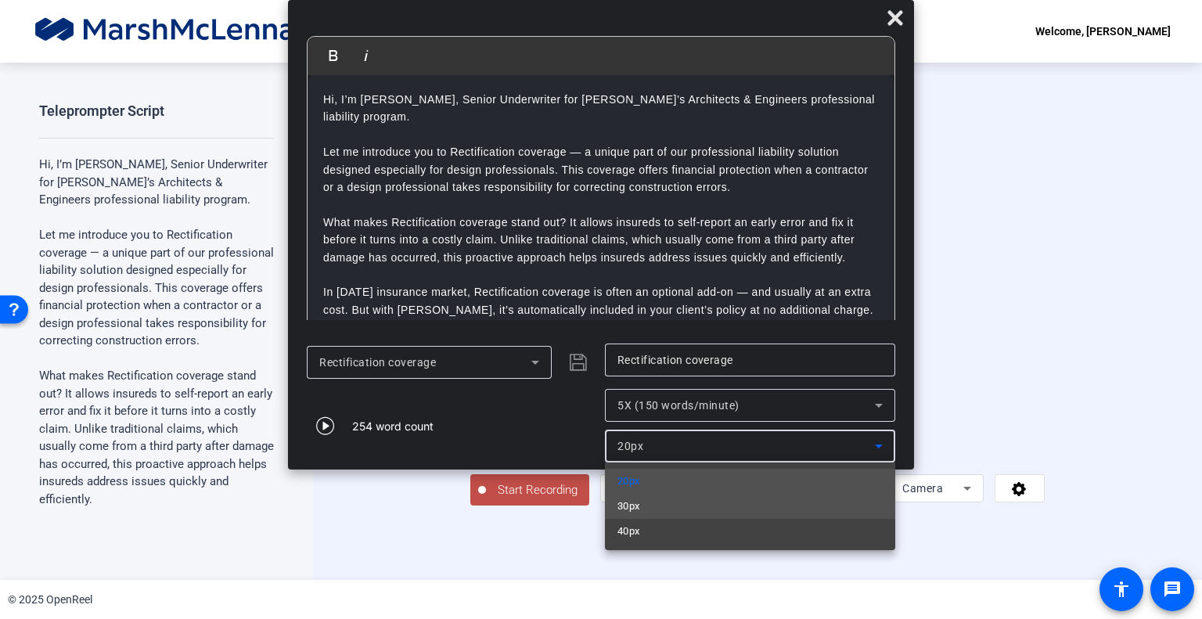
click at [655, 502] on mat-option "30px" at bounding box center [750, 506] width 290 height 25
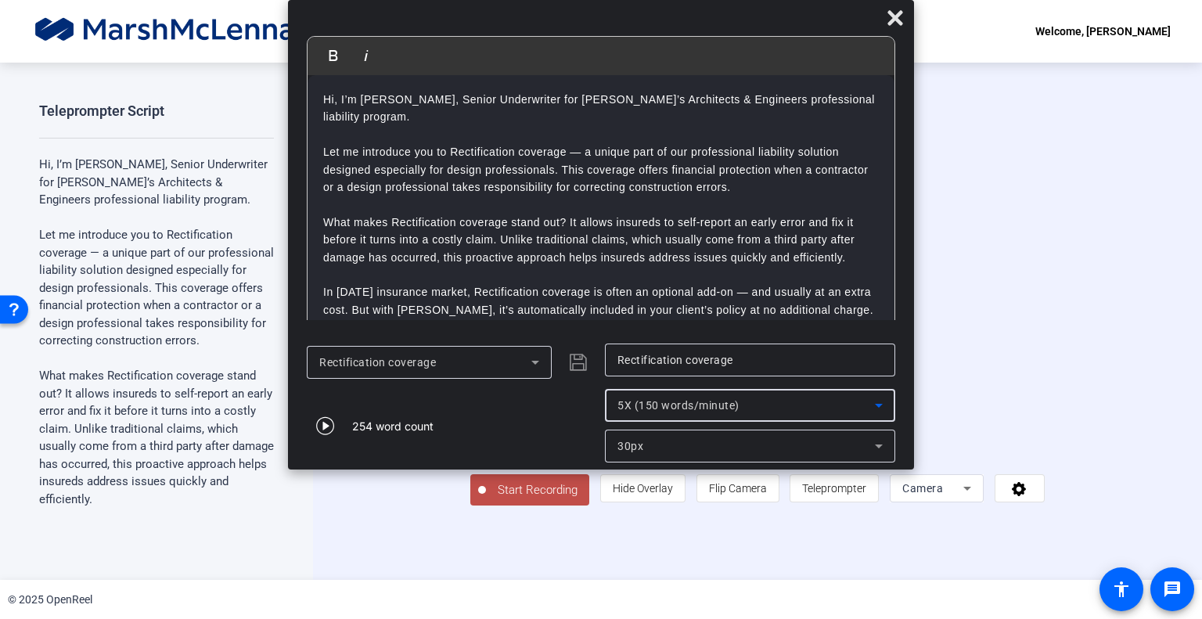
click at [645, 409] on span "5X (150 words/minute)" at bounding box center [678, 405] width 122 height 13
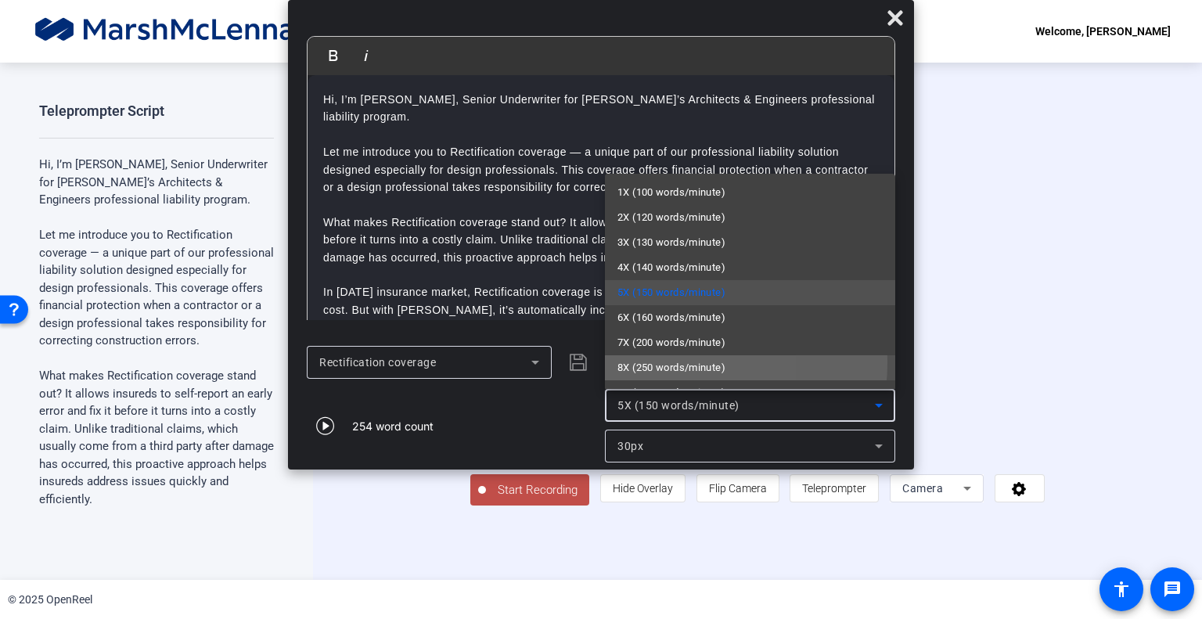
click at [642, 362] on span "8X (250 words/minute)" at bounding box center [671, 367] width 108 height 19
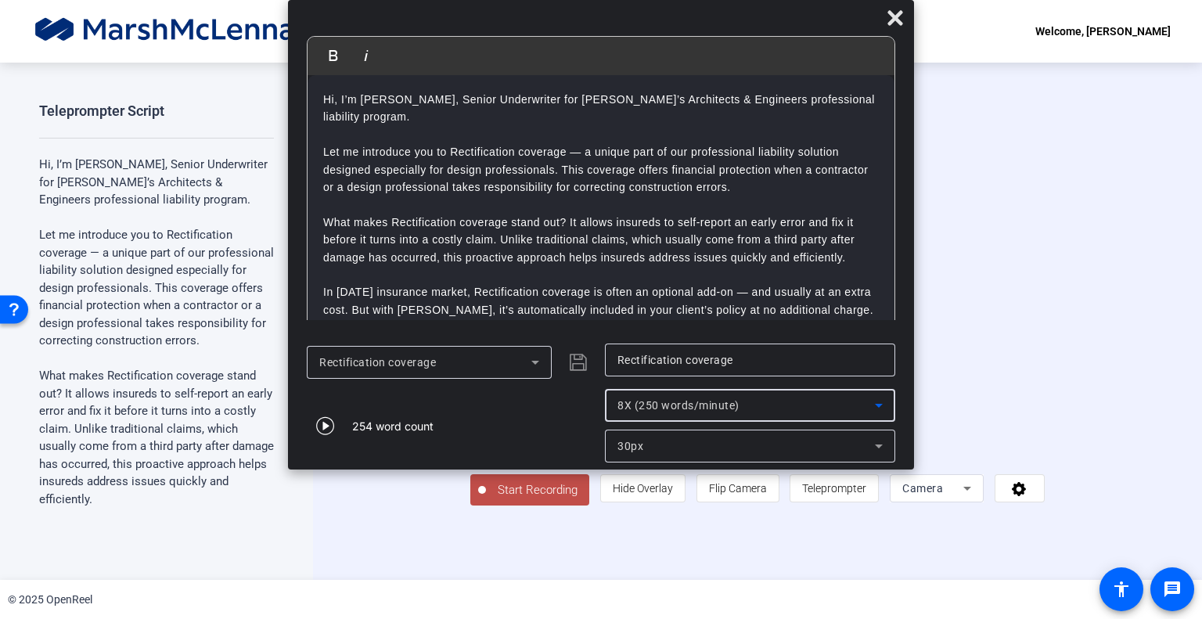
click at [486, 499] on span "Start Recording" at bounding box center [537, 490] width 103 height 18
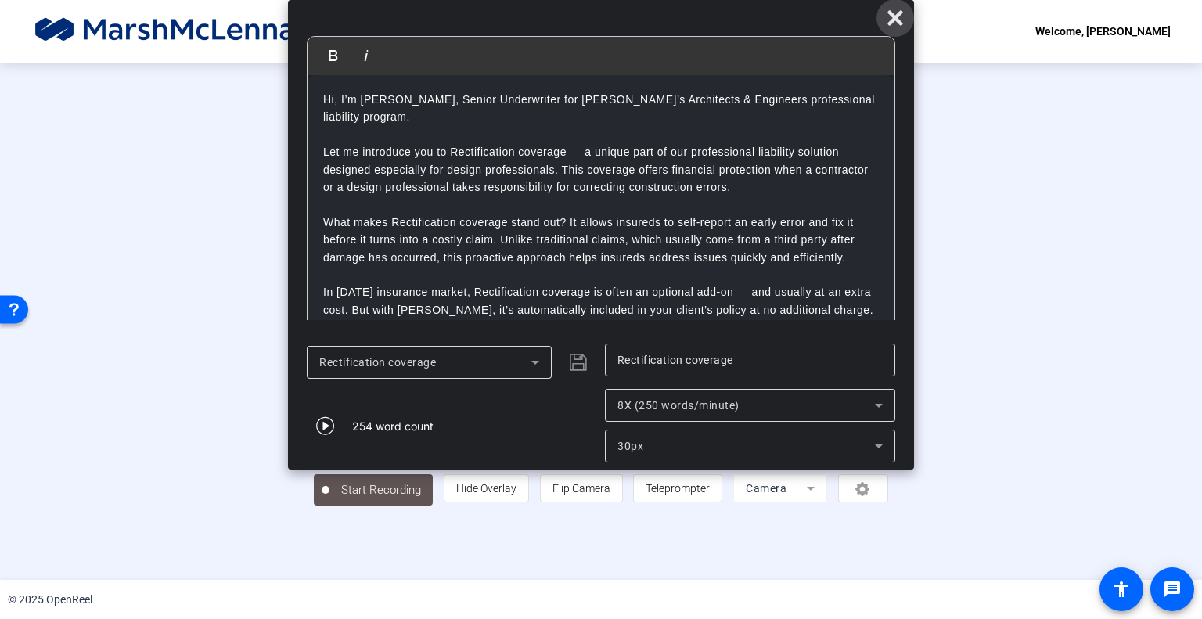
click at [901, 26] on icon at bounding box center [895, 18] width 19 height 19
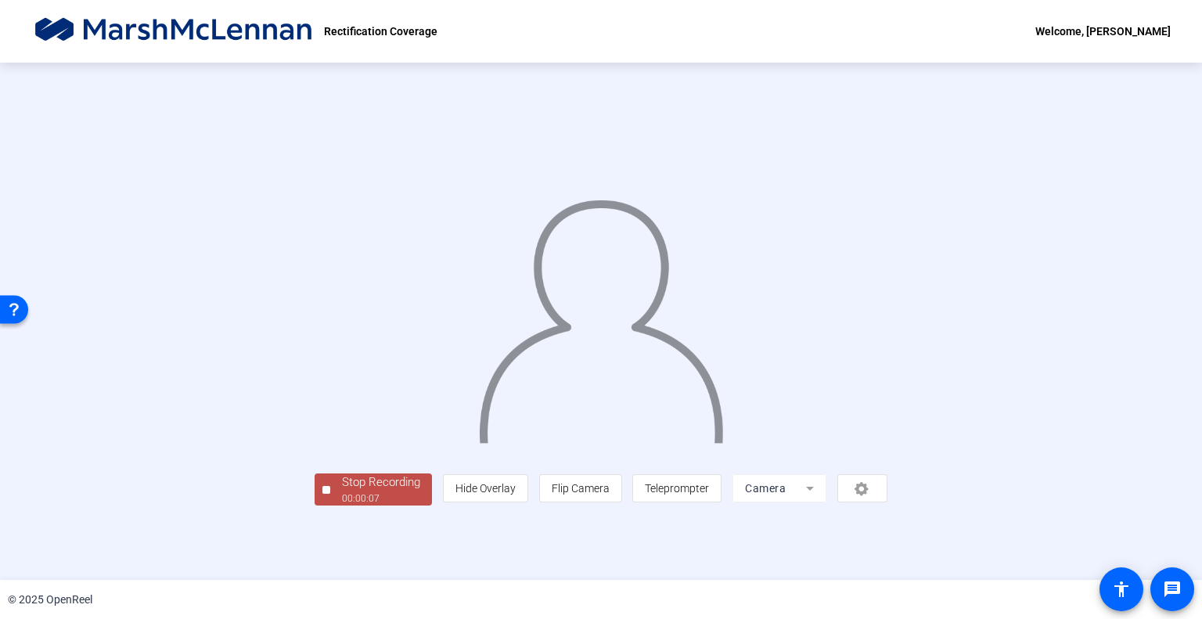
scroll to position [23, 0]
click at [342, 491] on div "Stop Recording" at bounding box center [381, 482] width 78 height 18
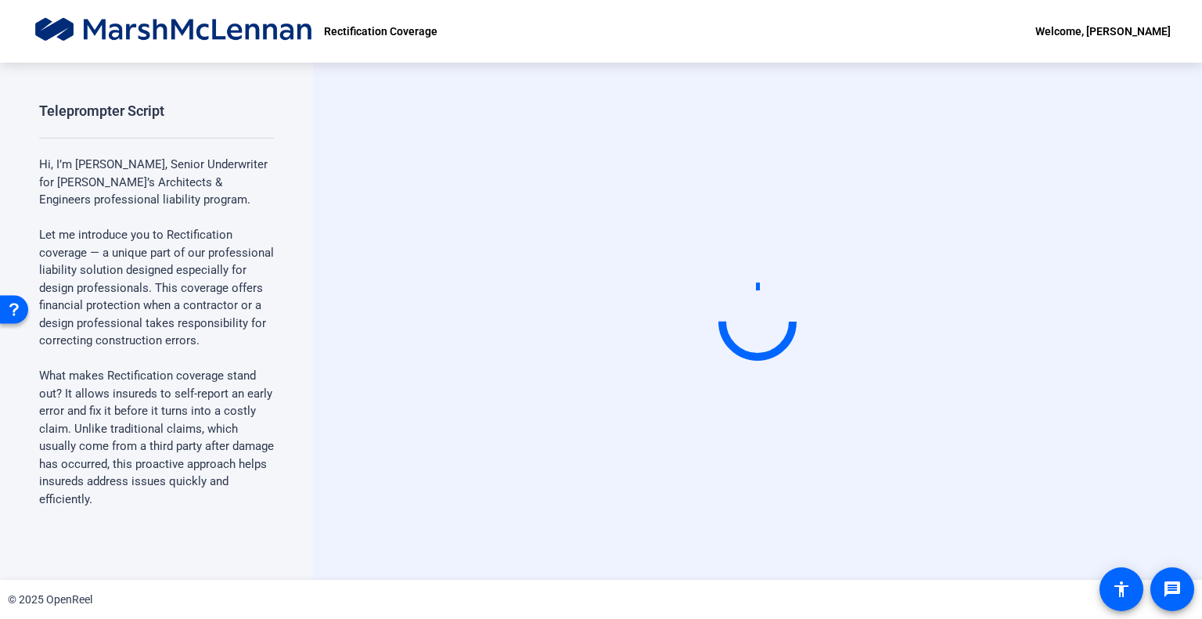
scroll to position [0, 0]
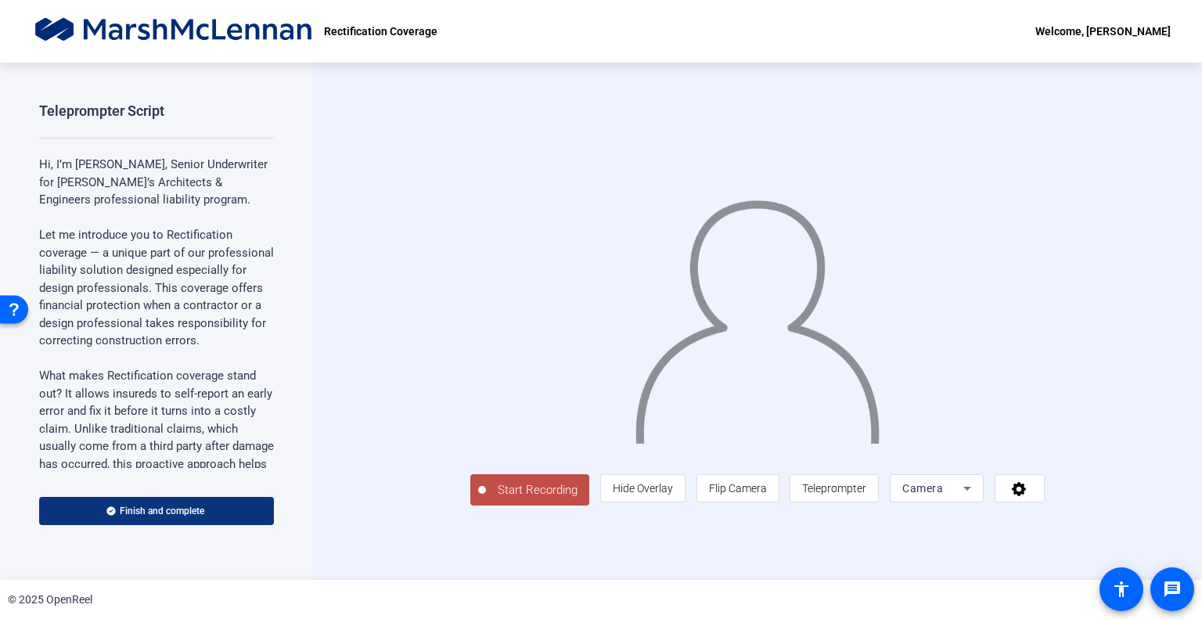
click at [178, 512] on span "Finish and complete" at bounding box center [162, 511] width 84 height 13
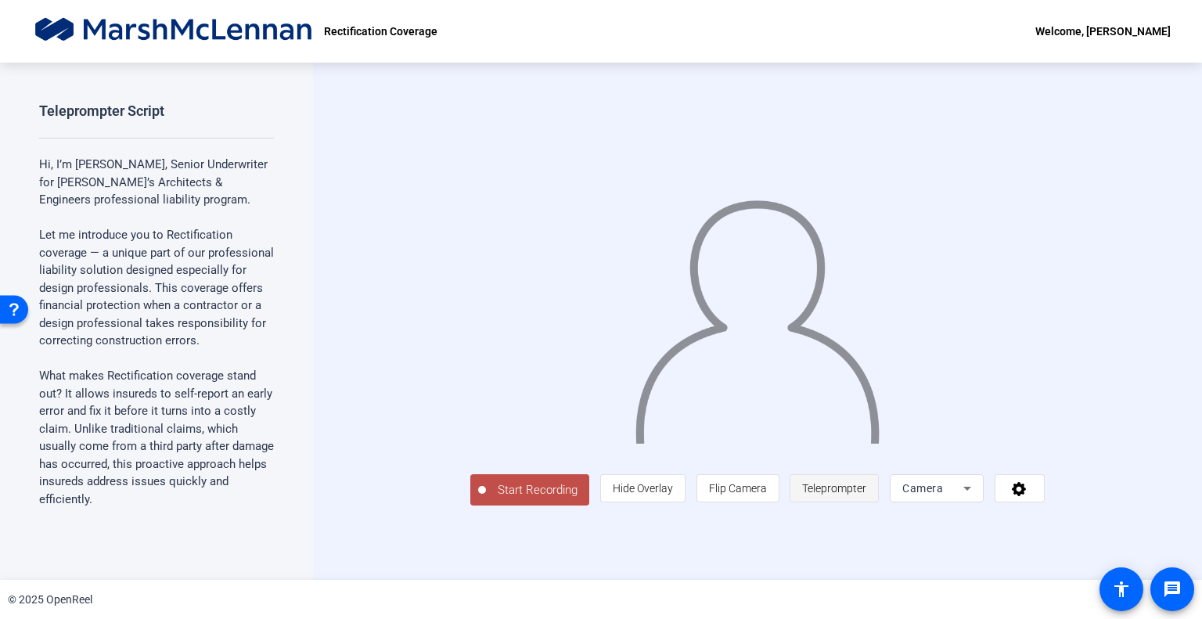
click at [866, 503] on span "Teleprompter" at bounding box center [834, 488] width 64 height 30
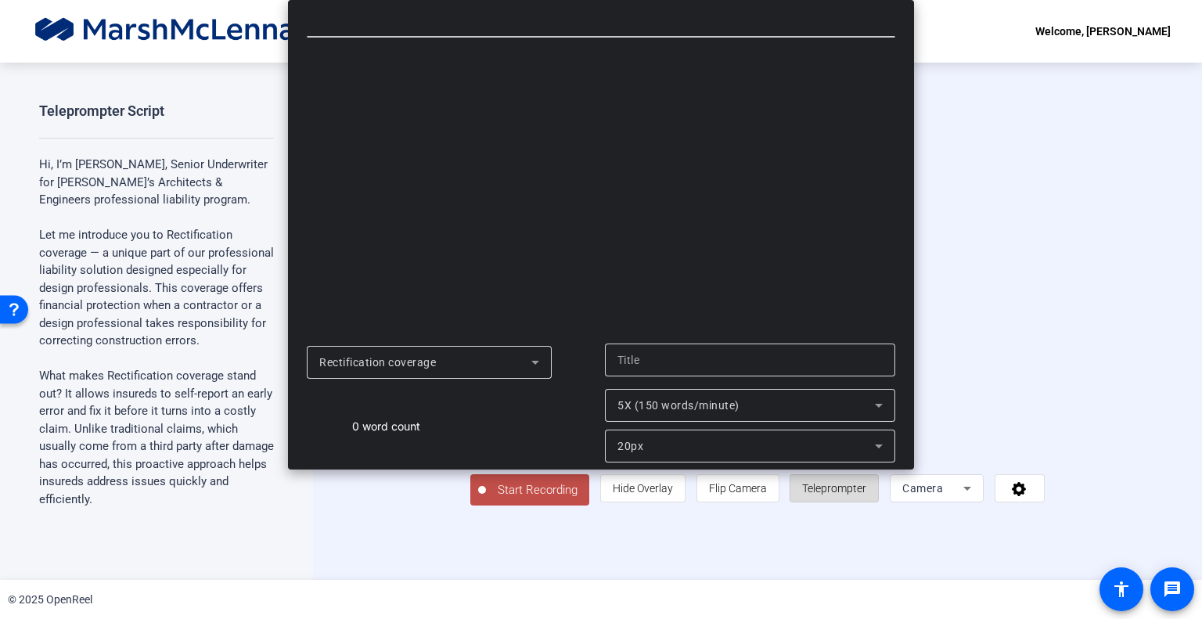
type input "Rectification coverage"
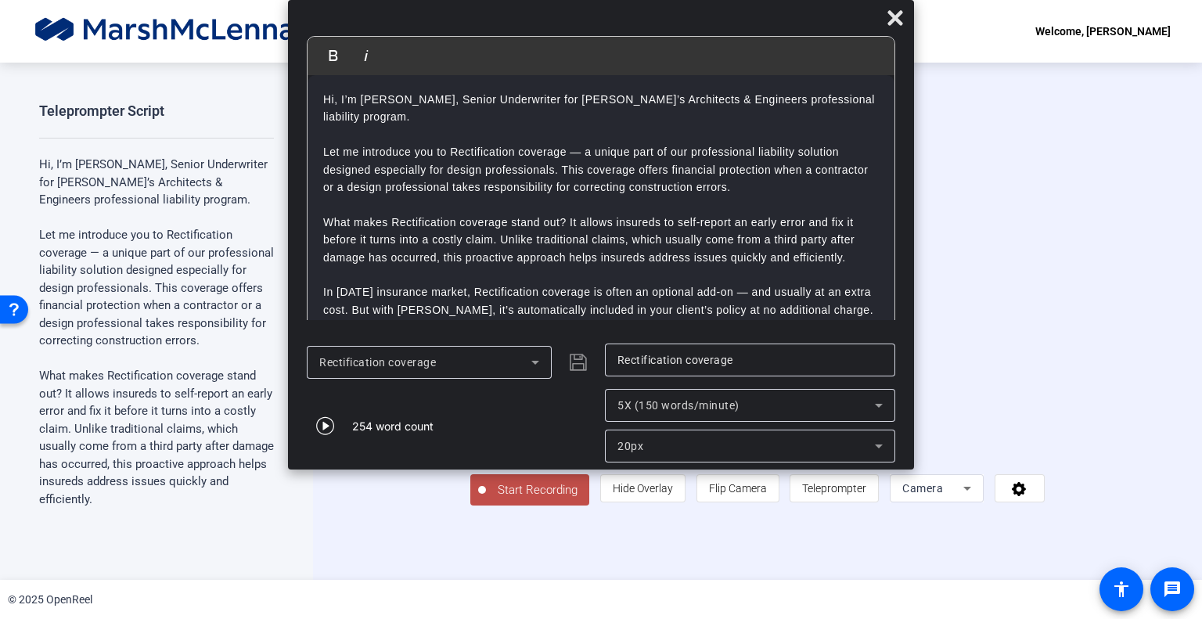
click at [738, 444] on div "20px" at bounding box center [745, 446] width 257 height 19
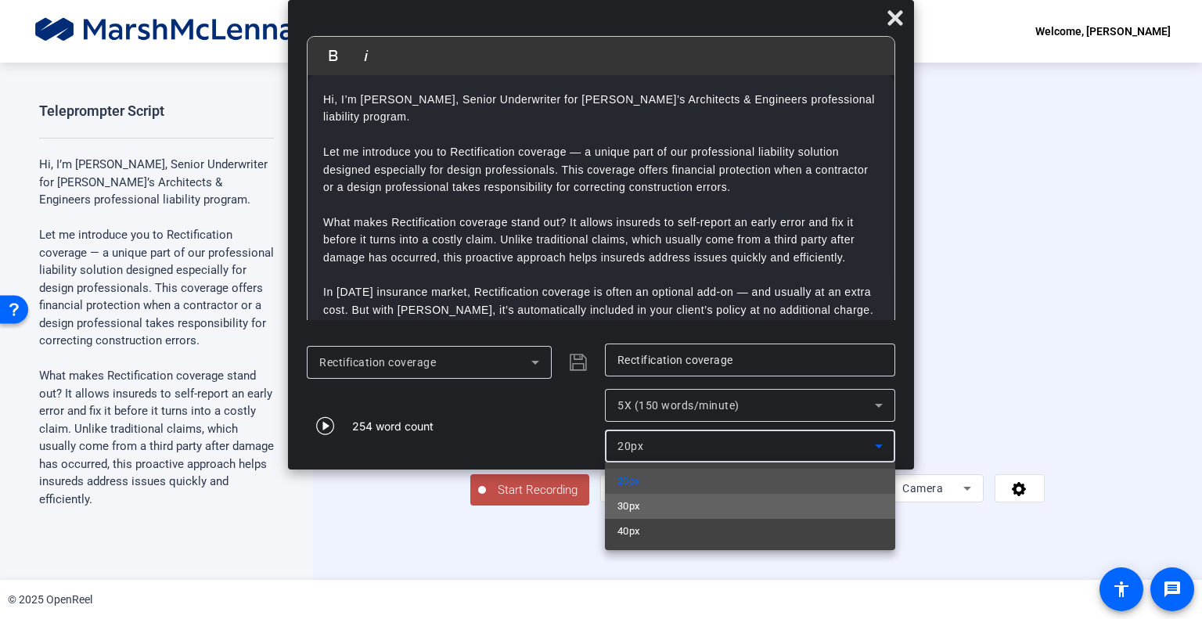
click at [665, 511] on mat-option "30px" at bounding box center [750, 506] width 290 height 25
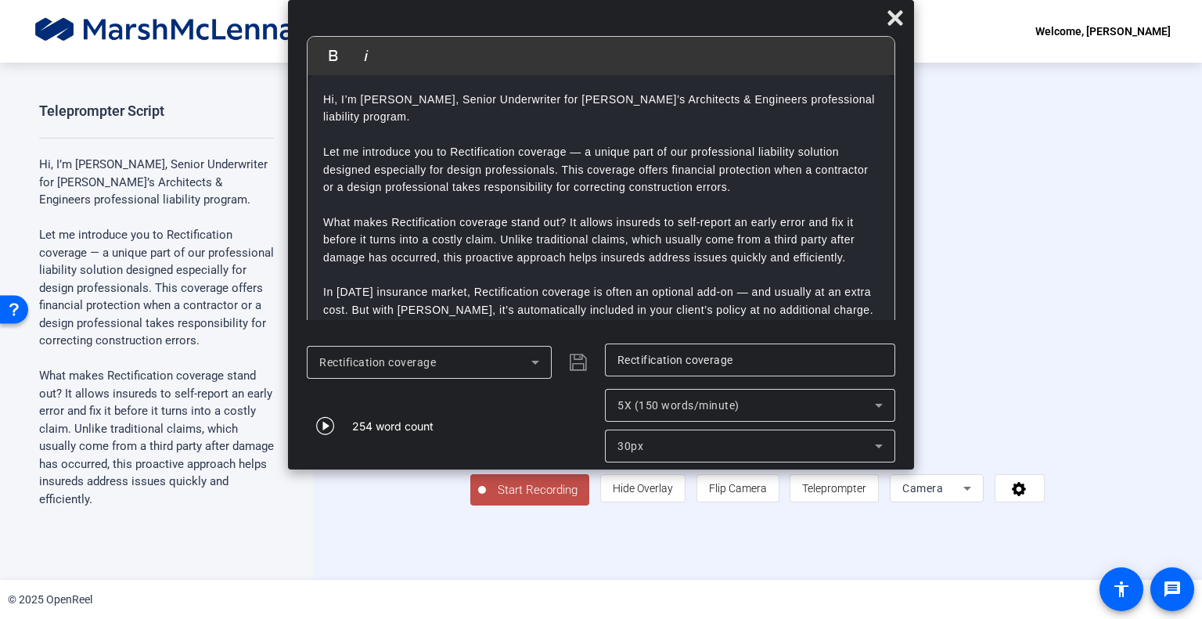
click at [633, 415] on div "5X (150 words/minute)" at bounding box center [749, 405] width 265 height 33
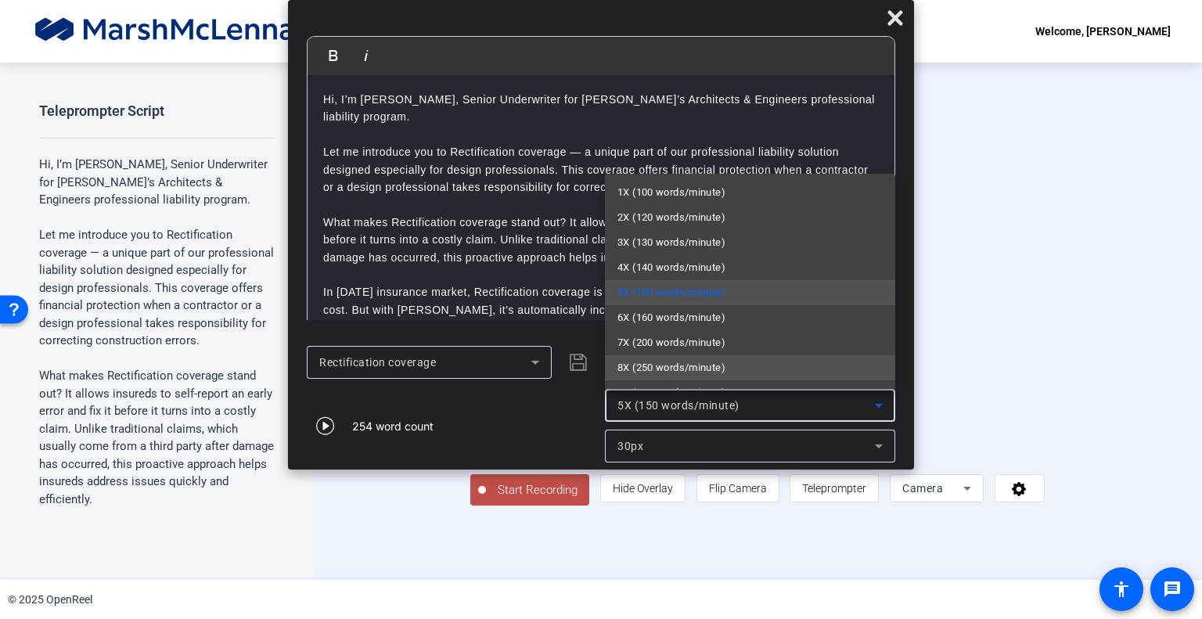
click at [651, 362] on span "8X (250 words/minute)" at bounding box center [671, 367] width 108 height 19
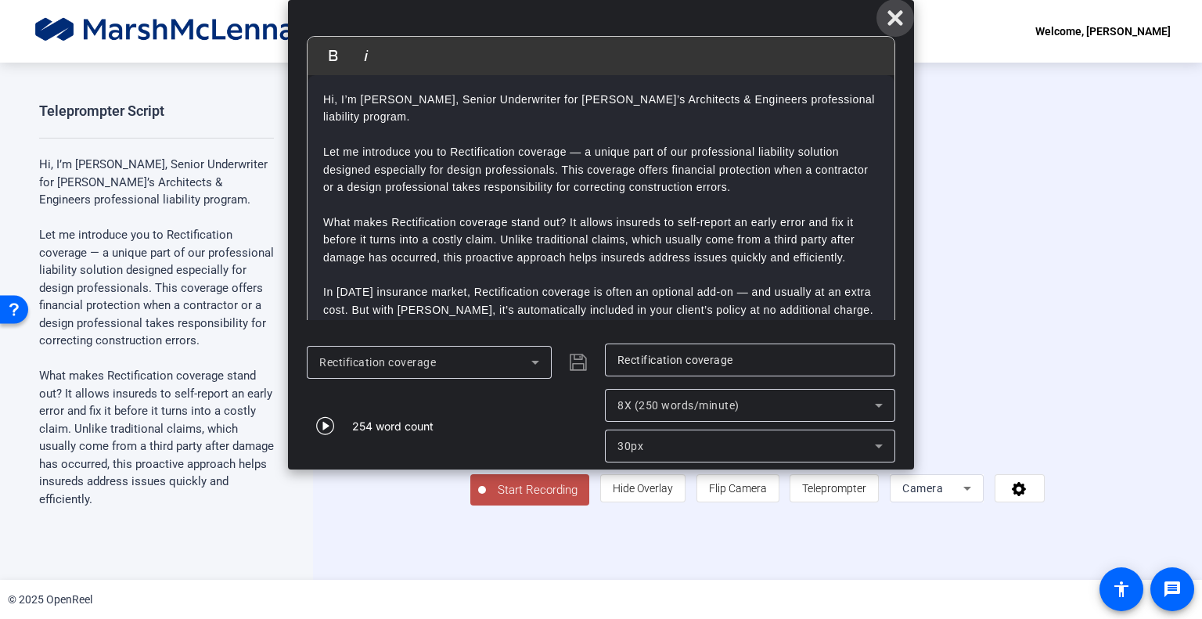
click at [889, 21] on icon at bounding box center [895, 18] width 19 height 19
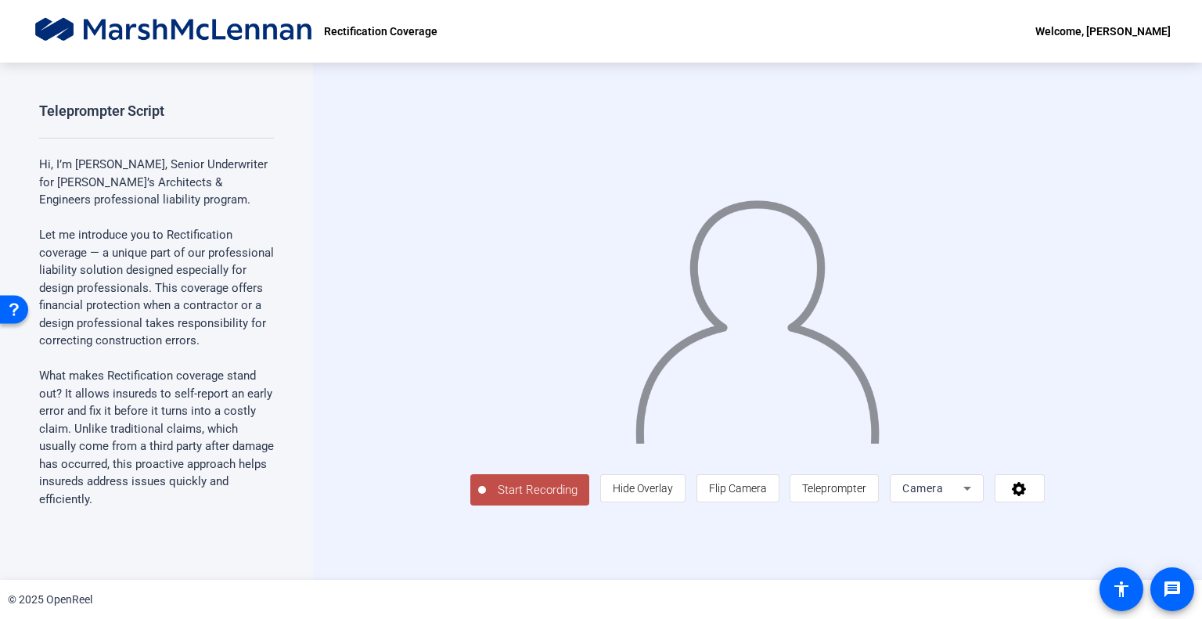
click at [470, 505] on button "Start Recording" at bounding box center [529, 489] width 119 height 31
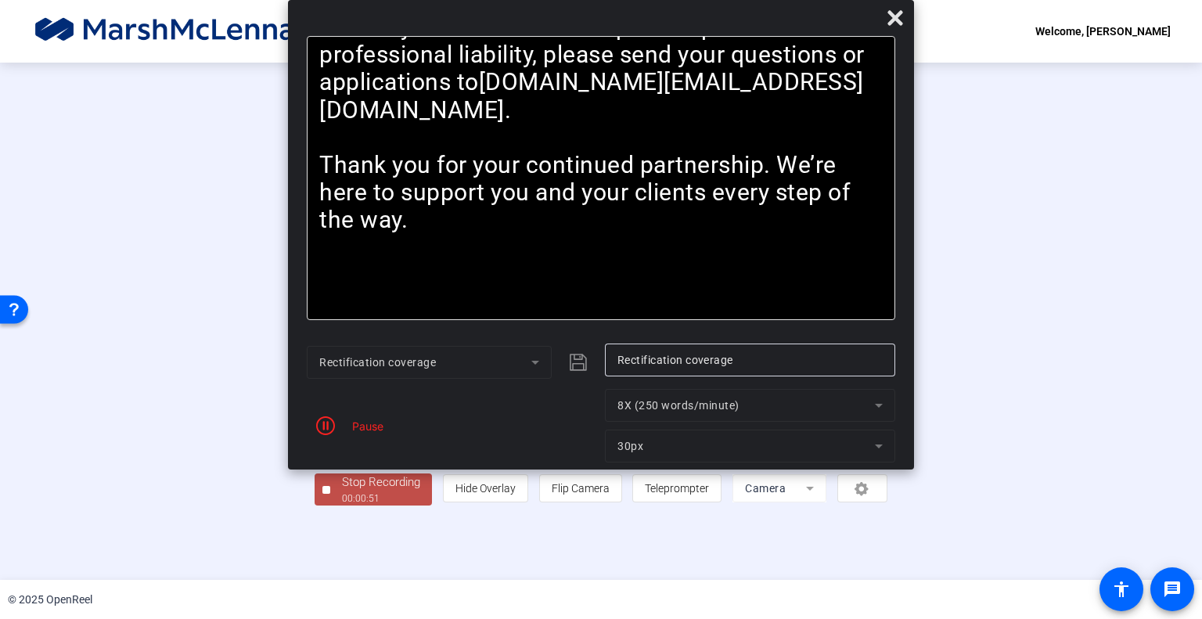
click at [342, 491] on div "Stop Recording" at bounding box center [381, 482] width 78 height 18
